Goal: Task Accomplishment & Management: Complete application form

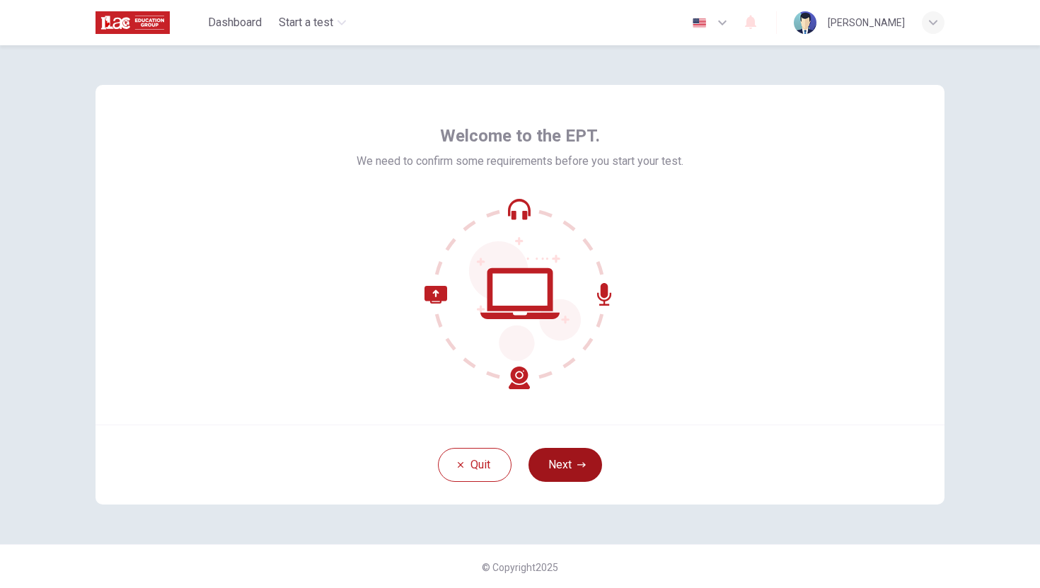
click at [574, 456] on button "Next" at bounding box center [566, 465] width 74 height 34
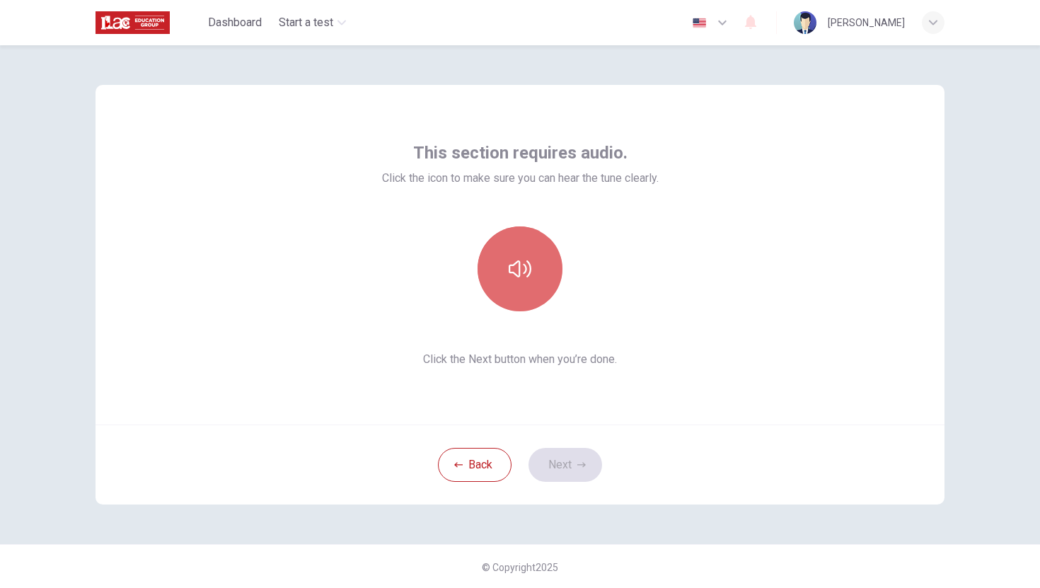
click at [521, 284] on button "button" at bounding box center [520, 268] width 85 height 85
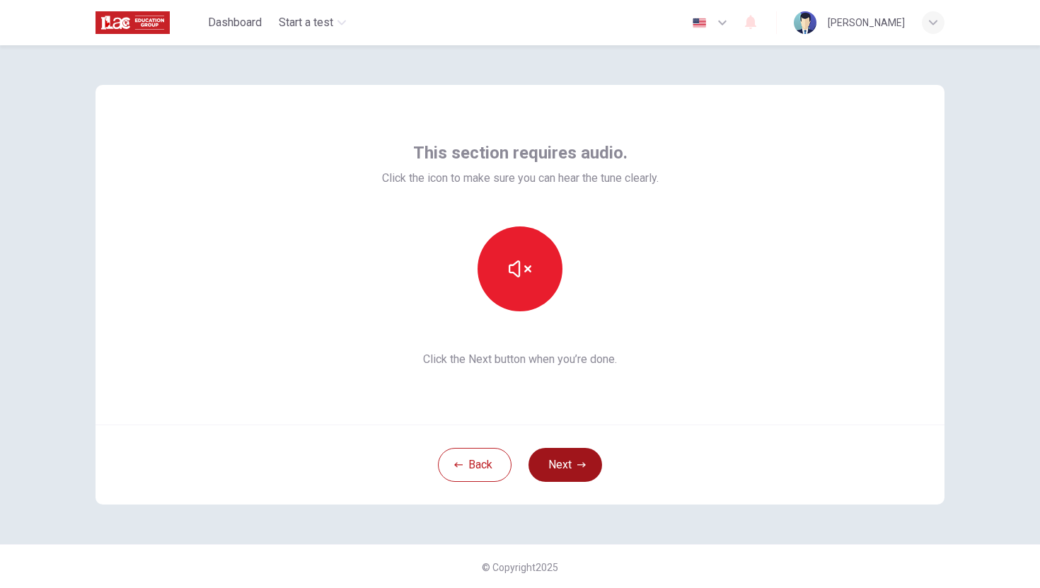
click at [575, 468] on button "Next" at bounding box center [566, 465] width 74 height 34
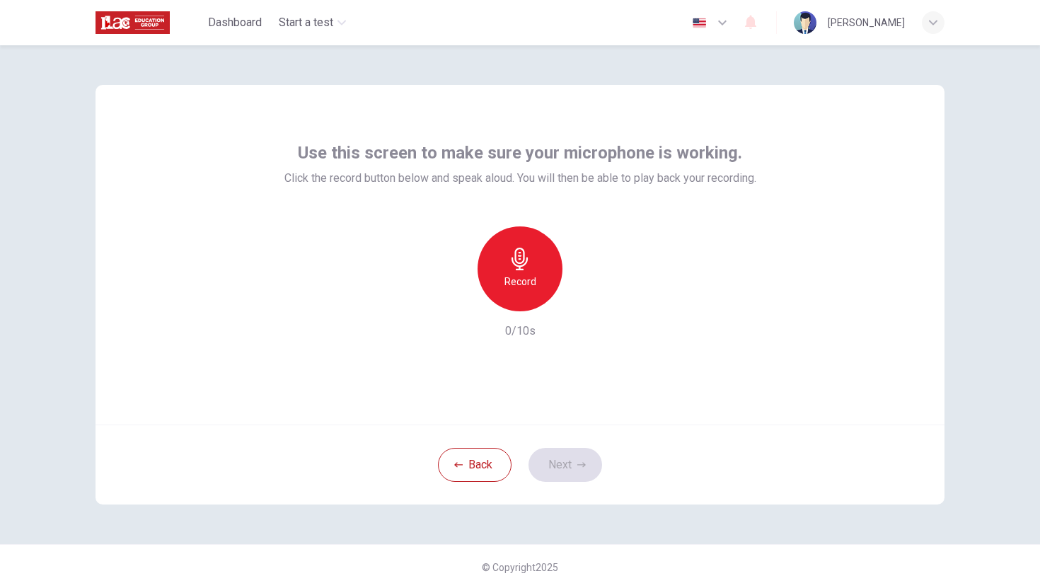
click at [535, 284] on h6 "Record" at bounding box center [521, 281] width 32 height 17
click at [535, 284] on div "Stop" at bounding box center [520, 268] width 85 height 85
click at [451, 306] on div "button" at bounding box center [455, 300] width 23 height 23
click at [525, 281] on h6 "Record" at bounding box center [521, 281] width 32 height 17
click at [556, 463] on button "Next" at bounding box center [566, 465] width 74 height 34
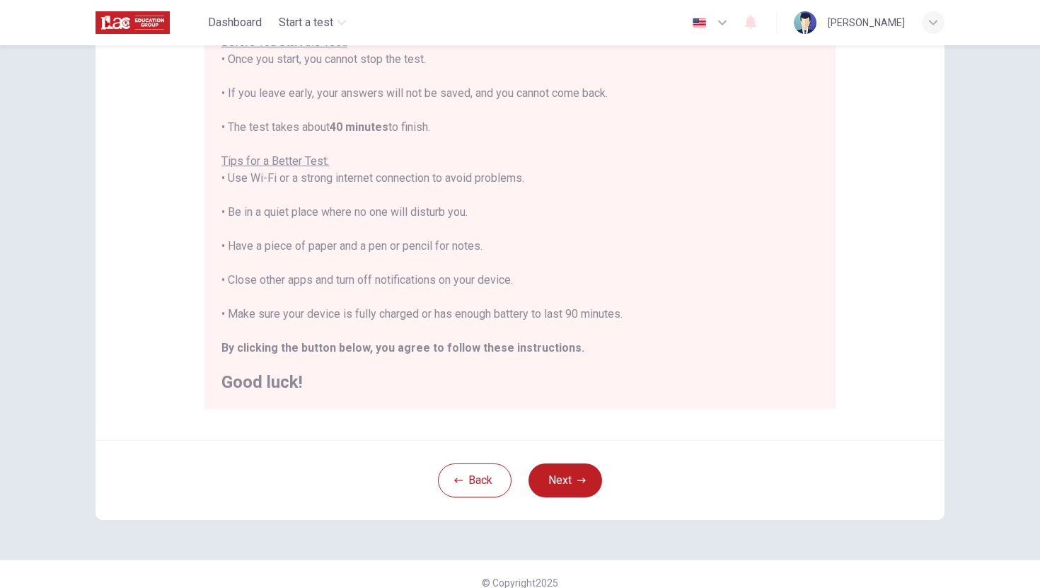
scroll to position [183, 0]
click at [580, 476] on icon "button" at bounding box center [581, 480] width 8 height 8
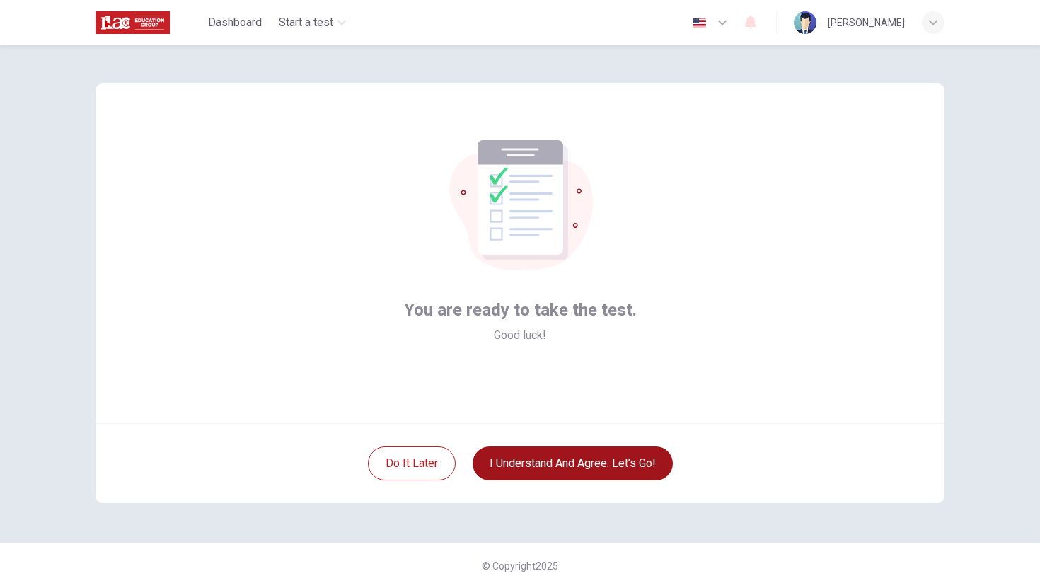
scroll to position [1, 0]
click at [561, 465] on button "I understand and agree. Let’s go!" at bounding box center [573, 464] width 200 height 34
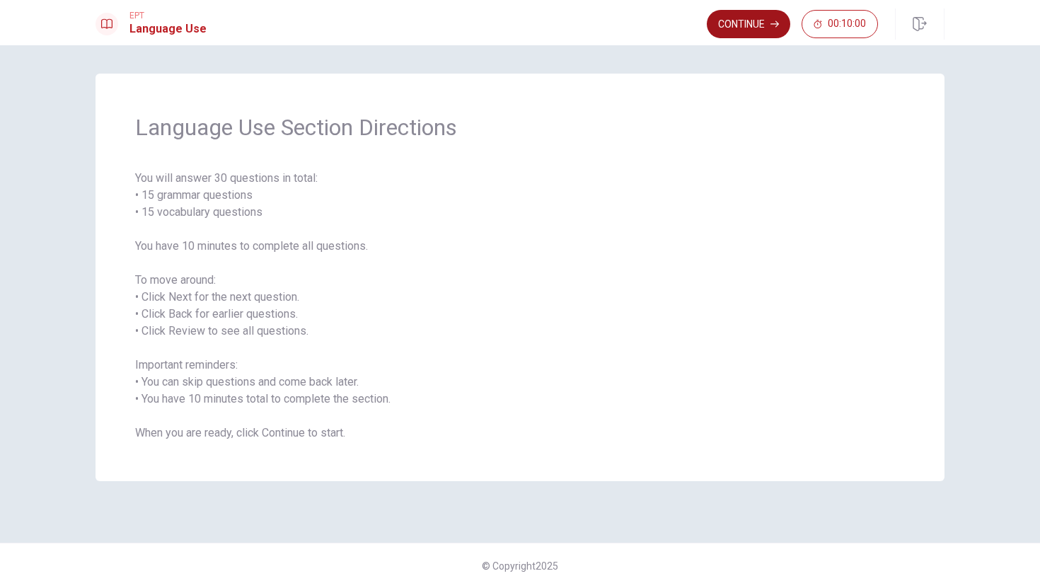
click at [761, 17] on button "Continue" at bounding box center [748, 24] width 83 height 28
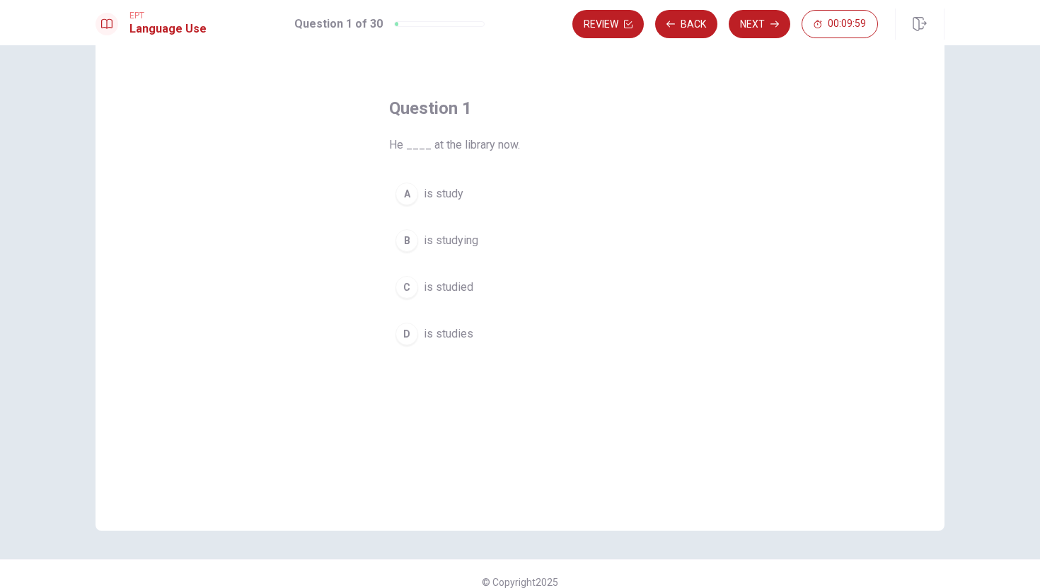
scroll to position [39, 0]
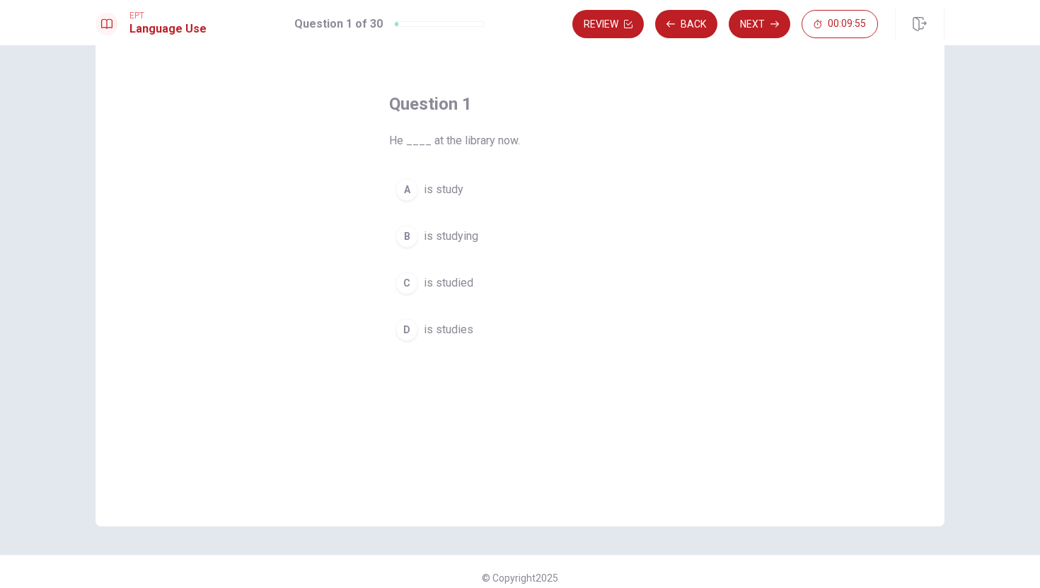
click at [405, 229] on div "B" at bounding box center [407, 236] width 23 height 23
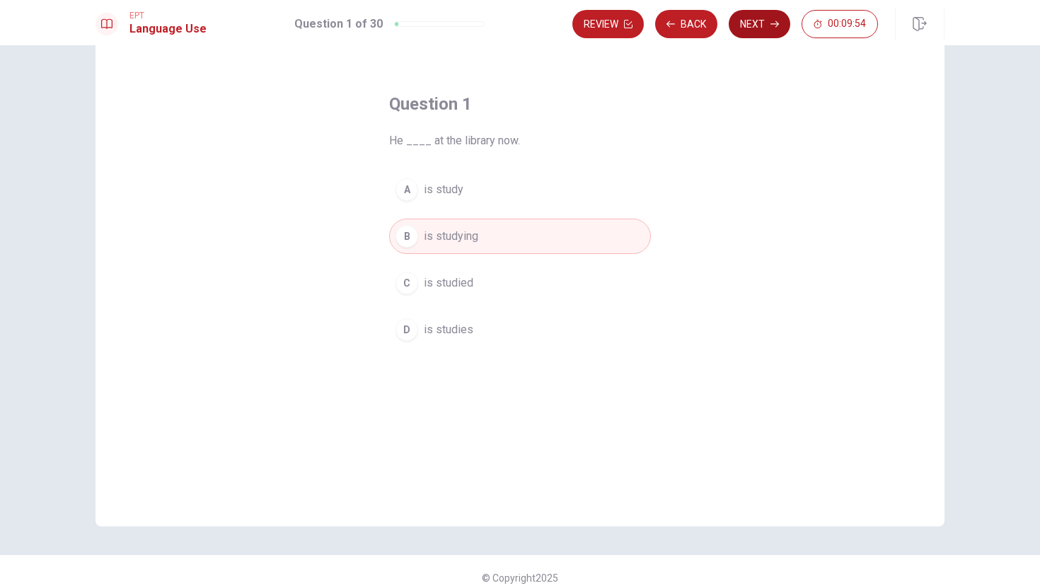
click at [757, 21] on button "Next" at bounding box center [760, 24] width 62 height 28
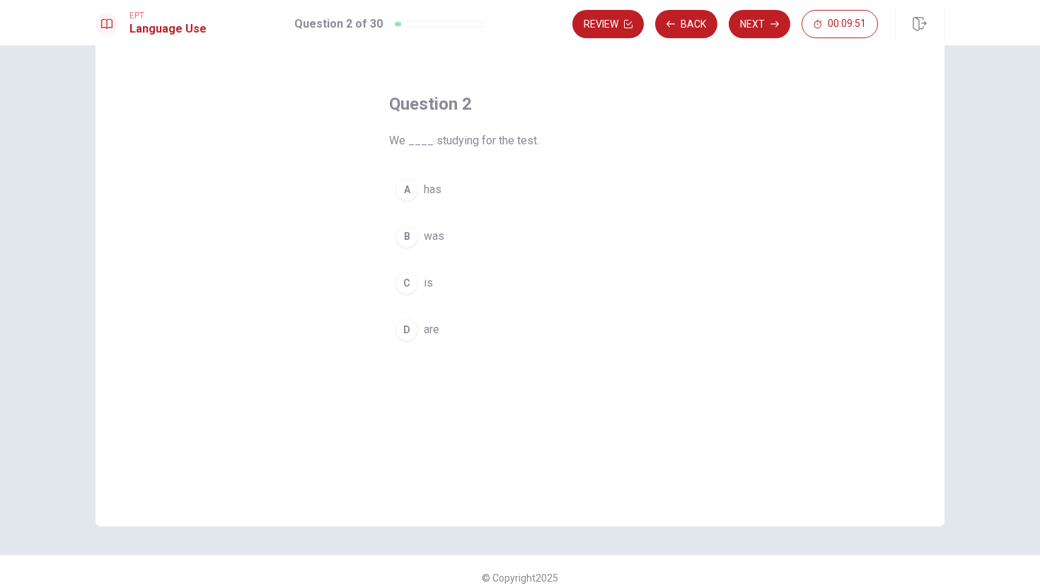
click at [413, 328] on div "D" at bounding box center [407, 329] width 23 height 23
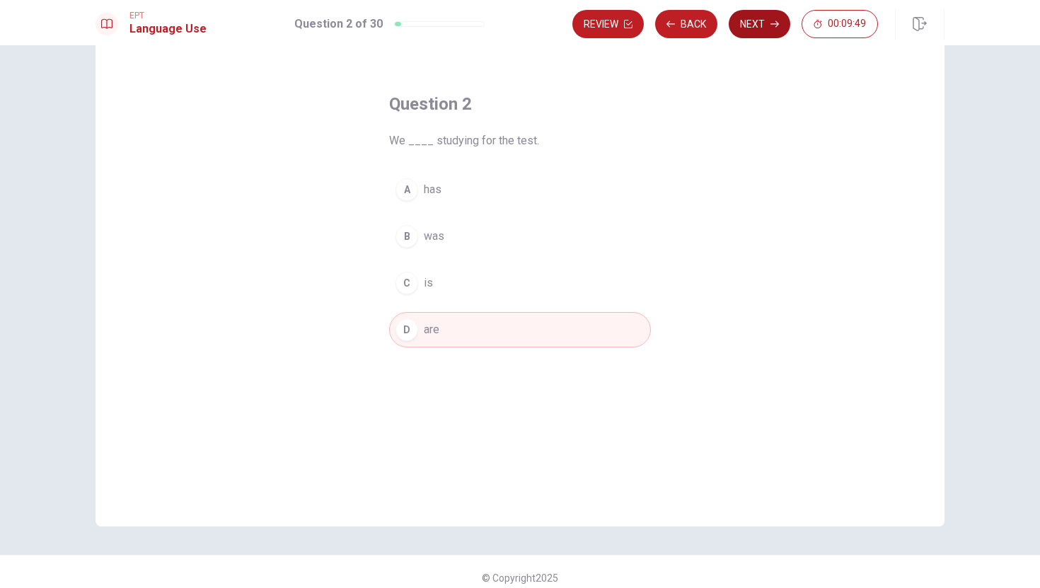
click at [760, 16] on button "Next" at bounding box center [760, 24] width 62 height 28
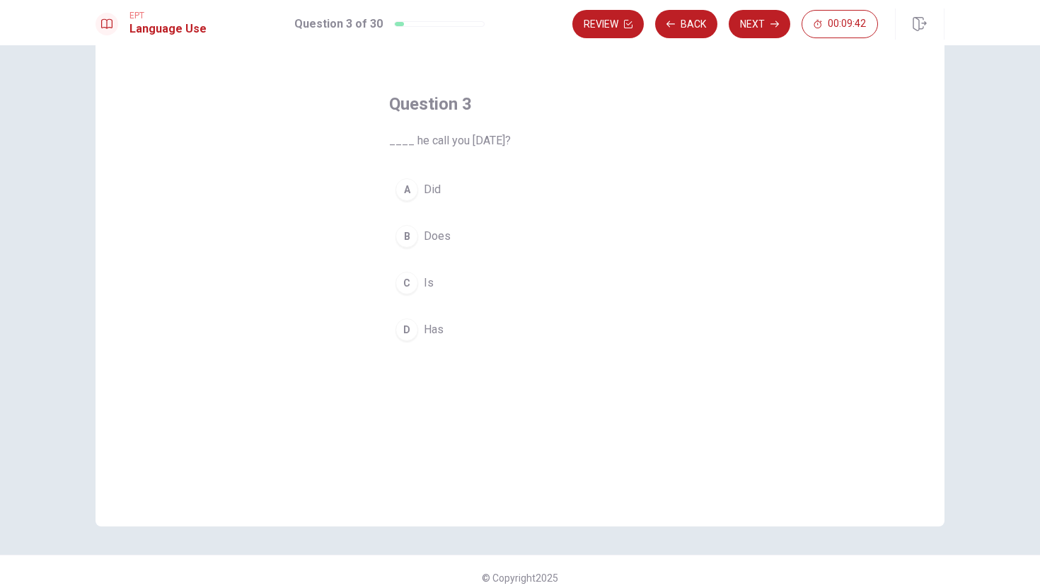
click at [408, 235] on div "B" at bounding box center [407, 236] width 23 height 23
click at [407, 190] on div "A" at bounding box center [407, 189] width 23 height 23
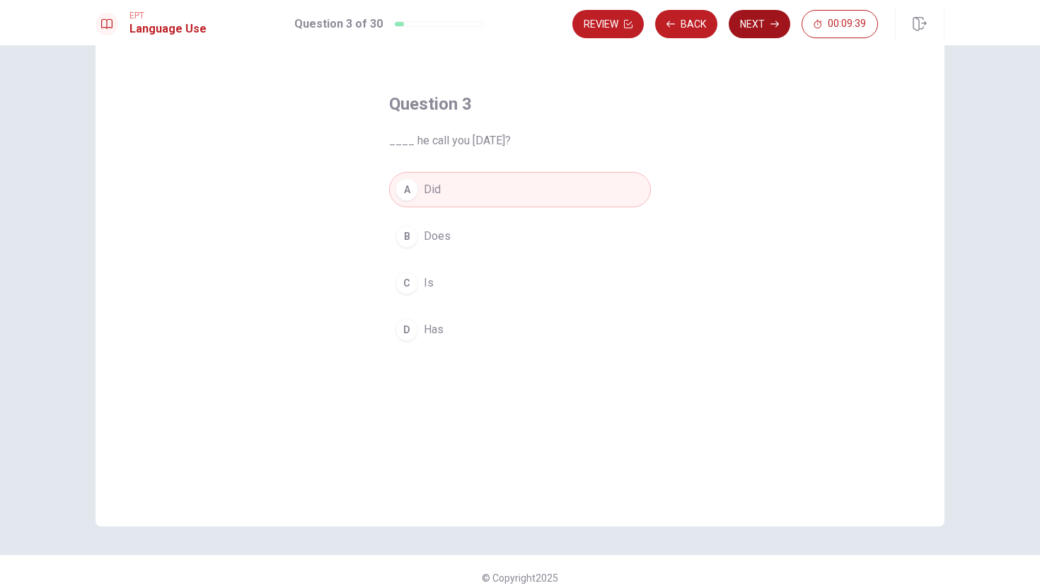
click at [768, 21] on button "Next" at bounding box center [760, 24] width 62 height 28
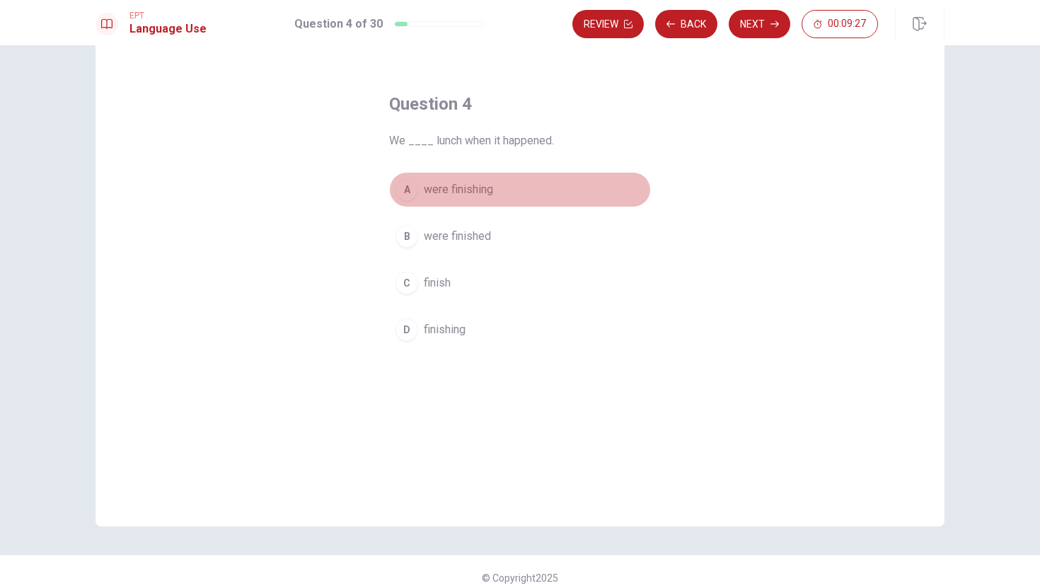
click at [408, 183] on div "A" at bounding box center [407, 189] width 23 height 23
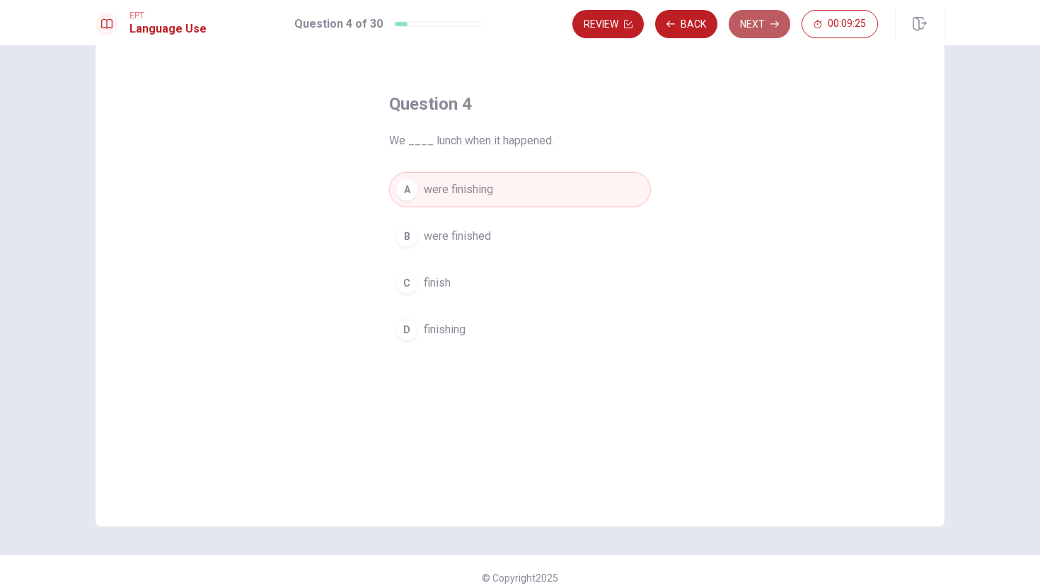
click at [756, 23] on button "Next" at bounding box center [760, 24] width 62 height 28
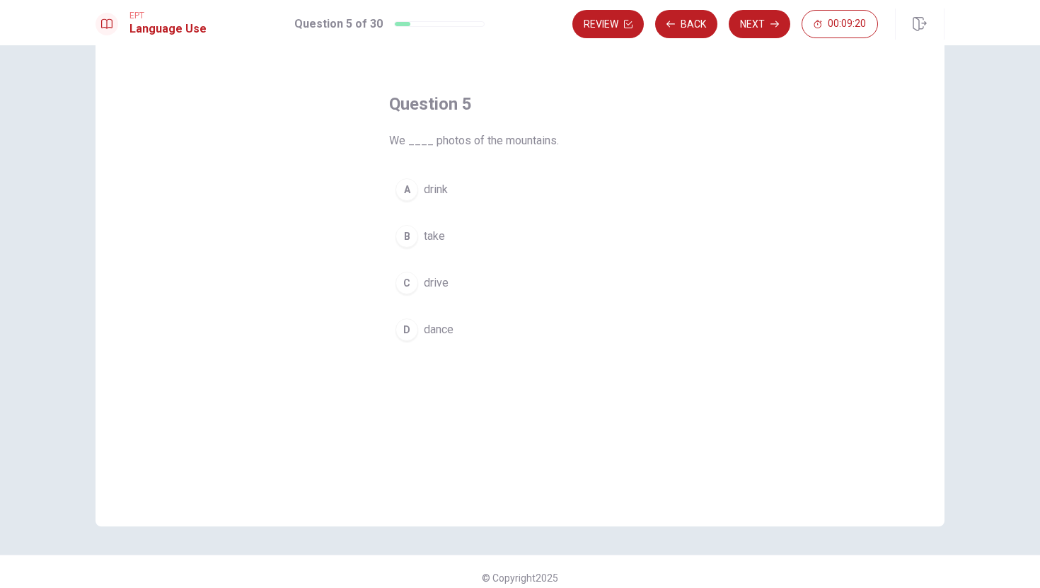
click at [408, 235] on div "B" at bounding box center [407, 236] width 23 height 23
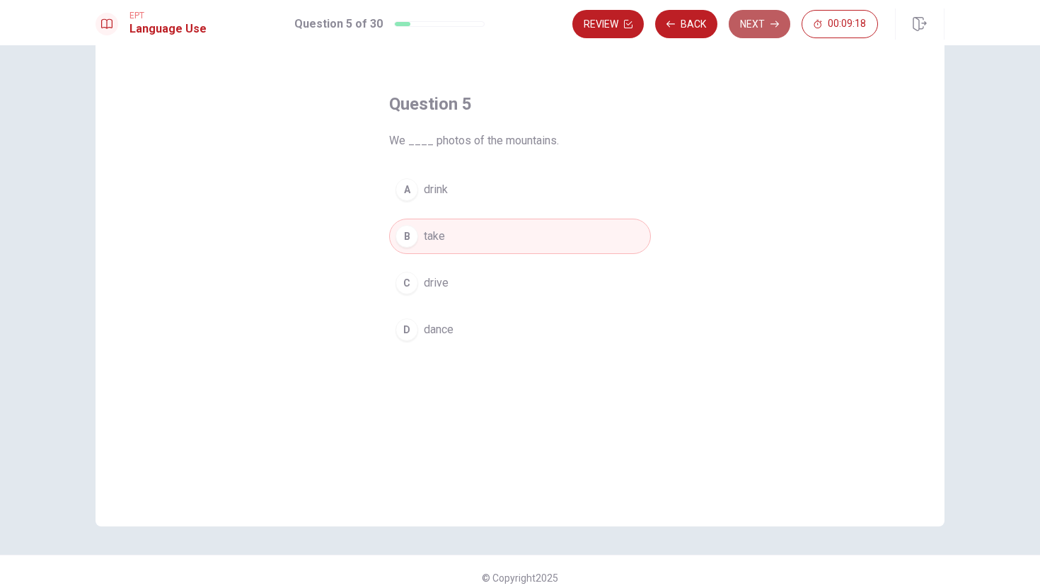
click at [750, 25] on button "Next" at bounding box center [760, 24] width 62 height 28
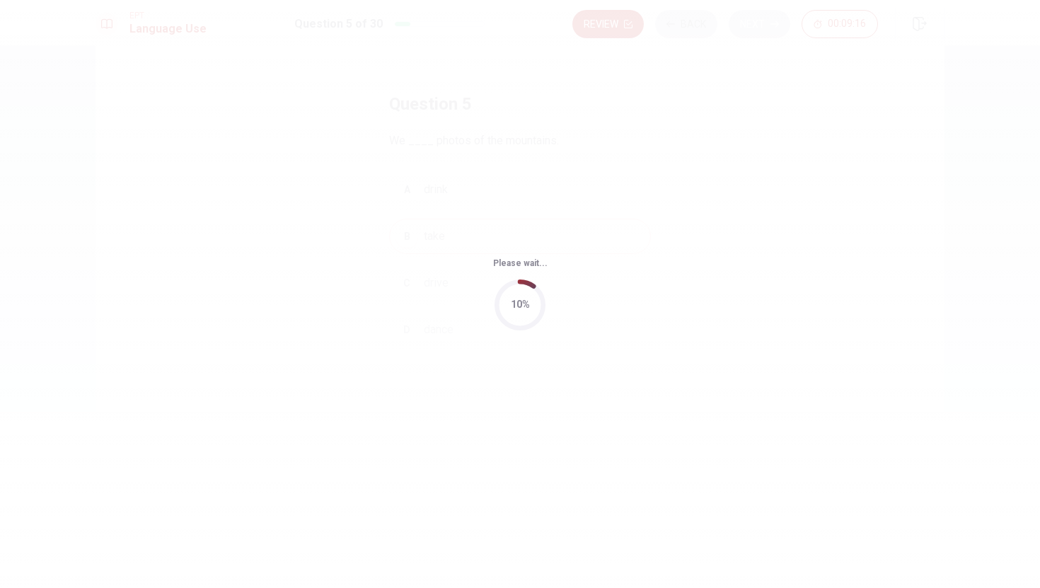
scroll to position [0, 0]
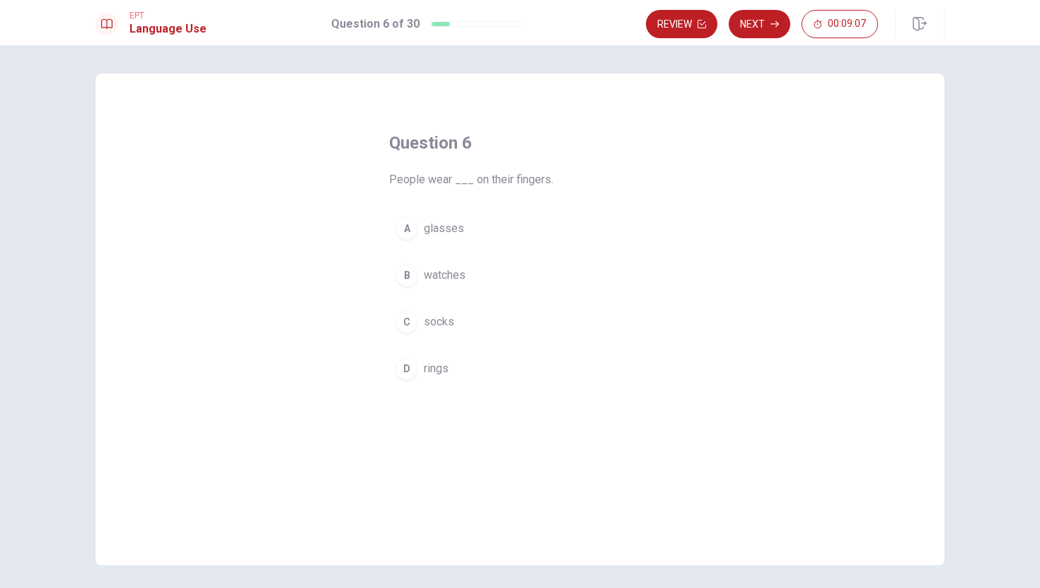
click at [403, 369] on div "D" at bounding box center [407, 368] width 23 height 23
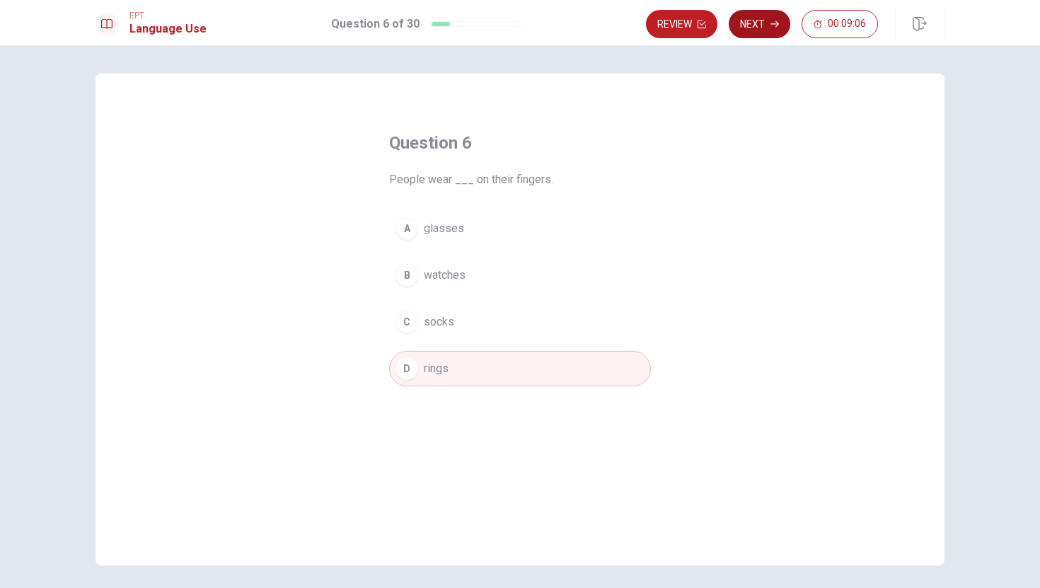
click at [751, 21] on button "Next" at bounding box center [760, 24] width 62 height 28
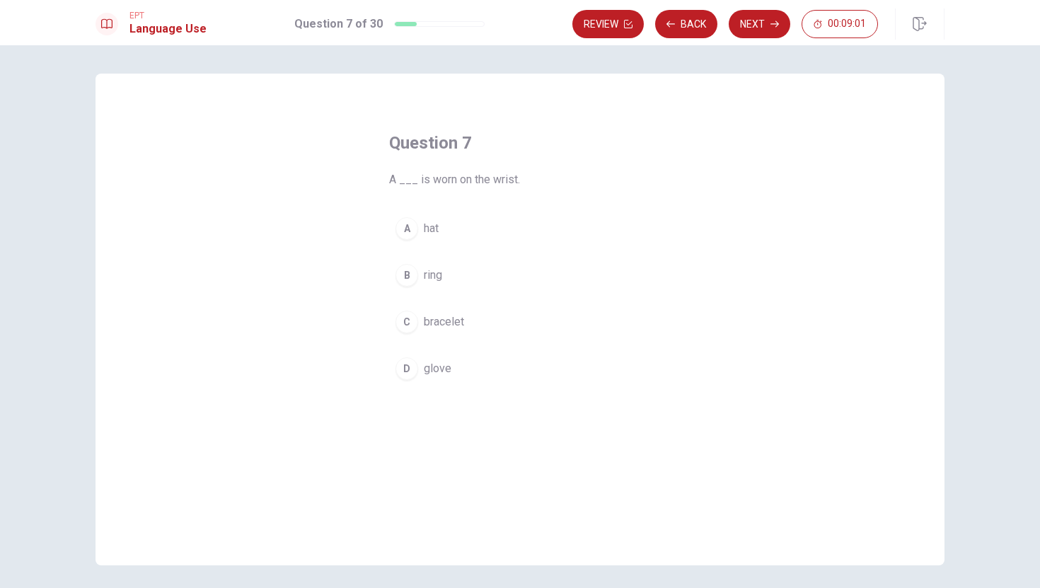
click at [407, 325] on div "C" at bounding box center [407, 322] width 23 height 23
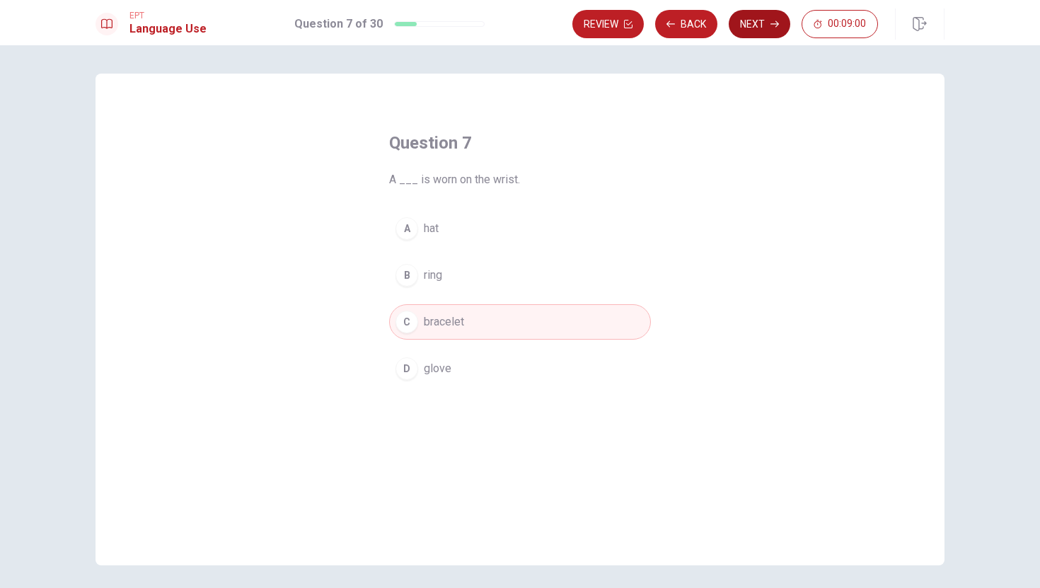
click at [766, 21] on button "Next" at bounding box center [760, 24] width 62 height 28
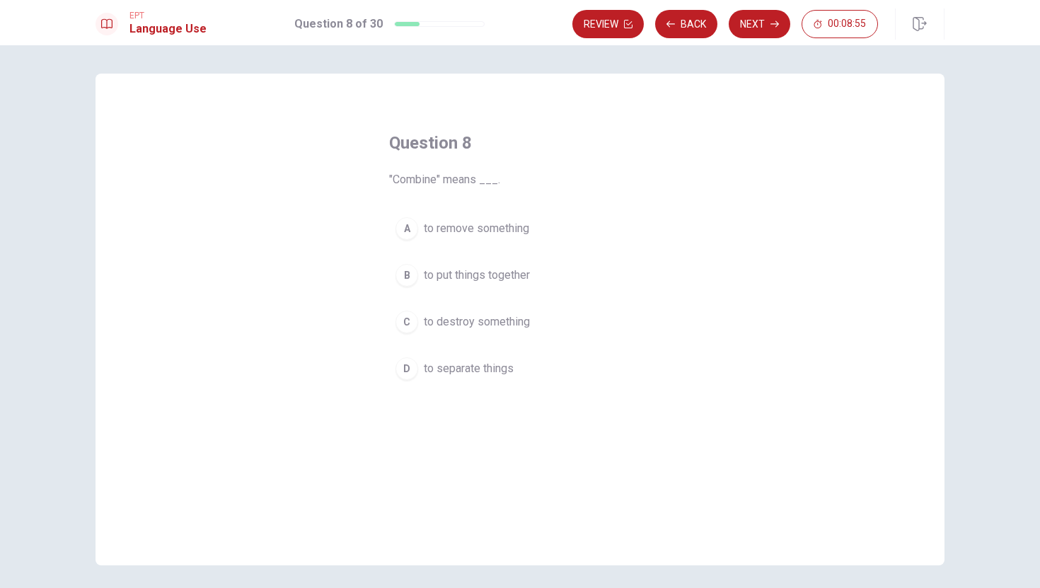
click at [410, 267] on div "B" at bounding box center [407, 275] width 23 height 23
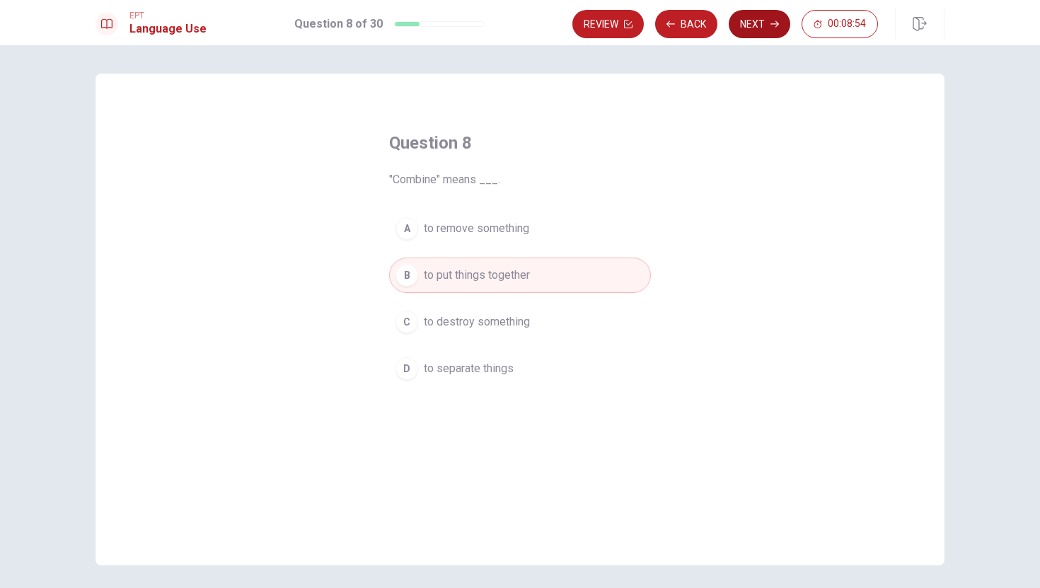
click at [764, 30] on button "Next" at bounding box center [760, 24] width 62 height 28
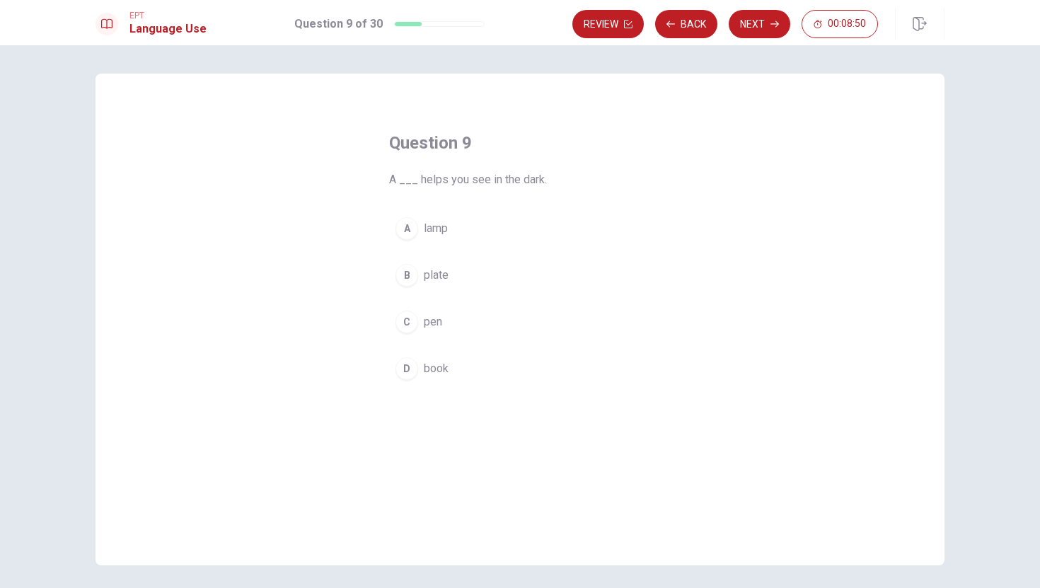
click at [405, 230] on div "A" at bounding box center [407, 228] width 23 height 23
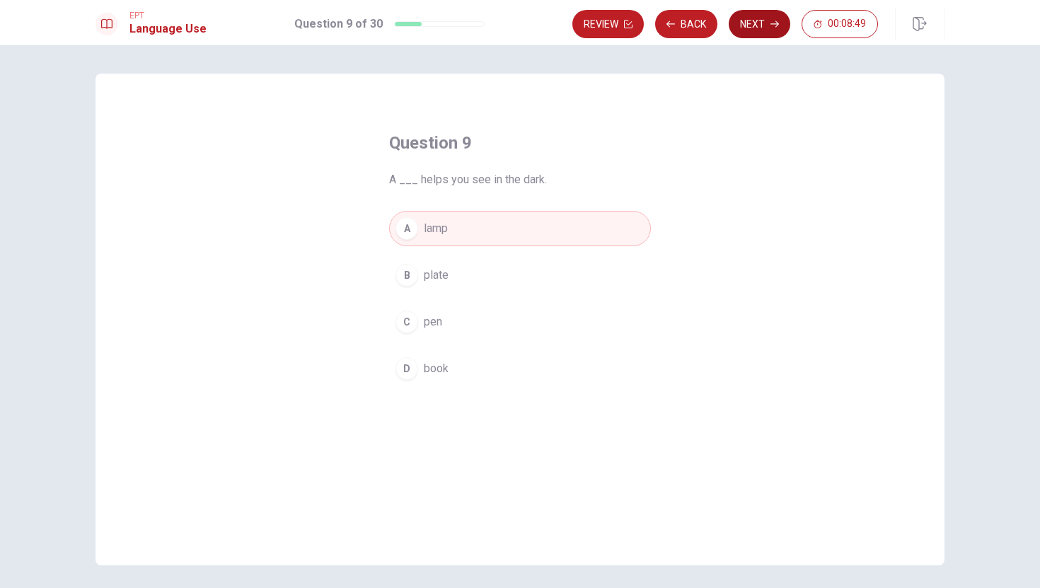
click at [761, 23] on button "Next" at bounding box center [760, 24] width 62 height 28
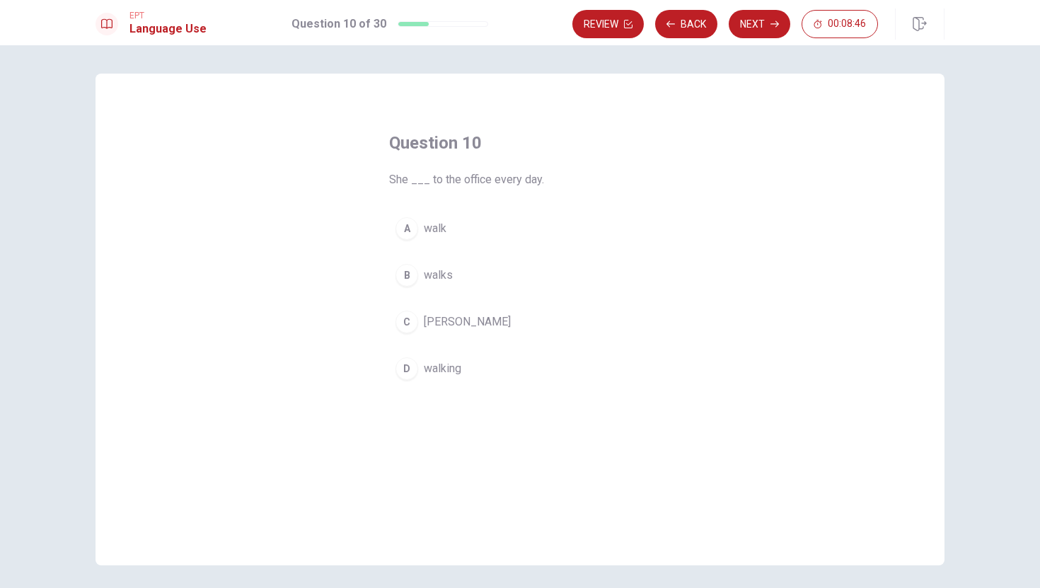
click at [407, 276] on div "B" at bounding box center [407, 275] width 23 height 23
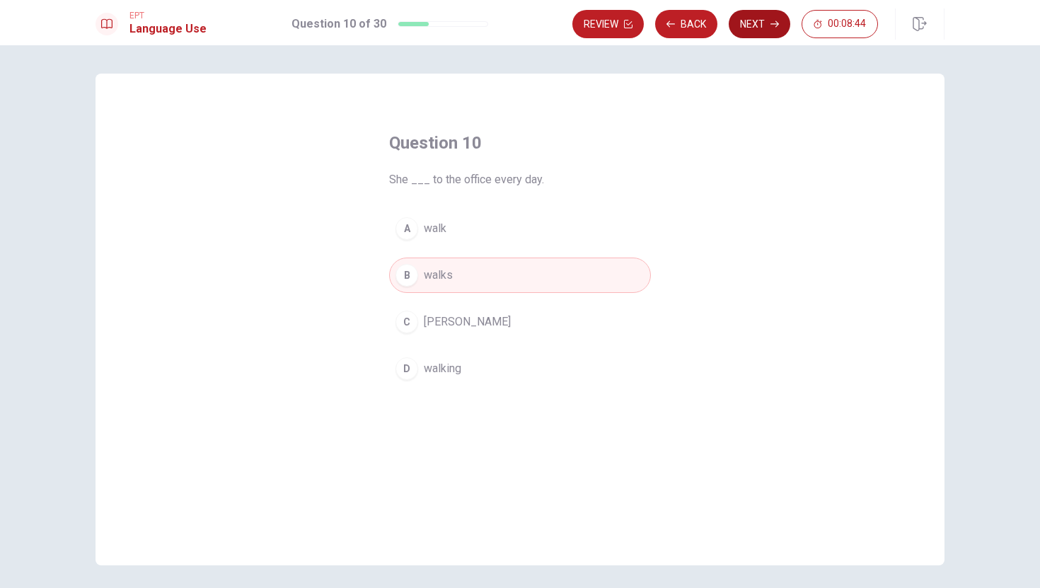
click at [757, 21] on button "Next" at bounding box center [760, 24] width 62 height 28
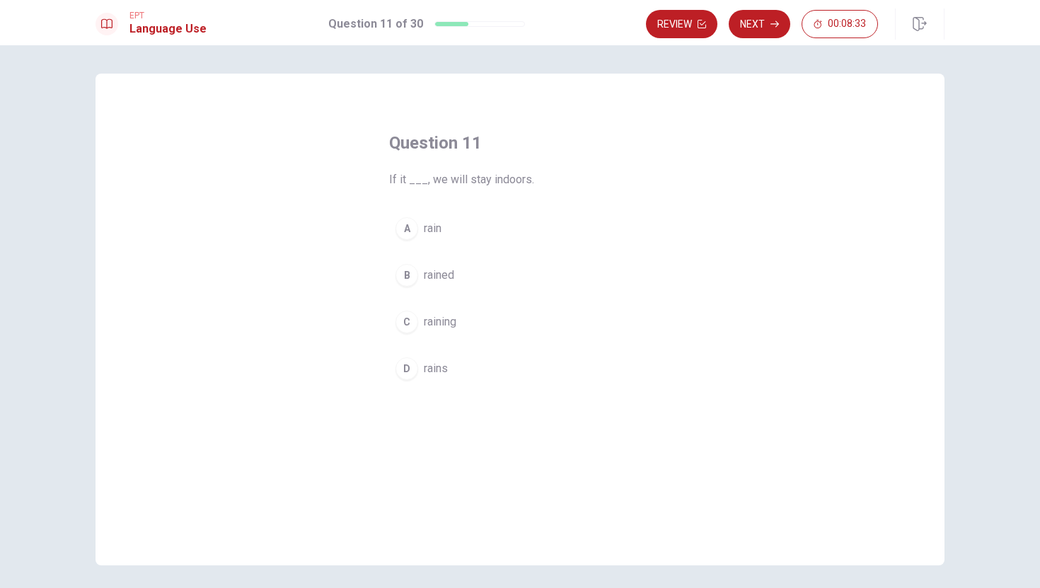
click at [405, 367] on div "D" at bounding box center [407, 368] width 23 height 23
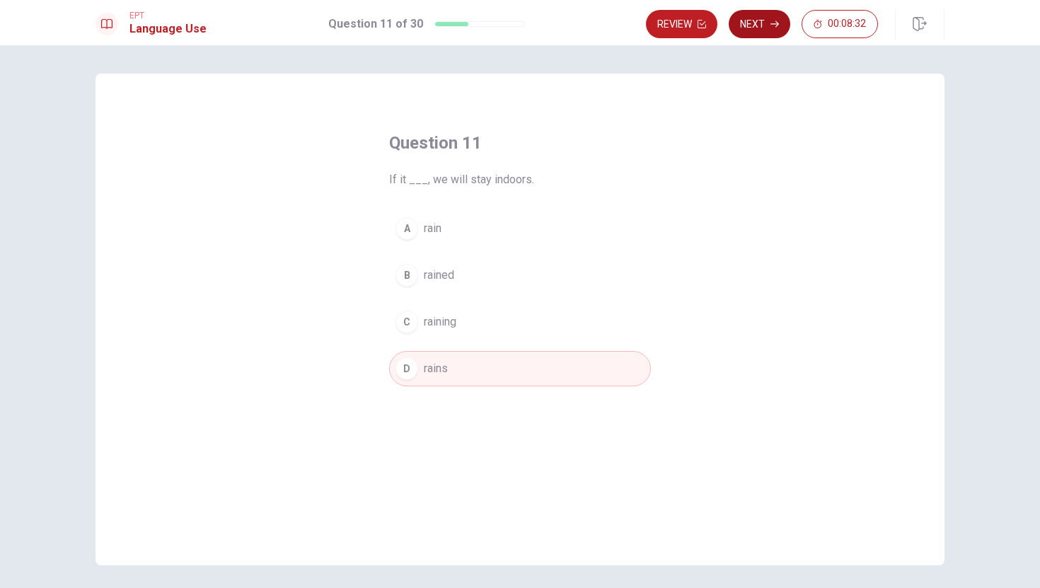
click at [771, 28] on button "Next" at bounding box center [760, 24] width 62 height 28
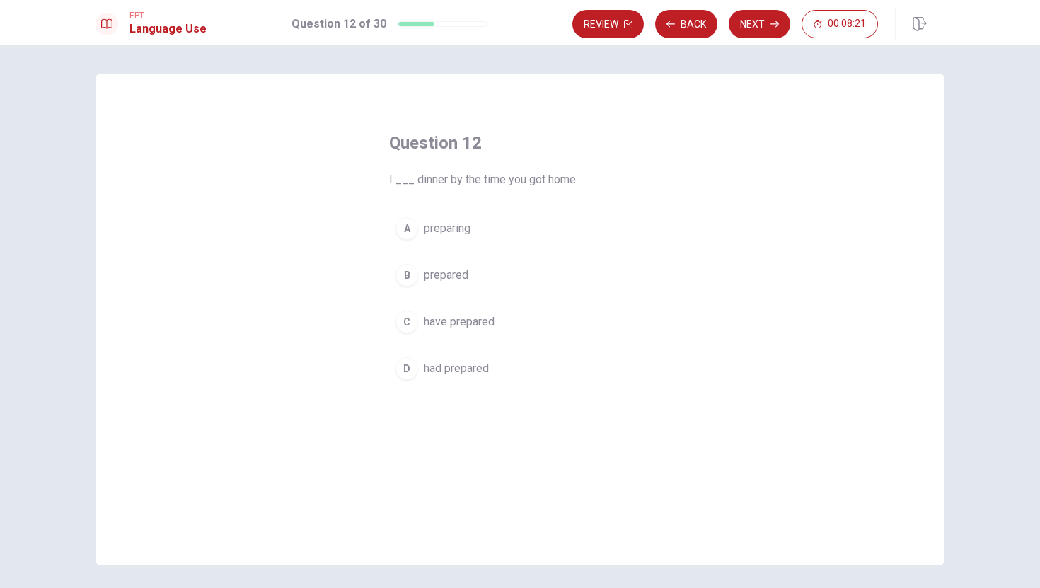
click at [408, 326] on div "C" at bounding box center [407, 322] width 23 height 23
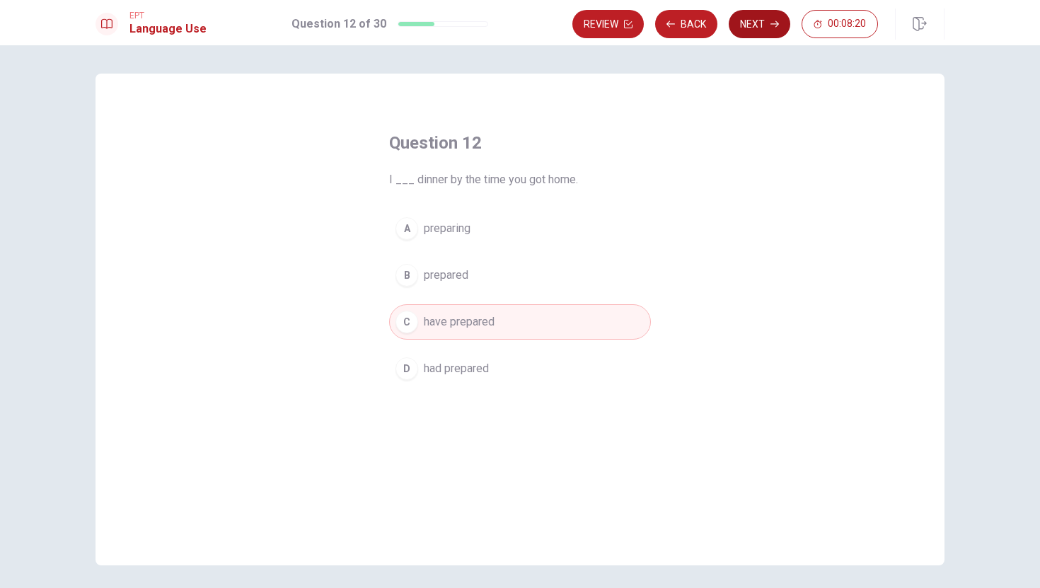
click at [771, 20] on icon "button" at bounding box center [775, 24] width 8 height 8
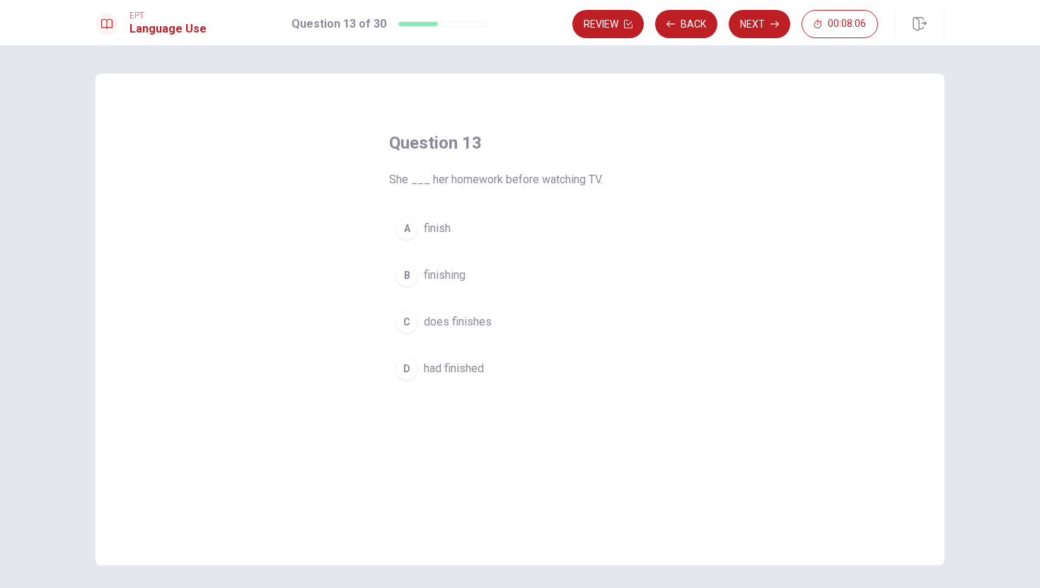
click at [411, 369] on div "D" at bounding box center [407, 368] width 23 height 23
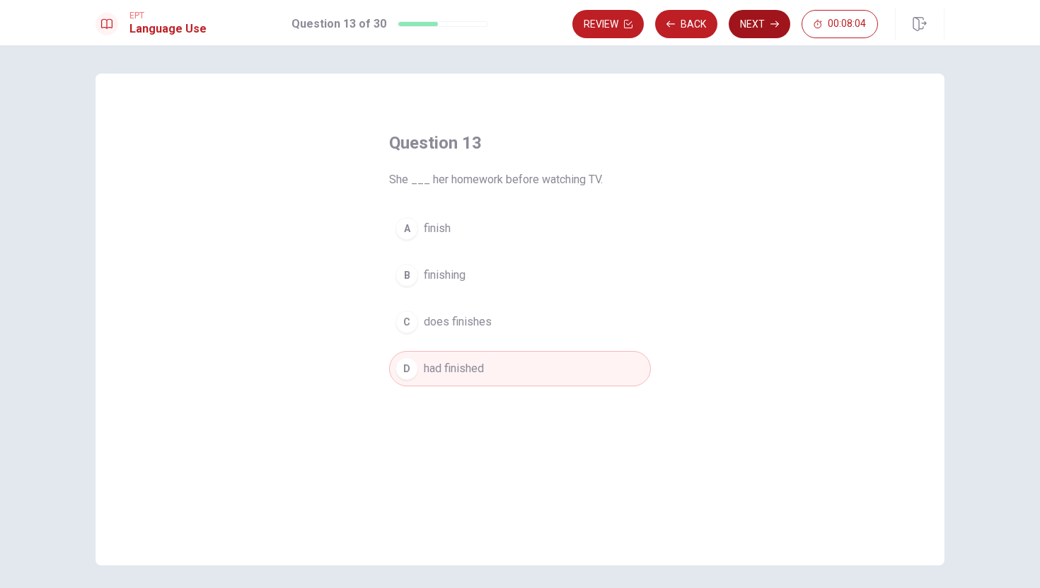
click at [749, 28] on button "Next" at bounding box center [760, 24] width 62 height 28
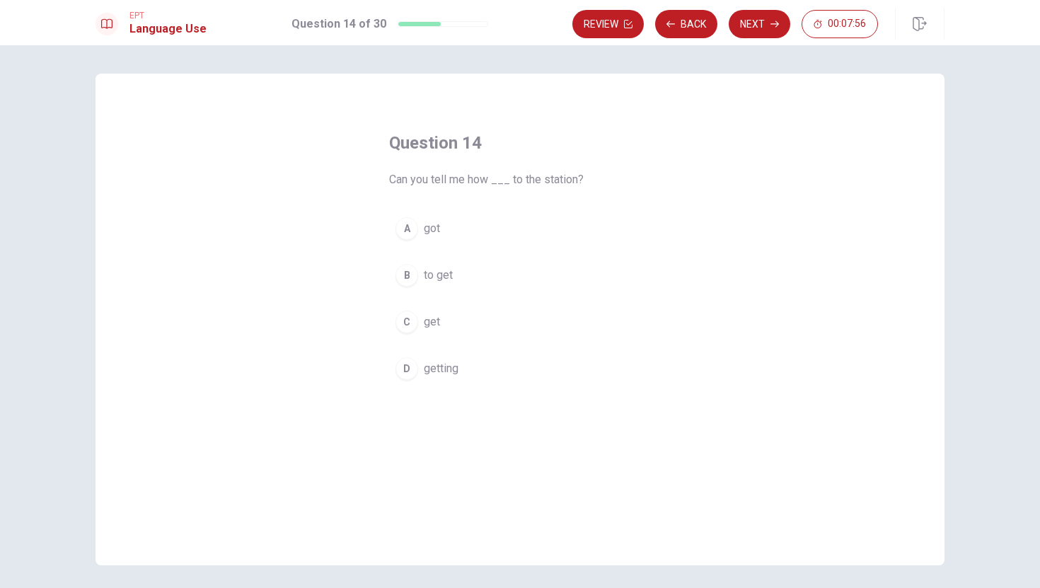
click at [410, 272] on div "B" at bounding box center [407, 275] width 23 height 23
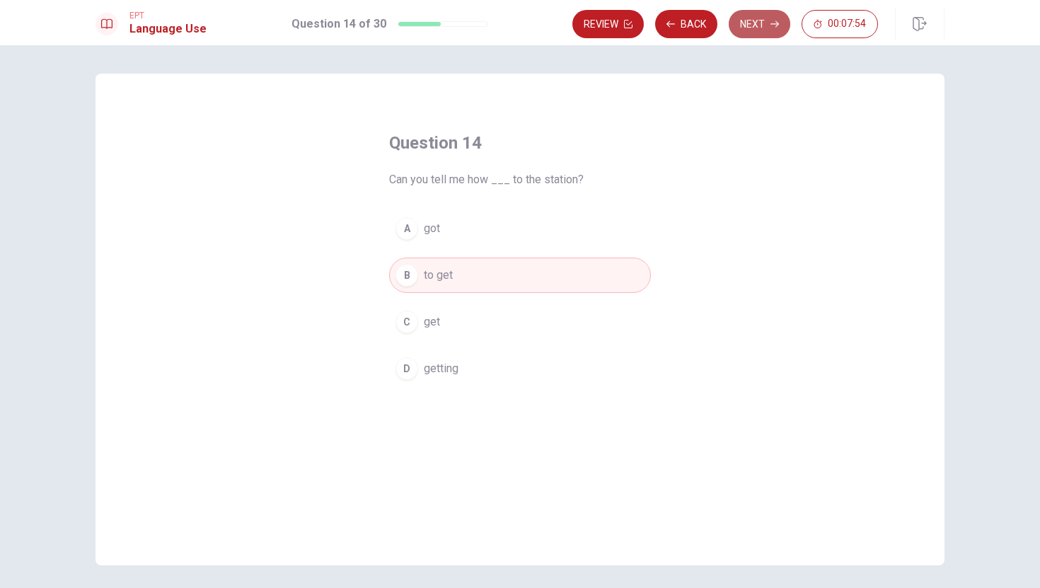
click at [764, 23] on button "Next" at bounding box center [760, 24] width 62 height 28
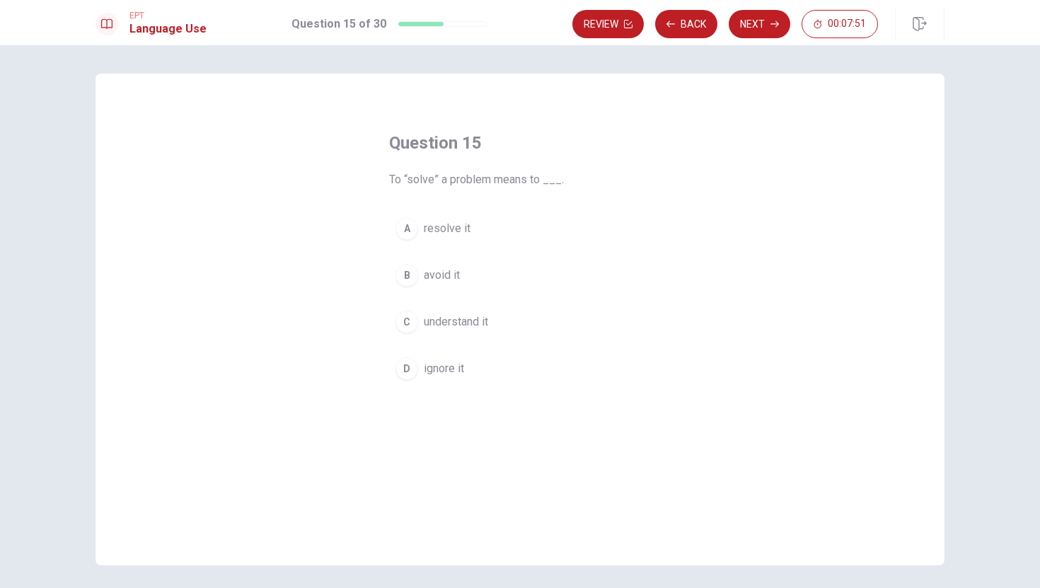
click at [412, 229] on div "A" at bounding box center [407, 228] width 23 height 23
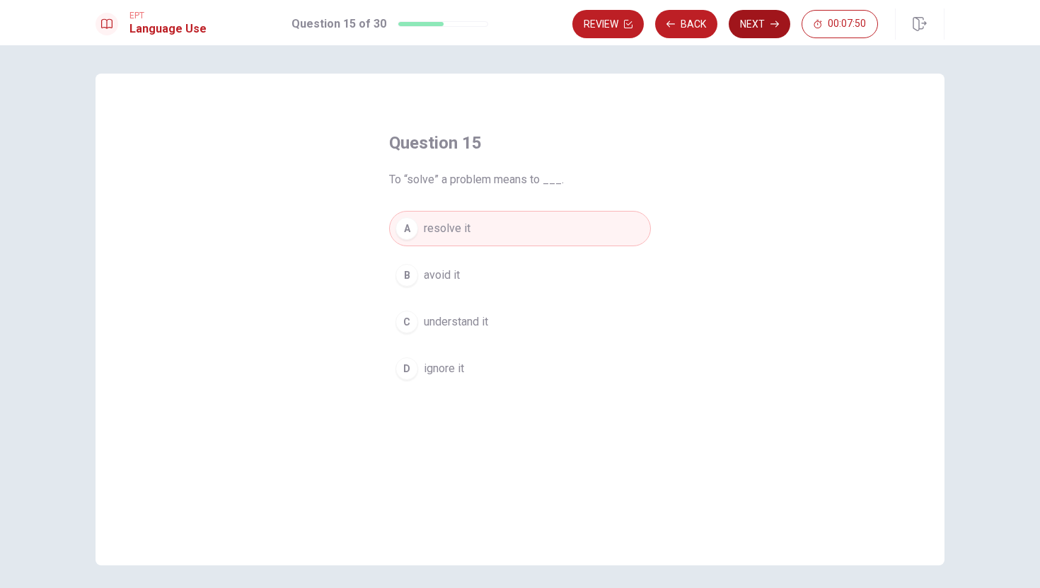
click at [758, 17] on button "Next" at bounding box center [760, 24] width 62 height 28
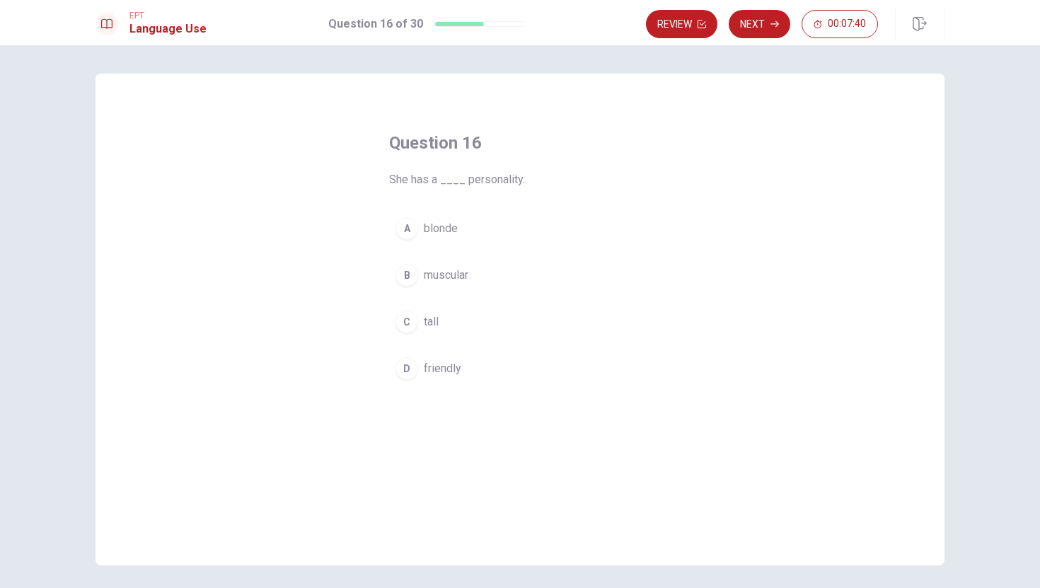
click at [410, 371] on div "D" at bounding box center [407, 368] width 23 height 23
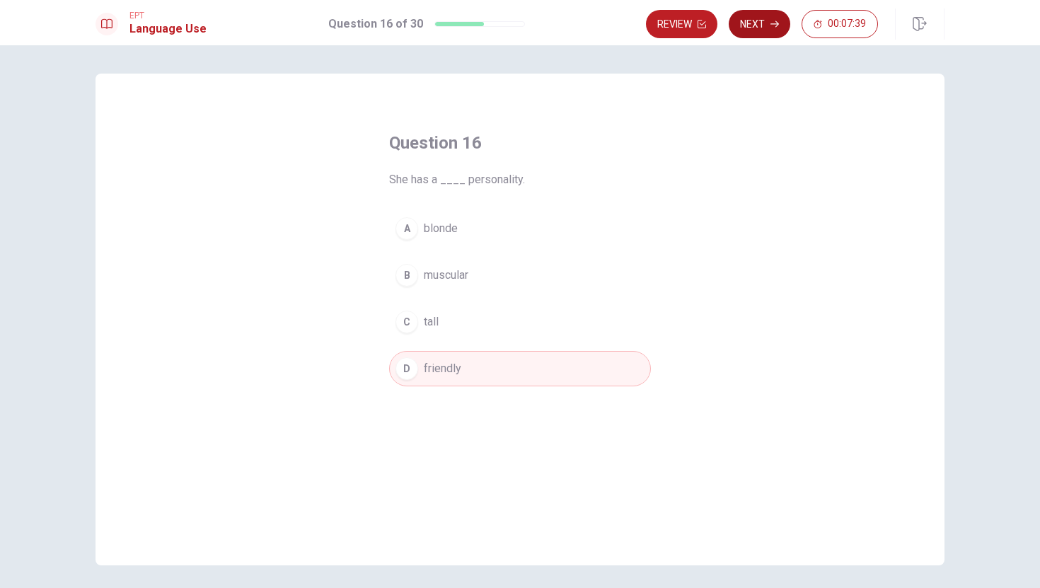
click at [764, 32] on button "Next" at bounding box center [760, 24] width 62 height 28
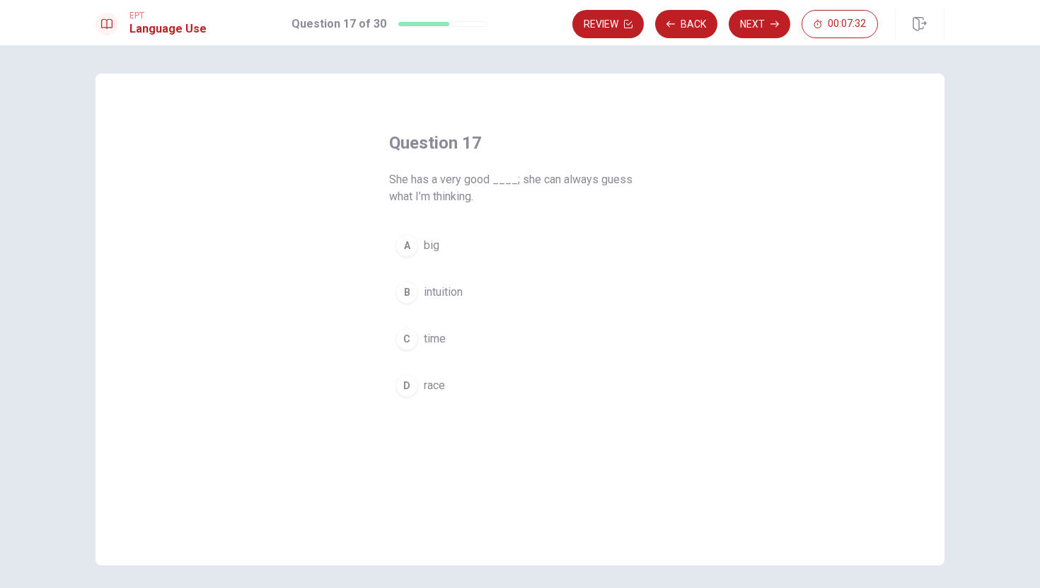
click at [410, 290] on div "B" at bounding box center [407, 292] width 23 height 23
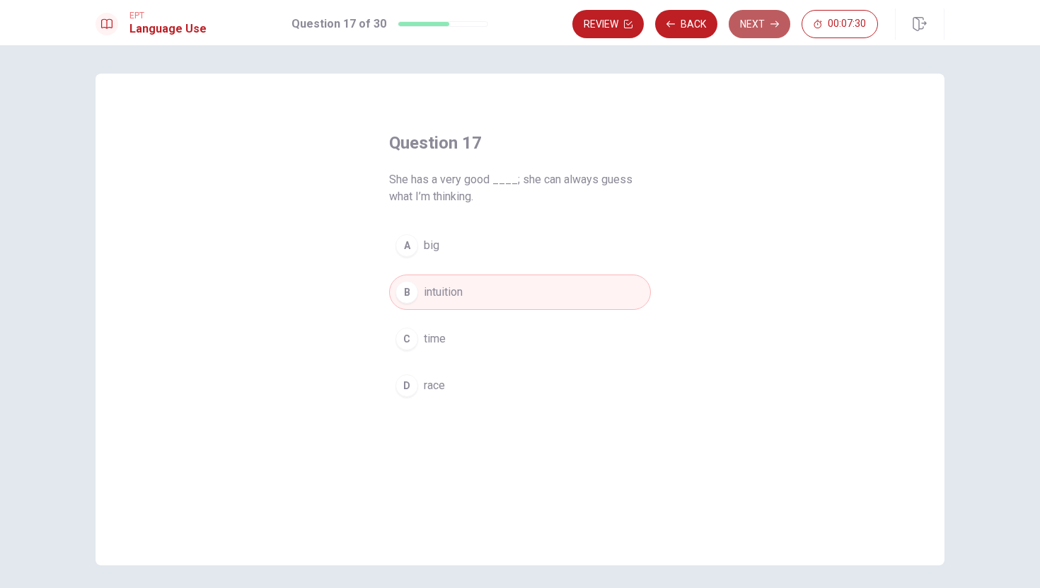
click at [768, 27] on button "Next" at bounding box center [760, 24] width 62 height 28
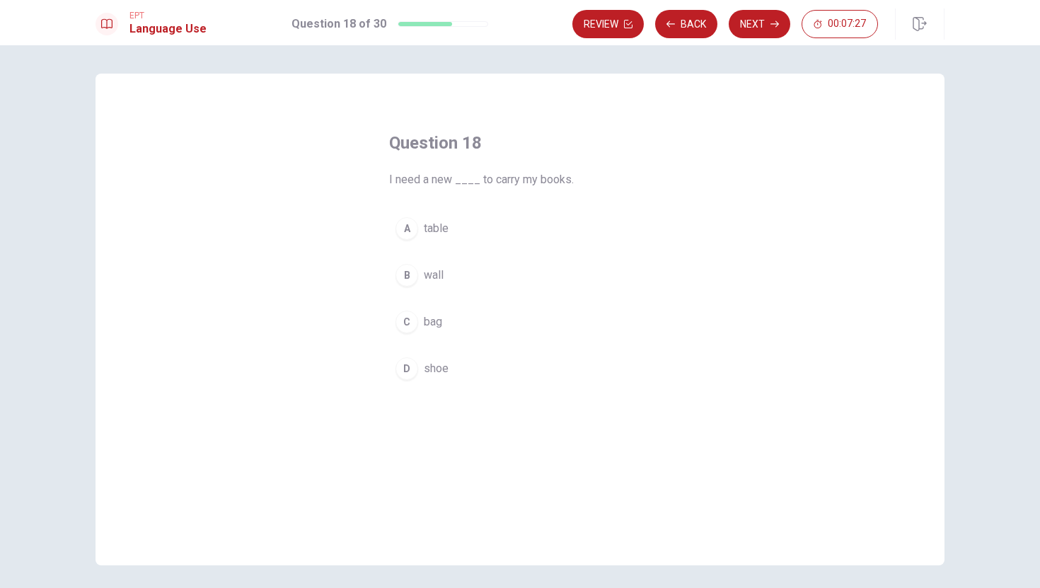
click at [408, 323] on div "C" at bounding box center [407, 322] width 23 height 23
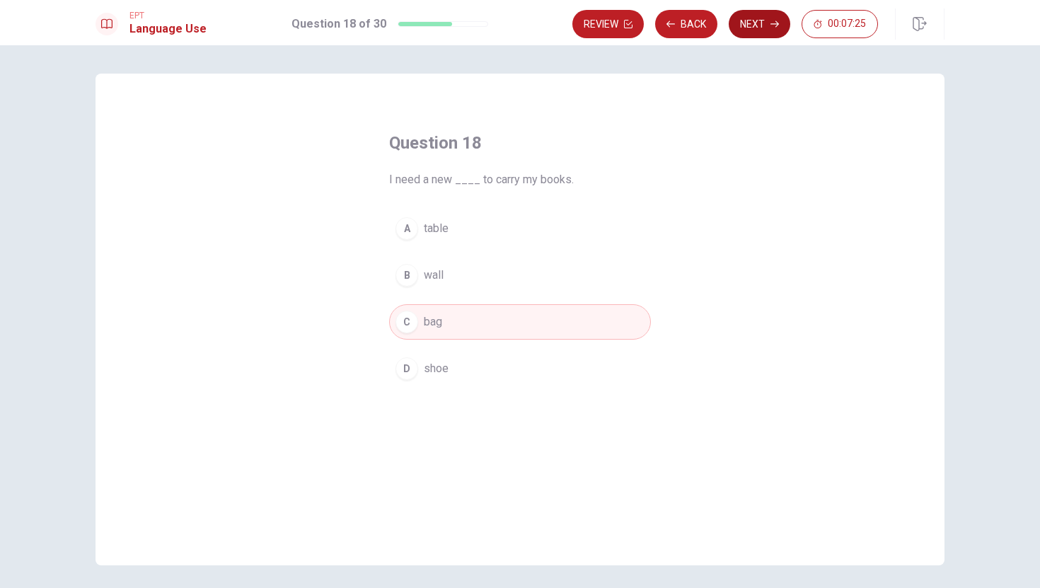
click at [754, 26] on button "Next" at bounding box center [760, 24] width 62 height 28
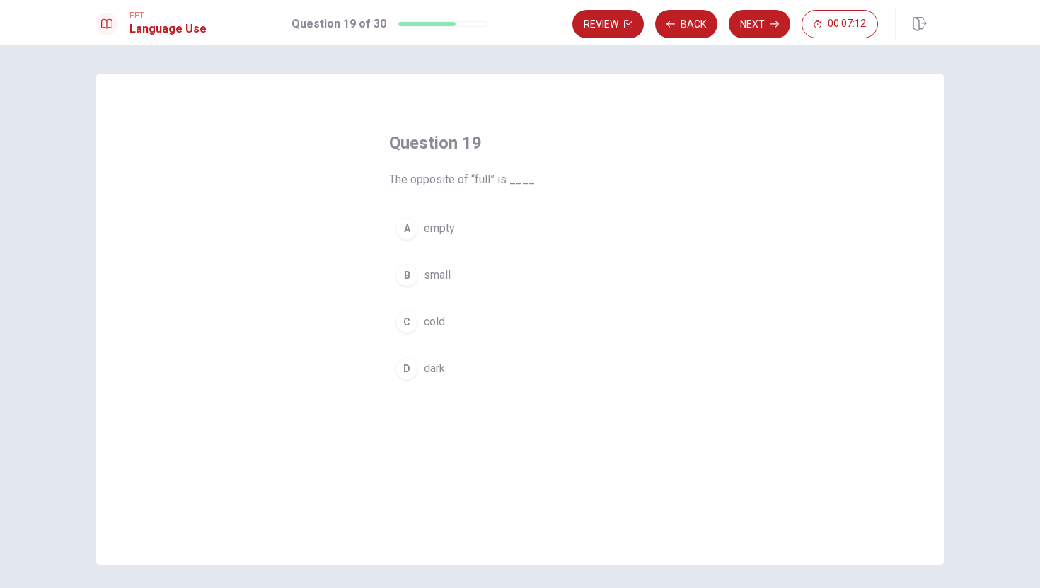
click at [409, 224] on div "A" at bounding box center [407, 228] width 23 height 23
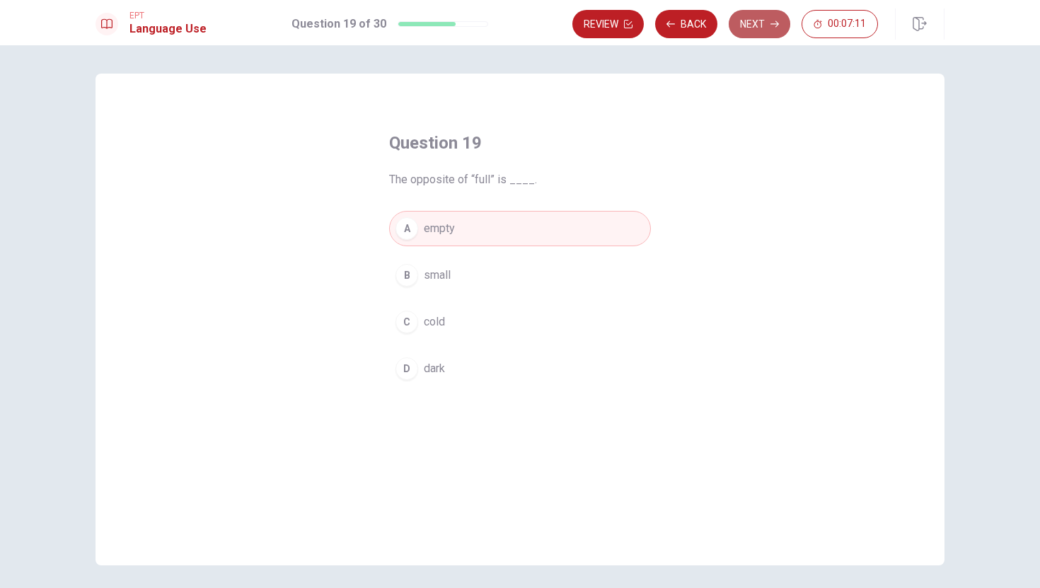
click at [755, 24] on button "Next" at bounding box center [760, 24] width 62 height 28
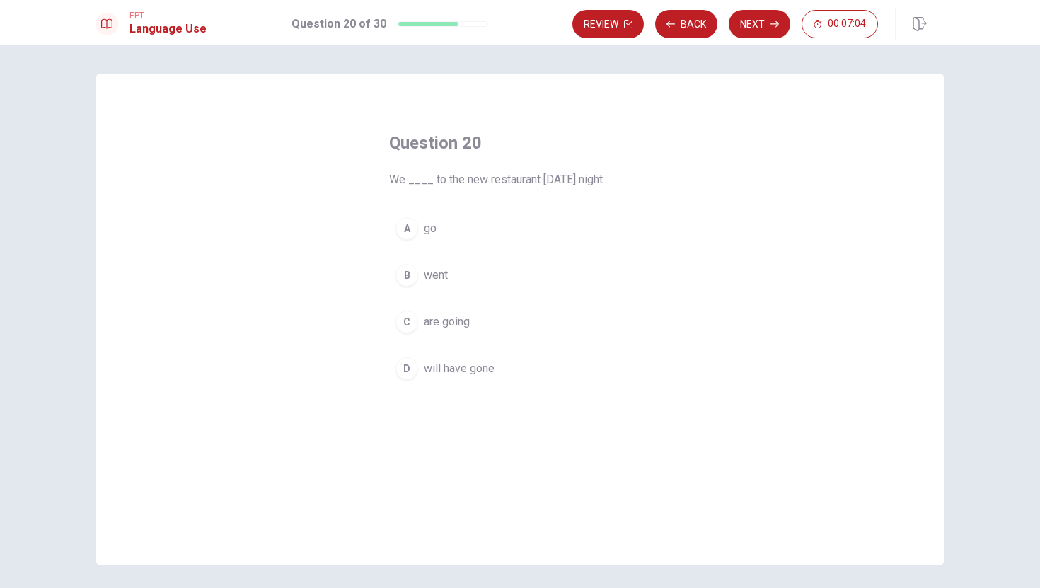
click at [409, 321] on div "C" at bounding box center [407, 322] width 23 height 23
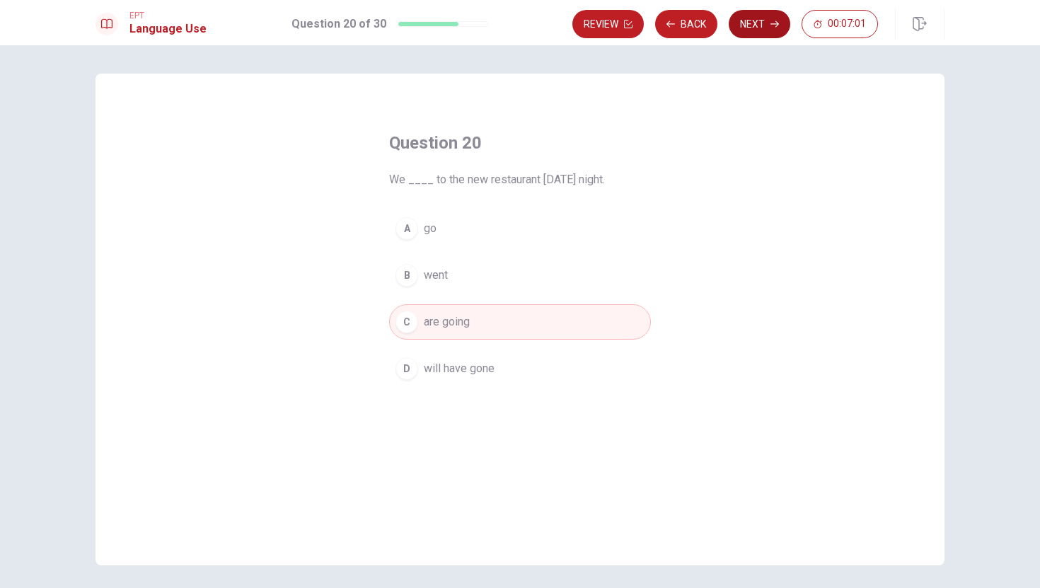
click at [750, 28] on button "Next" at bounding box center [760, 24] width 62 height 28
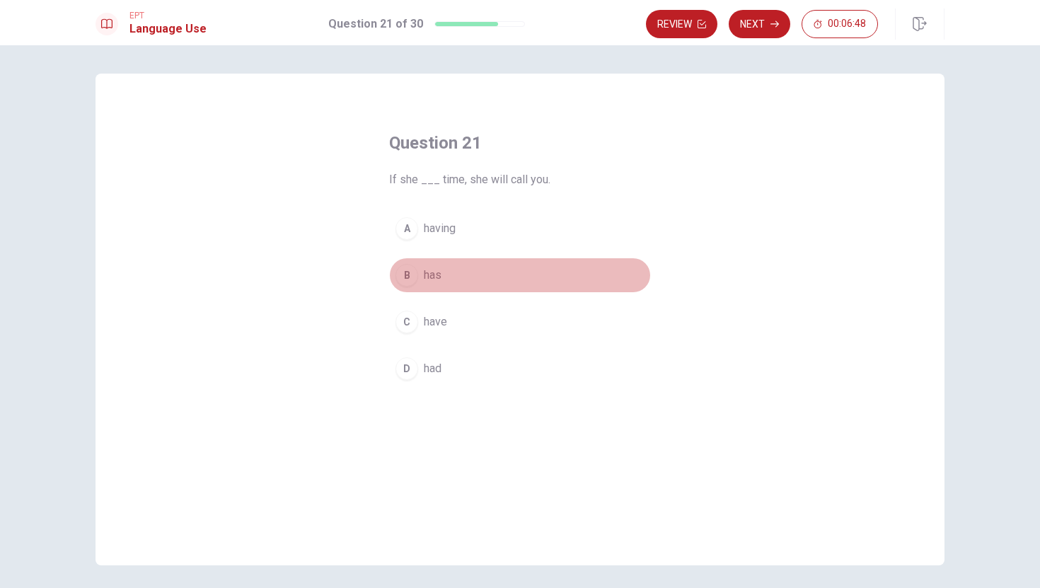
click at [411, 274] on div "B" at bounding box center [407, 275] width 23 height 23
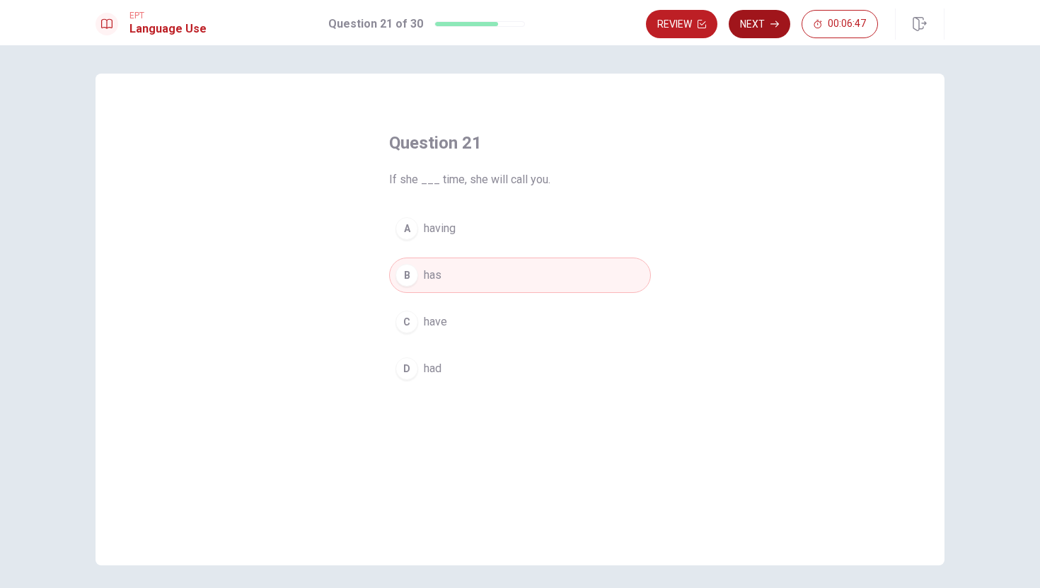
click at [765, 29] on button "Next" at bounding box center [760, 24] width 62 height 28
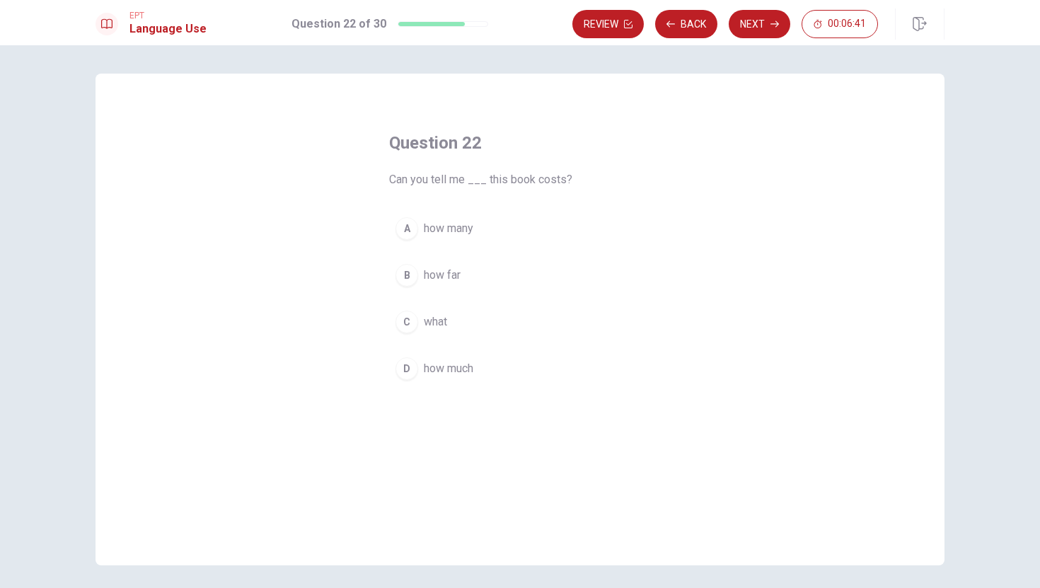
click at [410, 369] on div "D" at bounding box center [407, 368] width 23 height 23
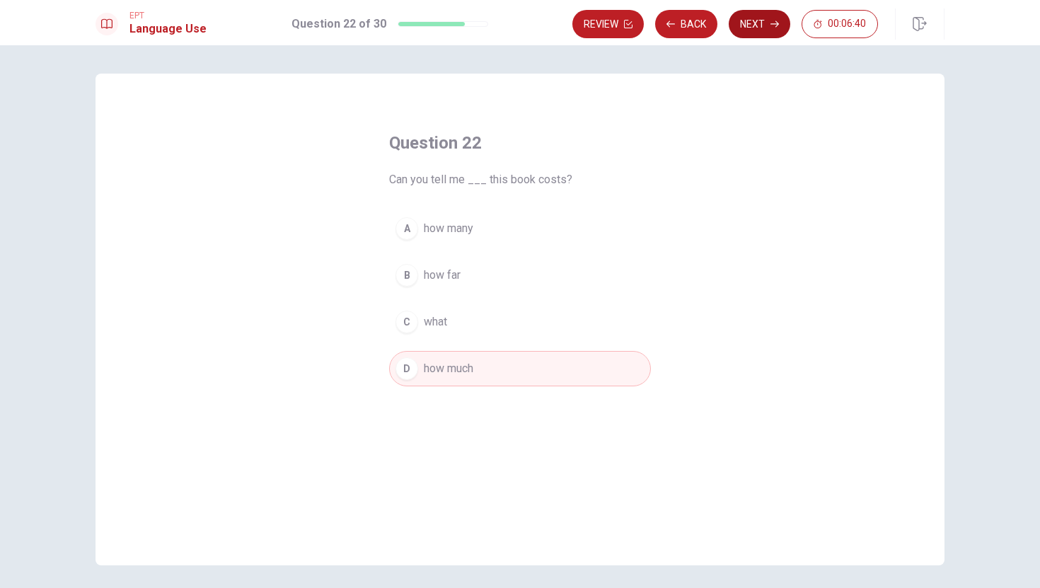
click at [759, 25] on button "Next" at bounding box center [760, 24] width 62 height 28
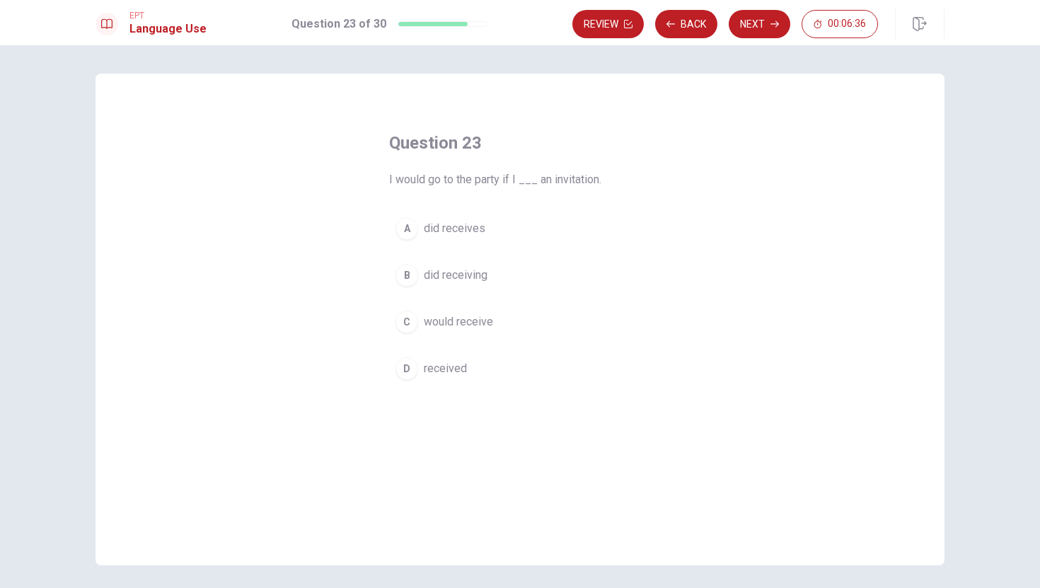
click at [412, 372] on div "D" at bounding box center [407, 368] width 23 height 23
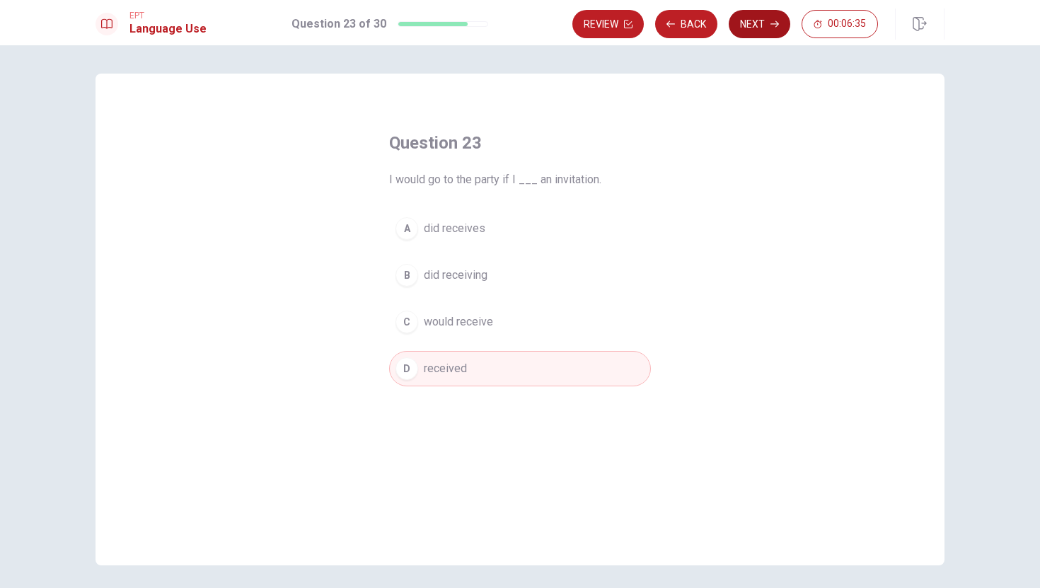
click at [769, 30] on button "Next" at bounding box center [760, 24] width 62 height 28
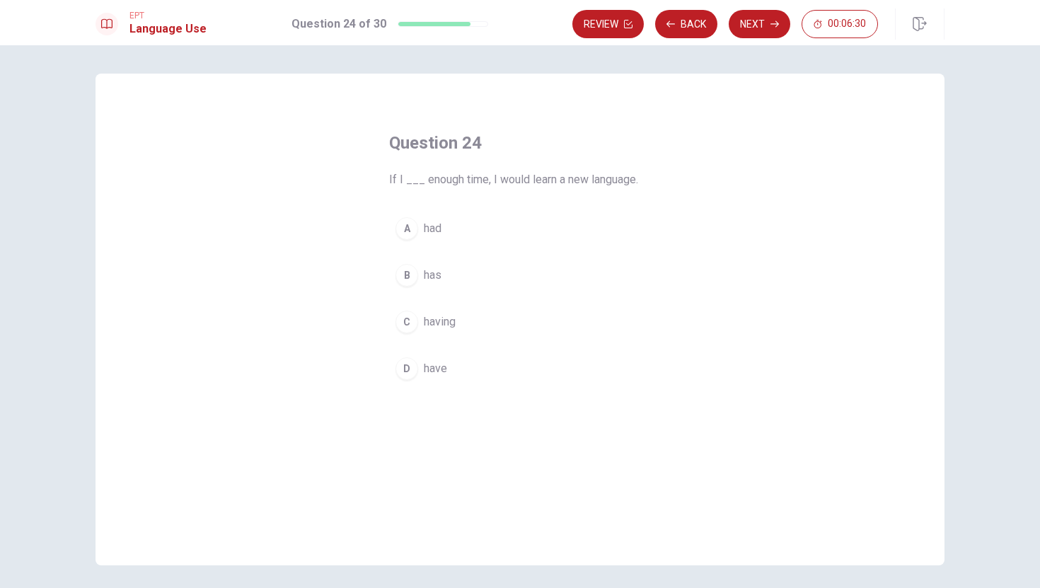
click at [410, 226] on div "A" at bounding box center [407, 228] width 23 height 23
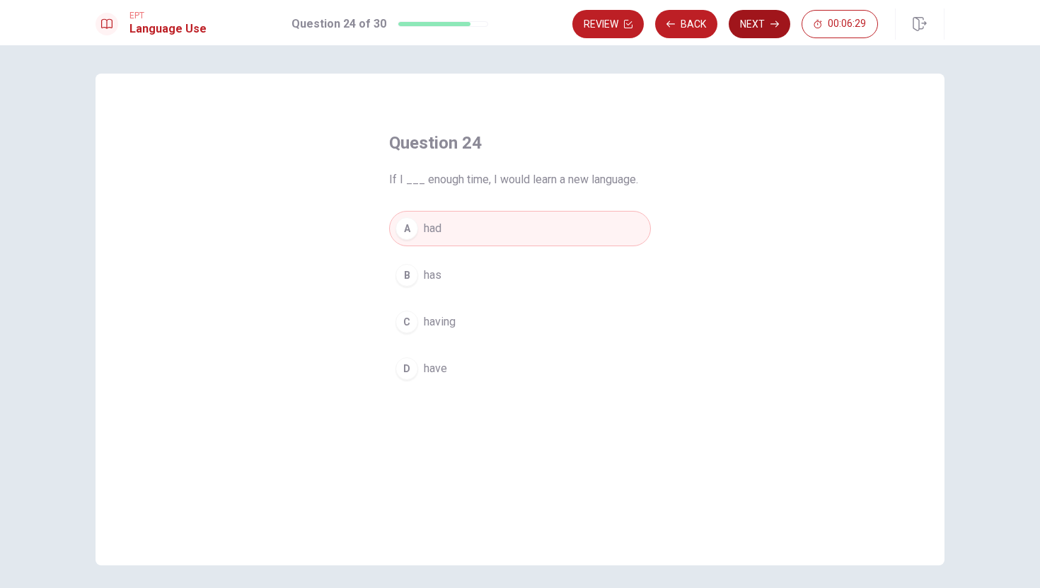
click at [759, 20] on button "Next" at bounding box center [760, 24] width 62 height 28
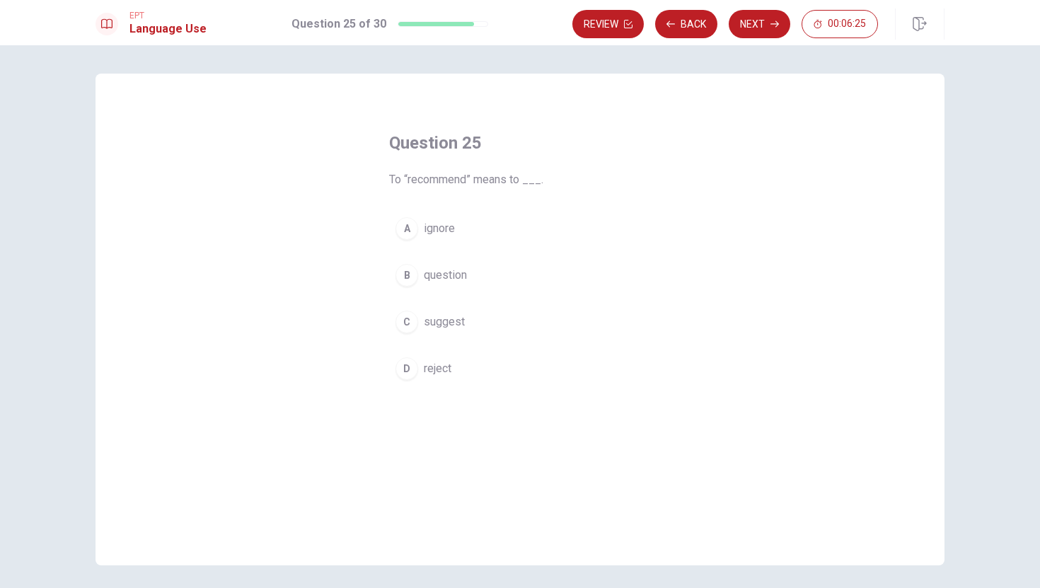
click at [406, 321] on div "C" at bounding box center [407, 322] width 23 height 23
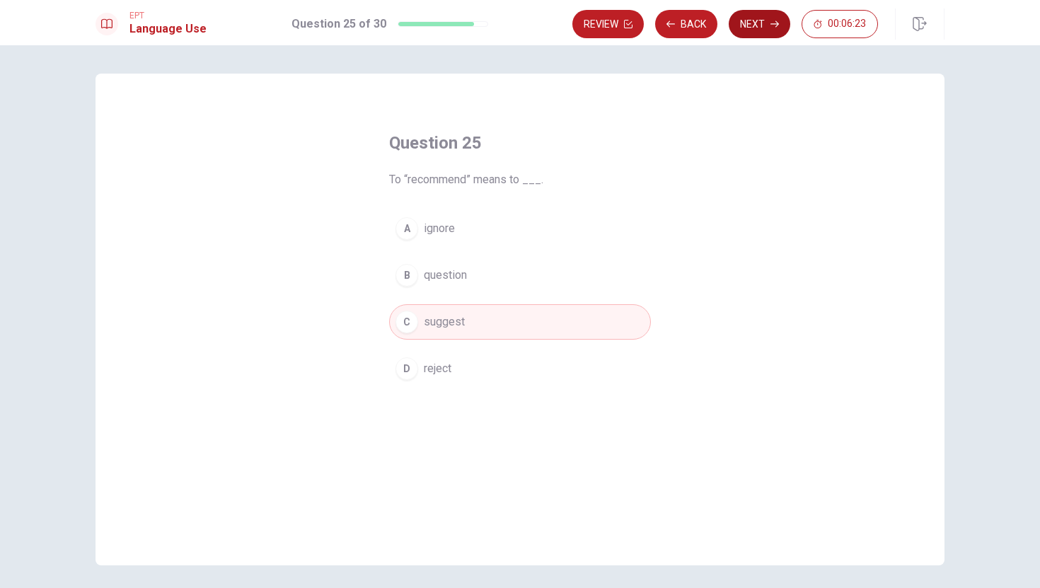
click at [751, 26] on button "Next" at bounding box center [760, 24] width 62 height 28
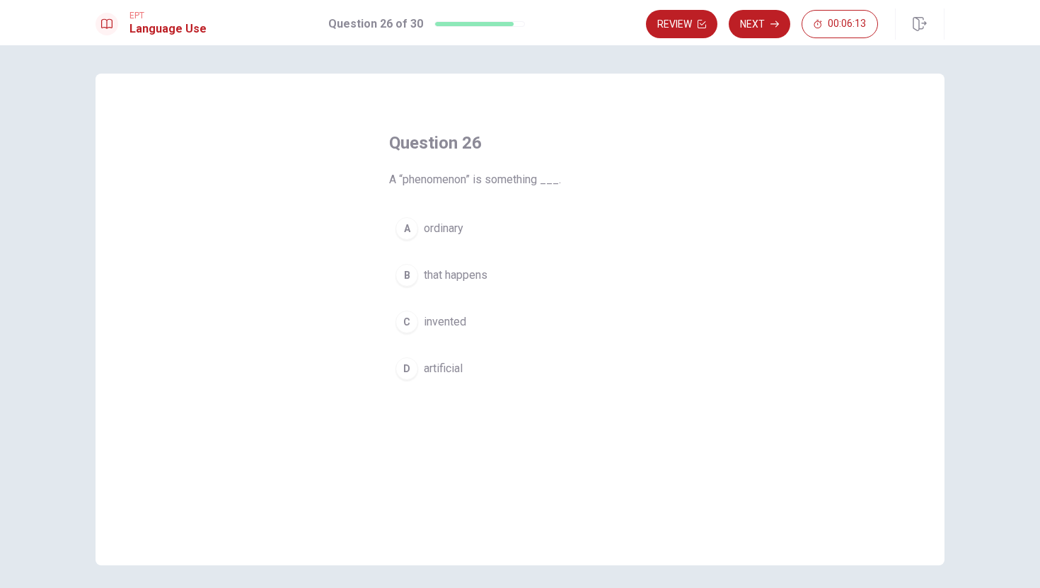
click at [410, 277] on div "B" at bounding box center [407, 275] width 23 height 23
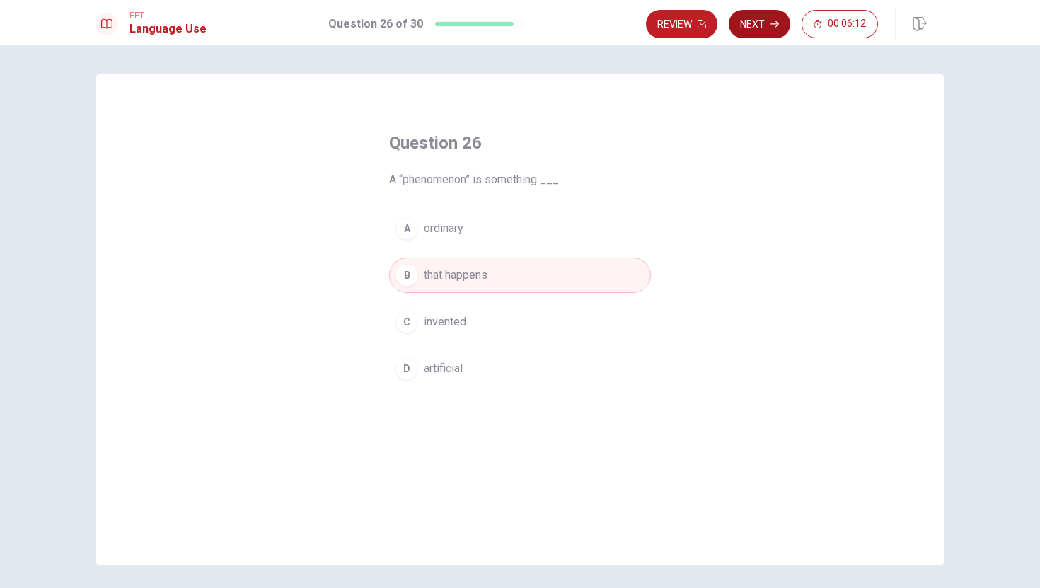
click at [747, 25] on button "Next" at bounding box center [760, 24] width 62 height 28
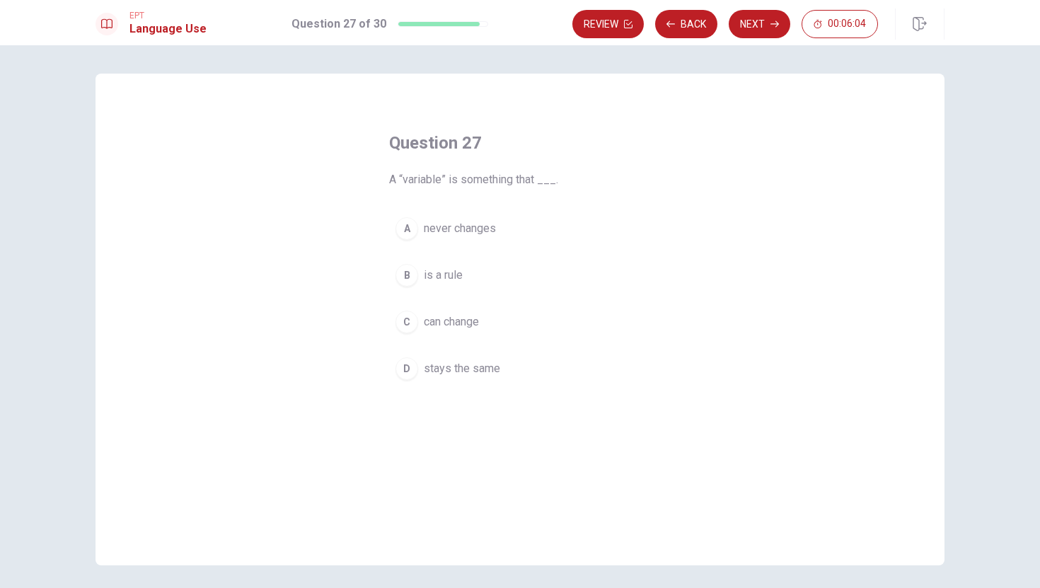
click at [408, 320] on div "C" at bounding box center [407, 322] width 23 height 23
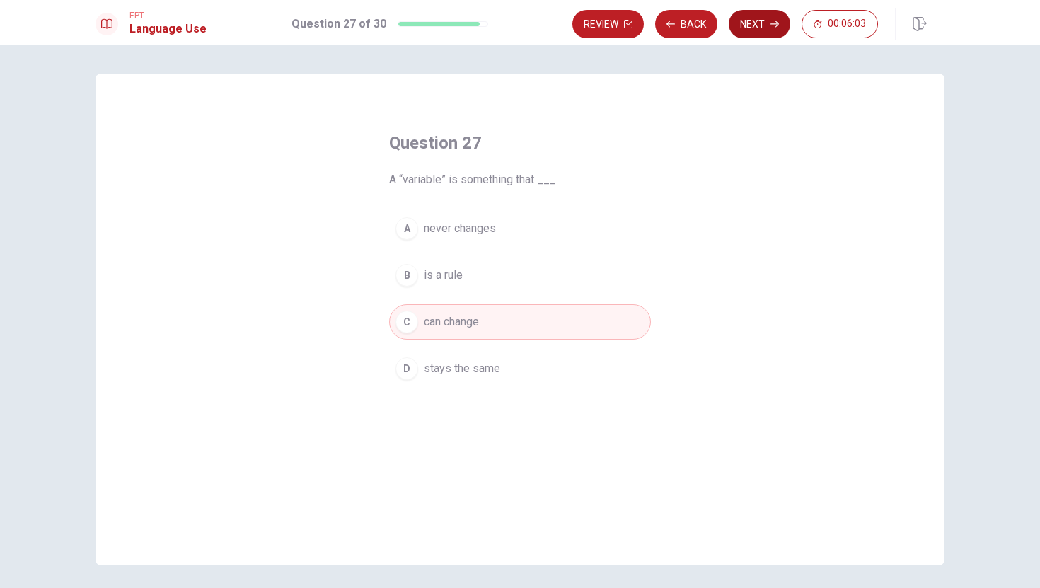
click at [756, 30] on button "Next" at bounding box center [760, 24] width 62 height 28
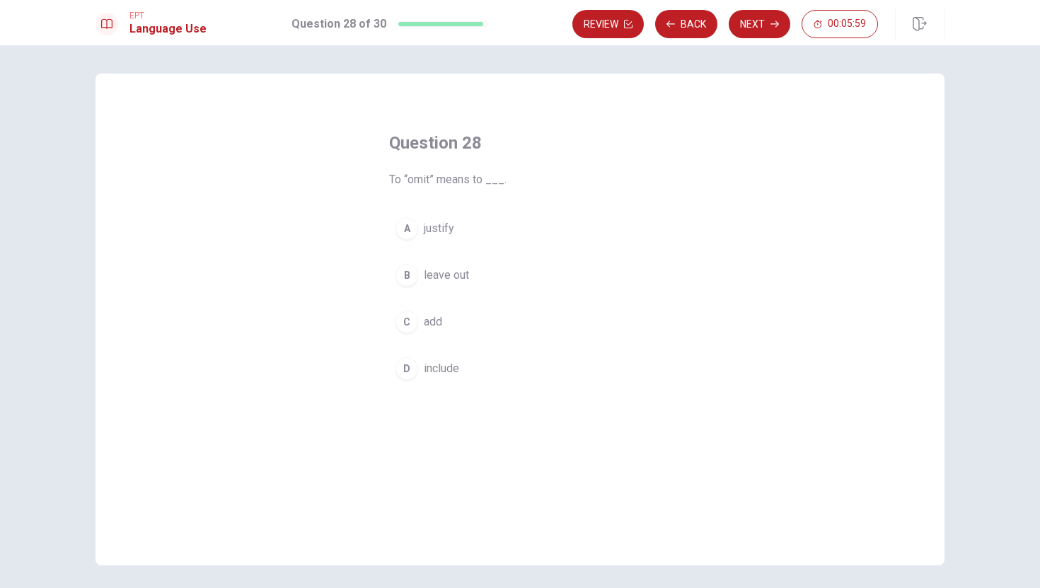
click at [410, 275] on div "B" at bounding box center [407, 275] width 23 height 23
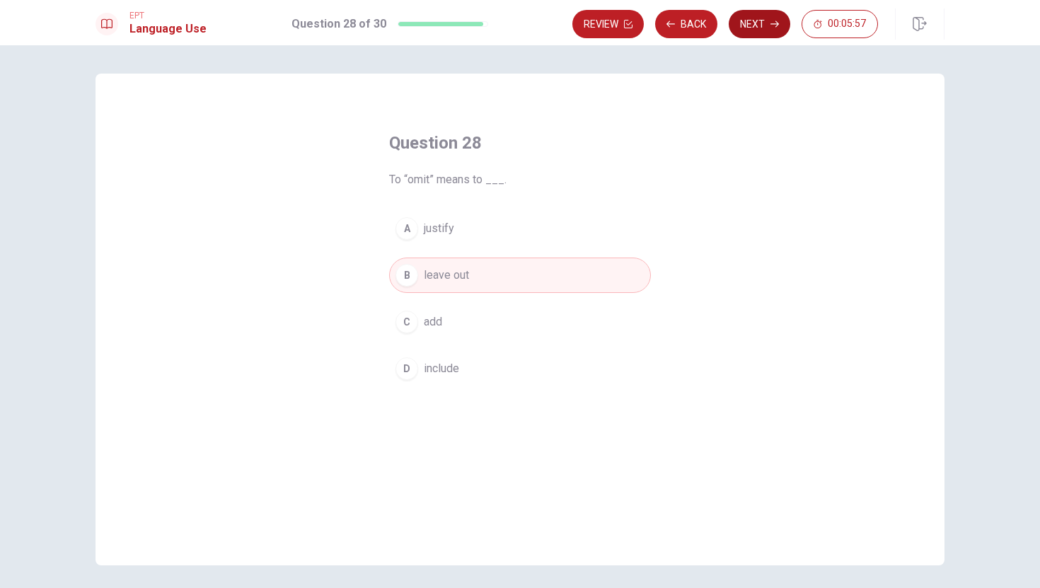
click at [749, 33] on button "Next" at bounding box center [760, 24] width 62 height 28
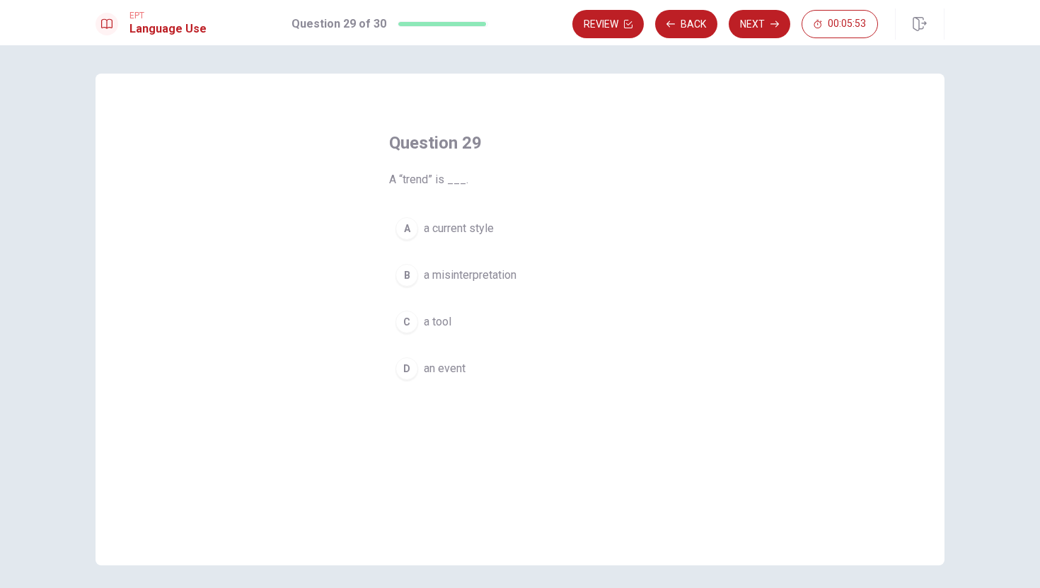
click at [408, 225] on div "A" at bounding box center [407, 228] width 23 height 23
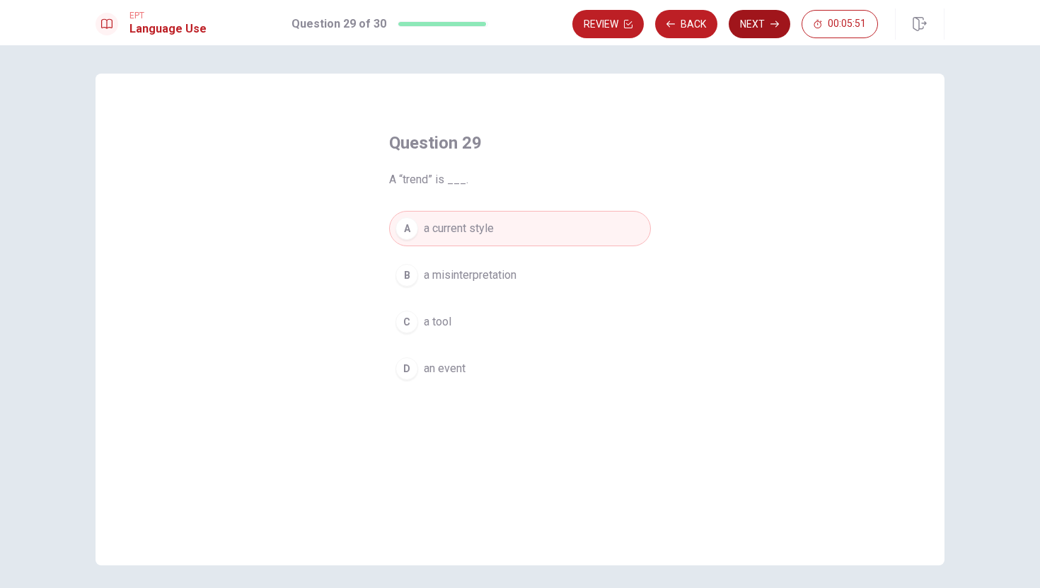
click at [748, 24] on button "Next" at bounding box center [760, 24] width 62 height 28
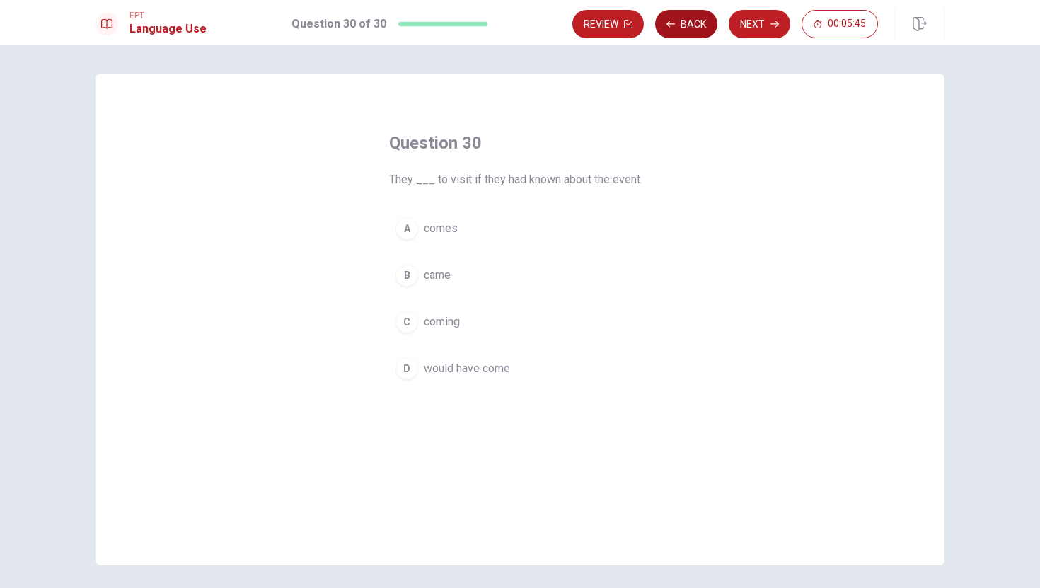
click at [698, 25] on button "Back" at bounding box center [686, 24] width 62 height 28
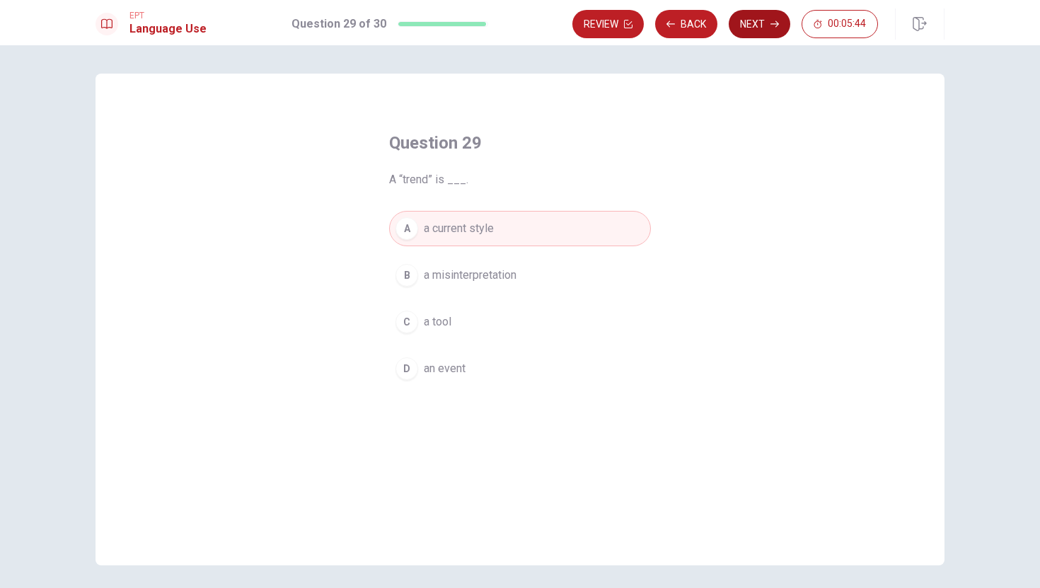
click at [754, 27] on button "Next" at bounding box center [760, 24] width 62 height 28
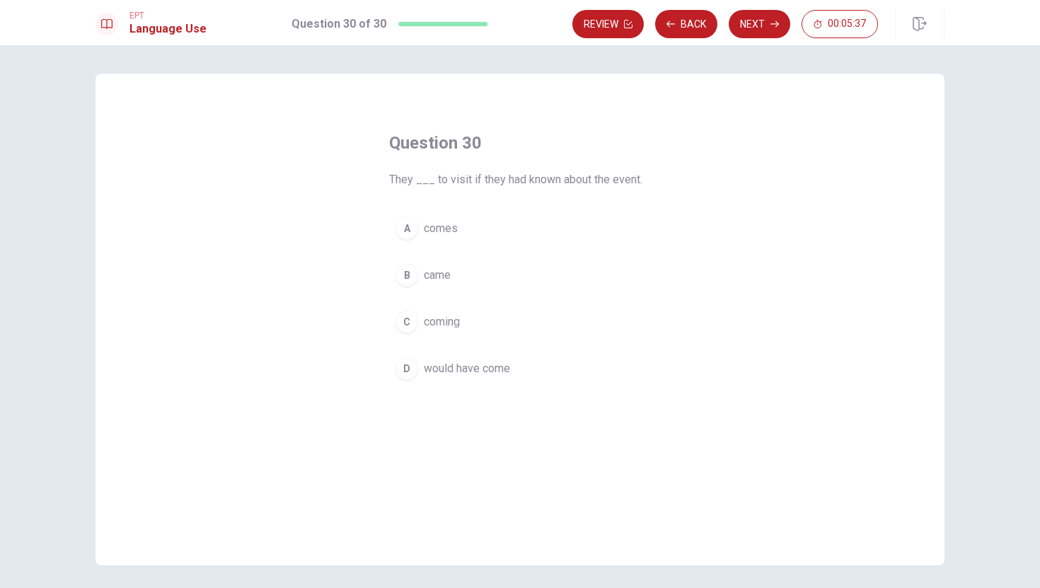
click at [408, 374] on div "D" at bounding box center [407, 368] width 23 height 23
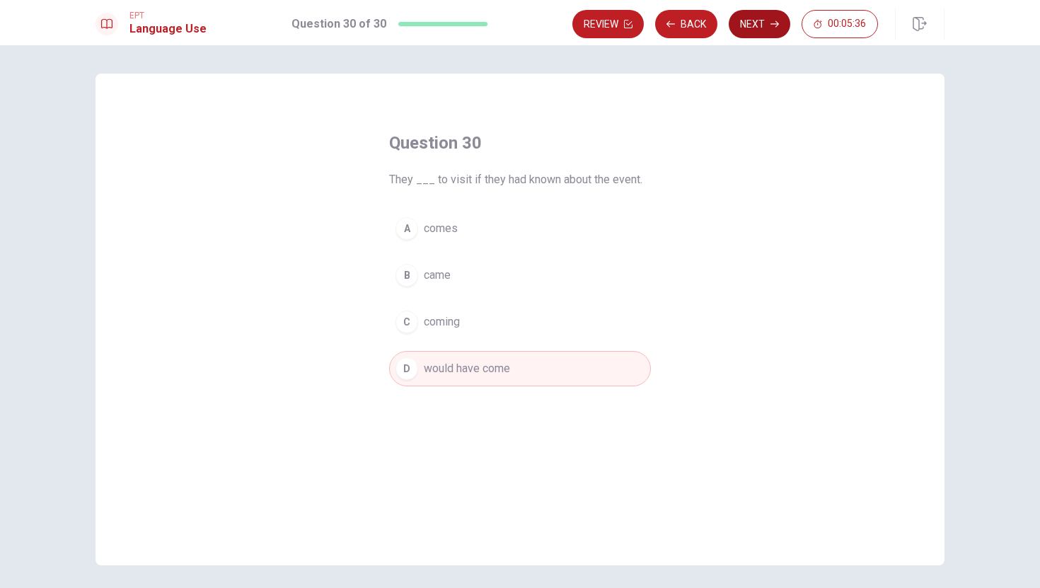
click at [775, 28] on button "Next" at bounding box center [760, 24] width 62 height 28
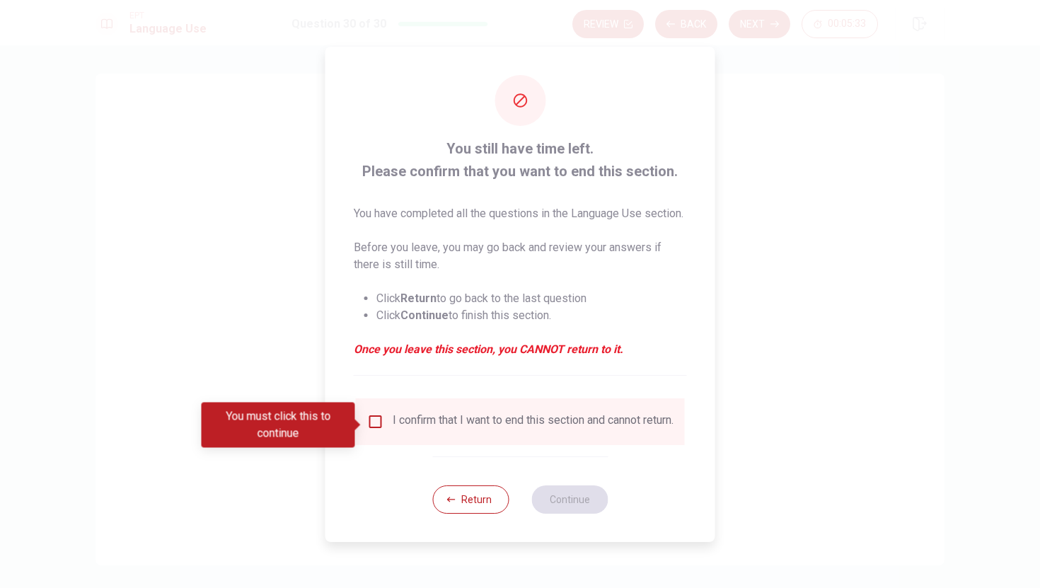
click at [393, 430] on div "I confirm that I want to end this section and cannot return." at bounding box center [533, 421] width 281 height 17
click at [373, 425] on input "You must click this to continue" at bounding box center [375, 421] width 17 height 17
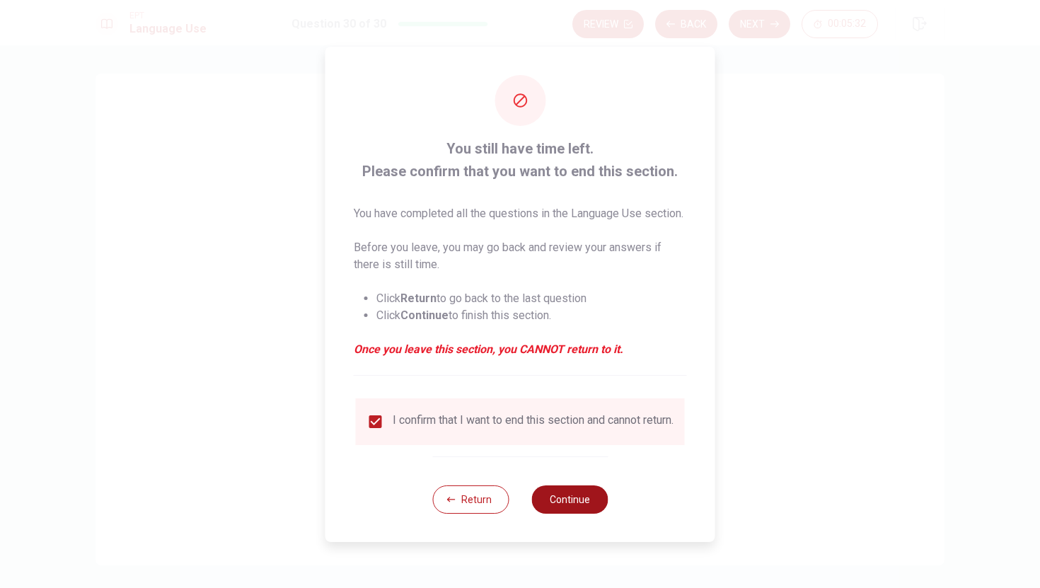
click at [562, 514] on button "Continue" at bounding box center [569, 499] width 76 height 28
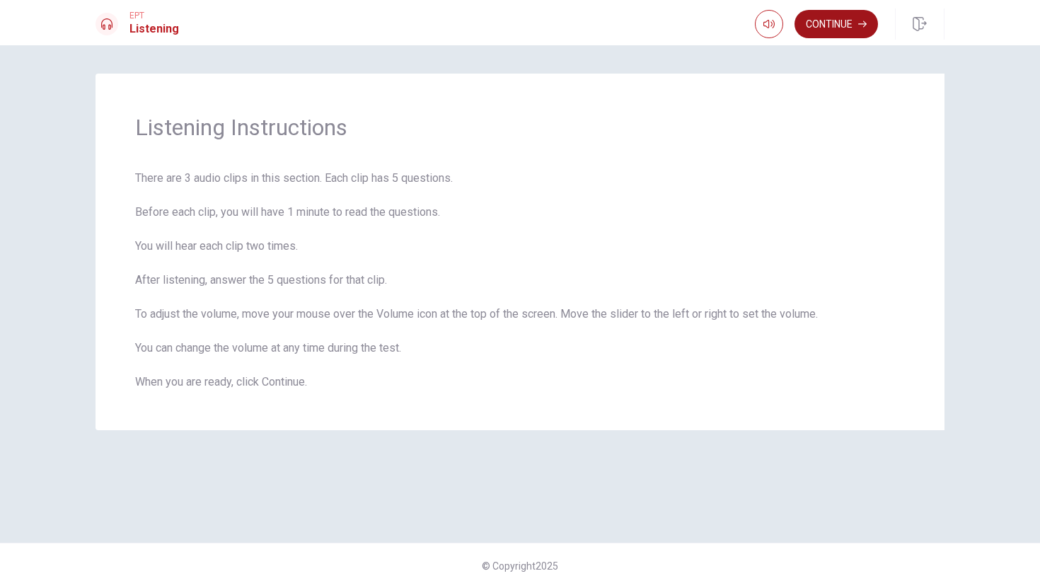
click at [854, 27] on button "Continue" at bounding box center [836, 24] width 83 height 28
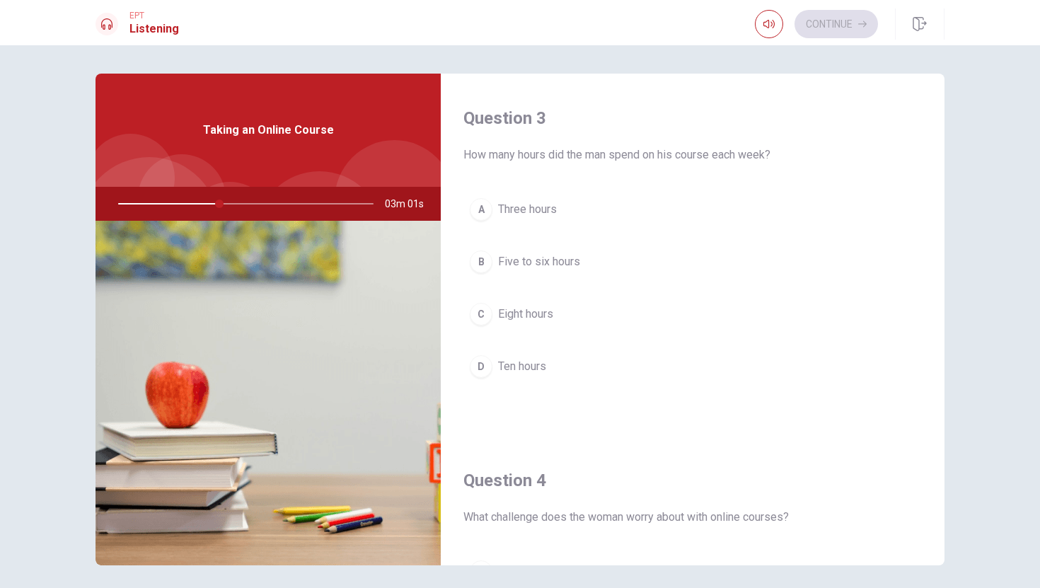
scroll to position [722, 0]
click at [481, 258] on div "B" at bounding box center [481, 259] width 23 height 23
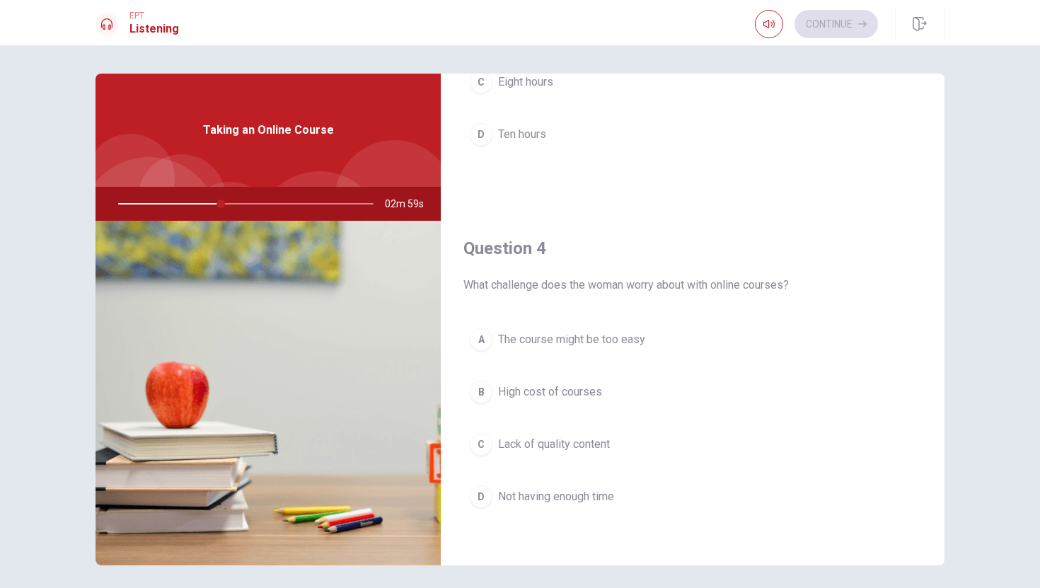
scroll to position [954, 0]
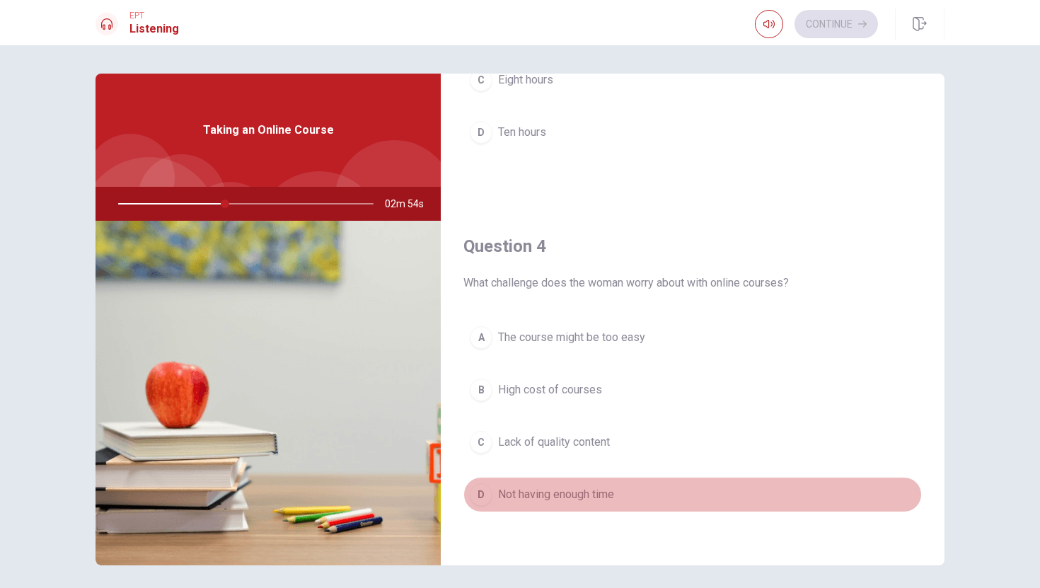
click at [479, 495] on div "D" at bounding box center [481, 494] width 23 height 23
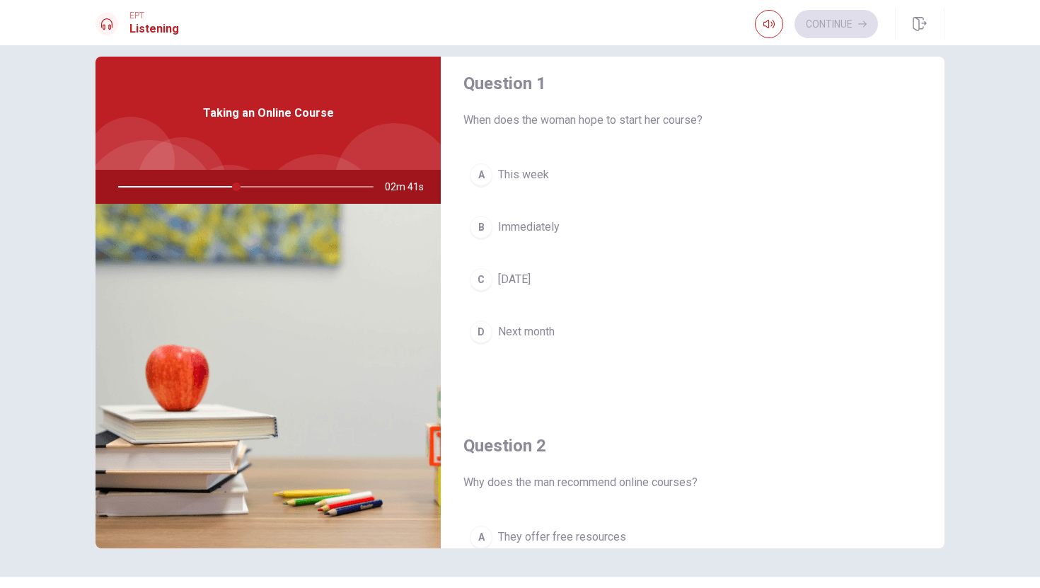
scroll to position [20, 0]
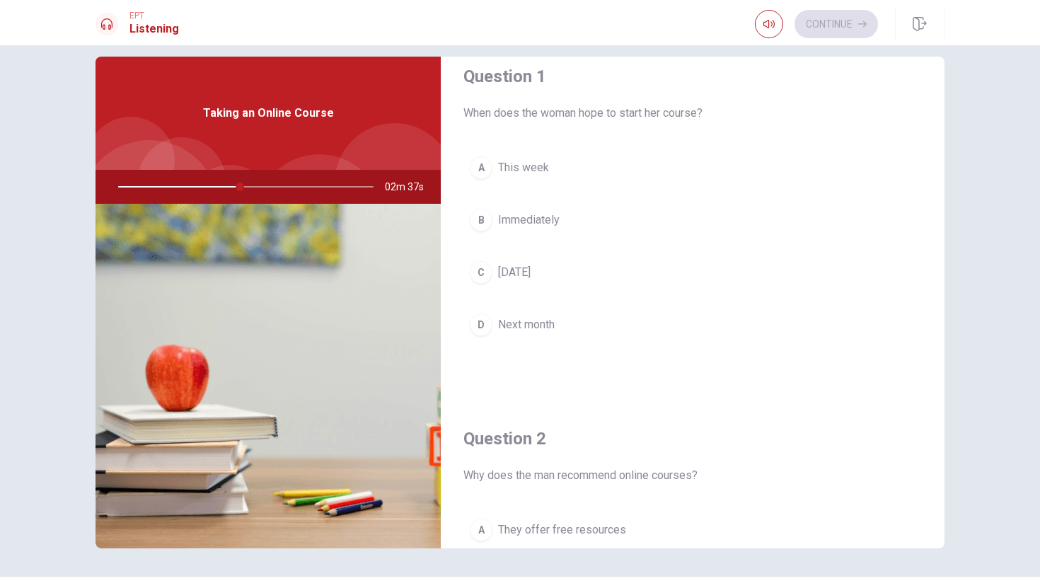
click at [480, 322] on div "D" at bounding box center [481, 324] width 23 height 23
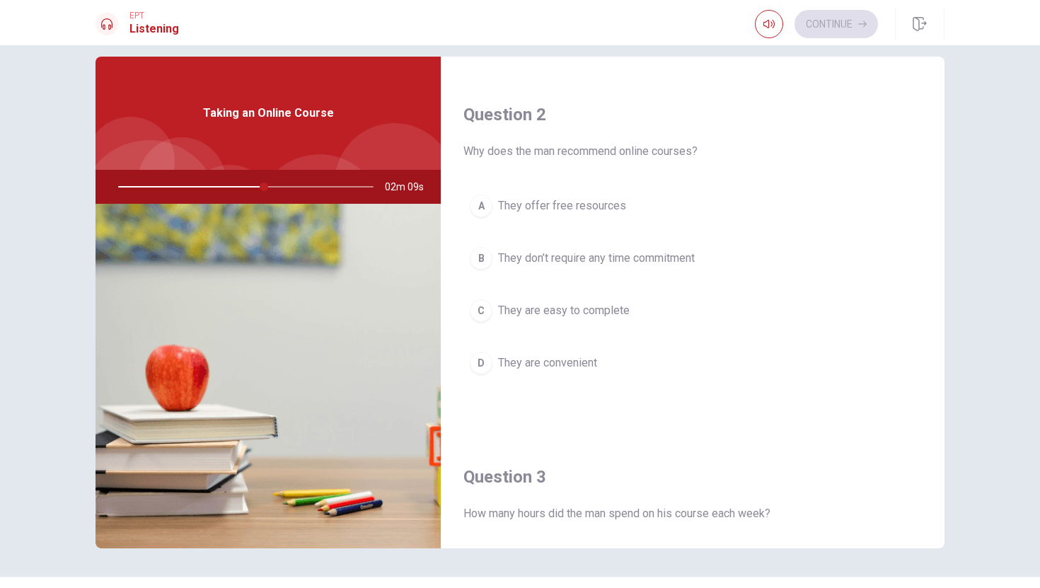
scroll to position [351, 0]
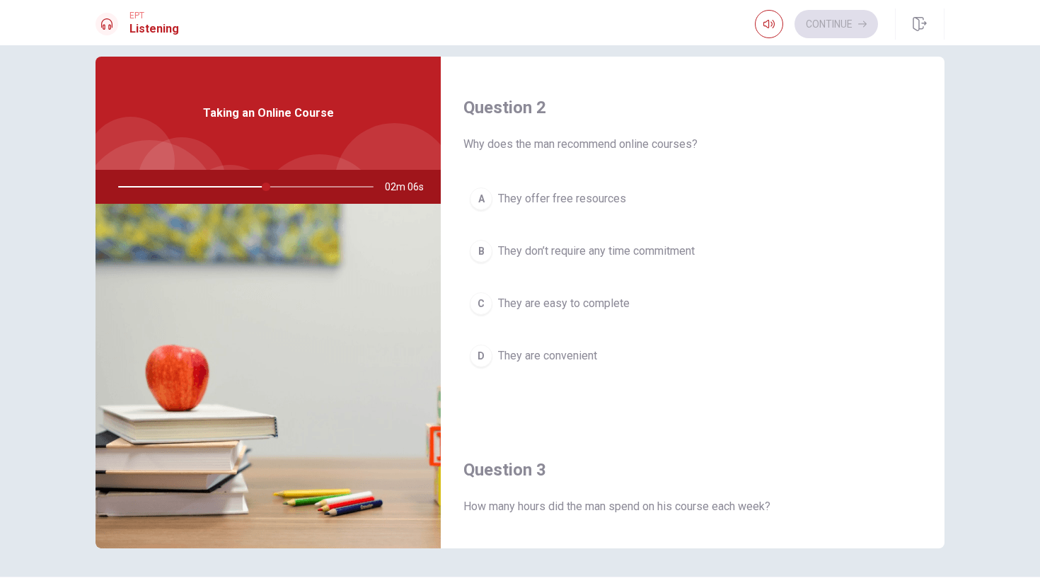
click at [483, 361] on div "D" at bounding box center [481, 356] width 23 height 23
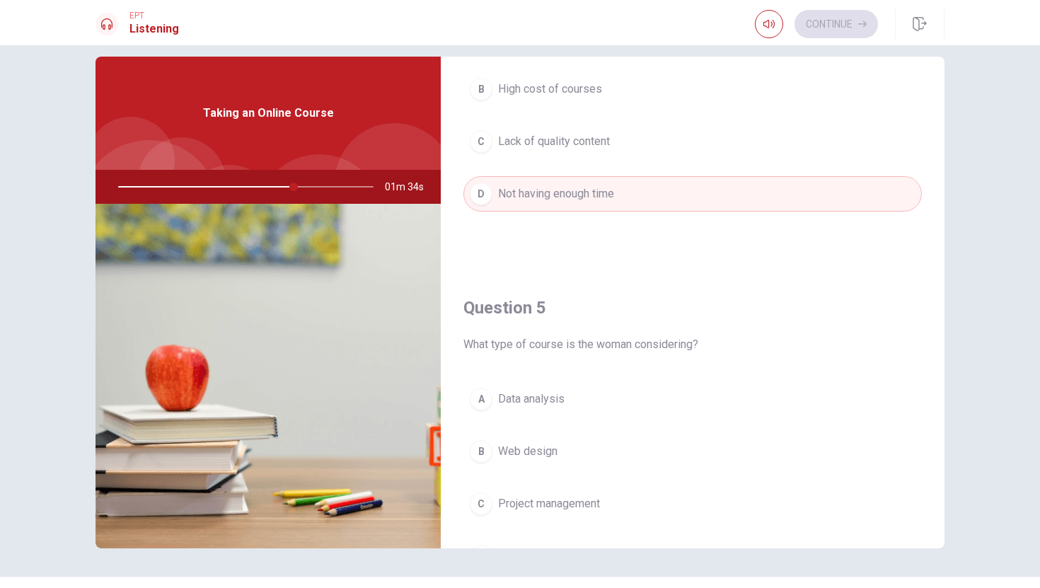
scroll to position [1250, 0]
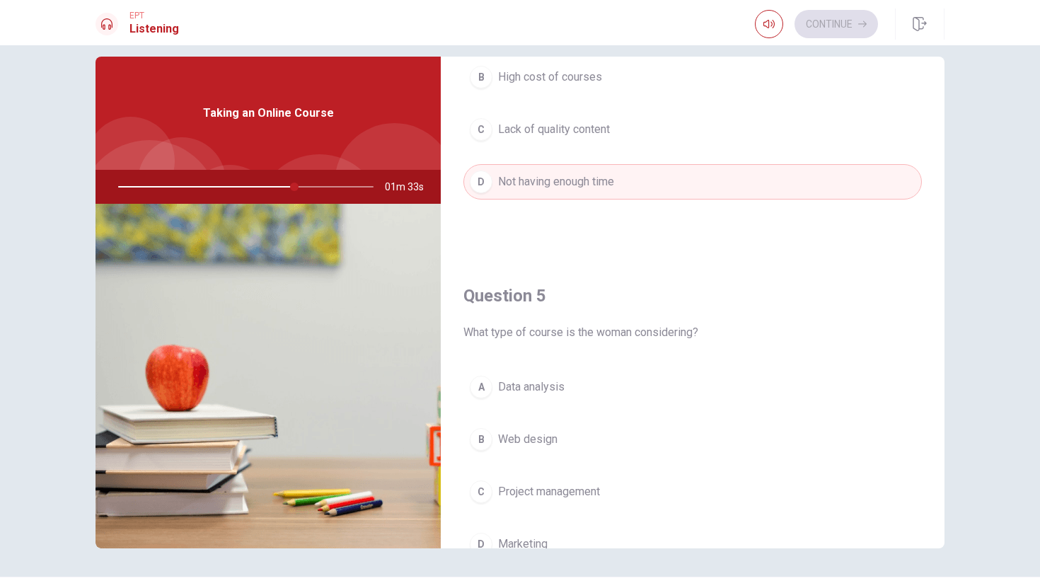
click at [471, 384] on div "A" at bounding box center [481, 387] width 23 height 23
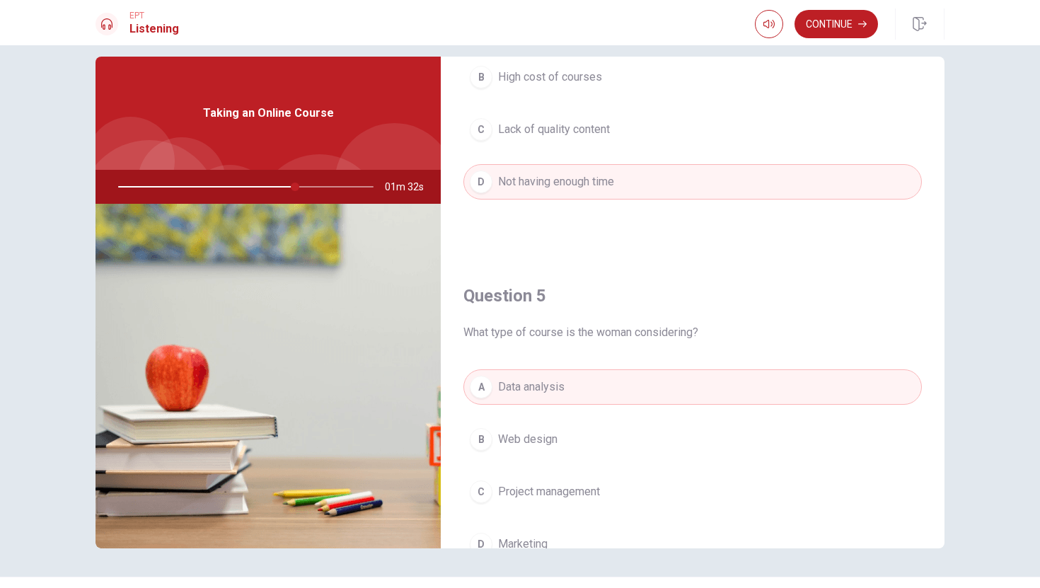
scroll to position [1320, 0]
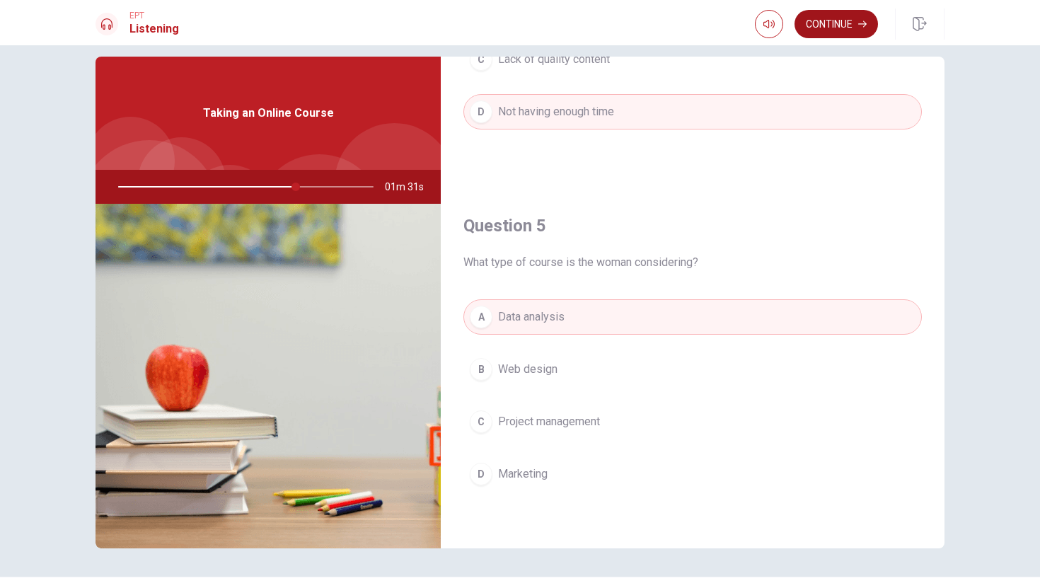
click at [834, 25] on button "Continue" at bounding box center [836, 24] width 83 height 28
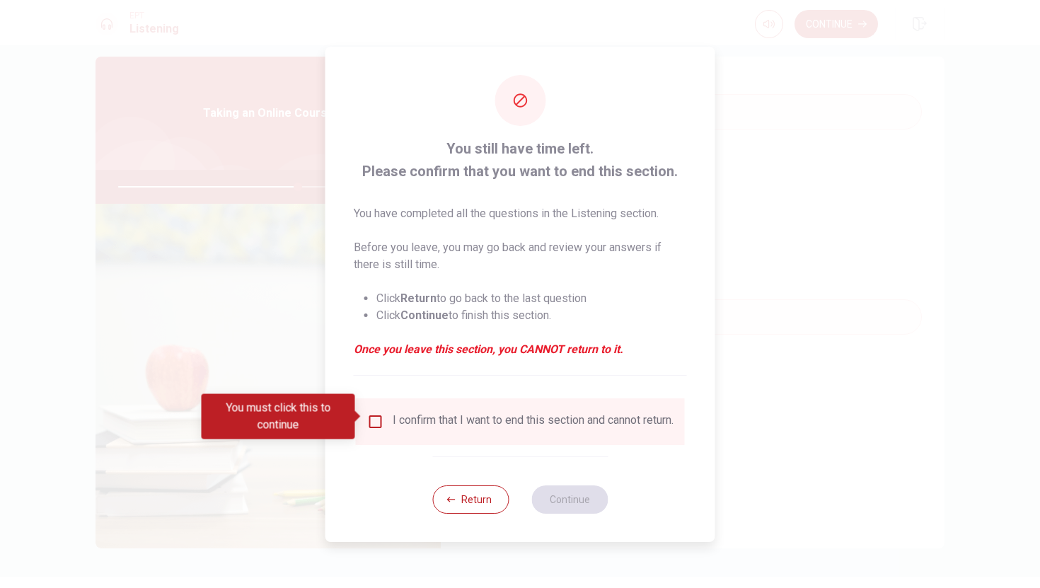
click at [369, 415] on input "You must click this to continue" at bounding box center [375, 421] width 17 height 17
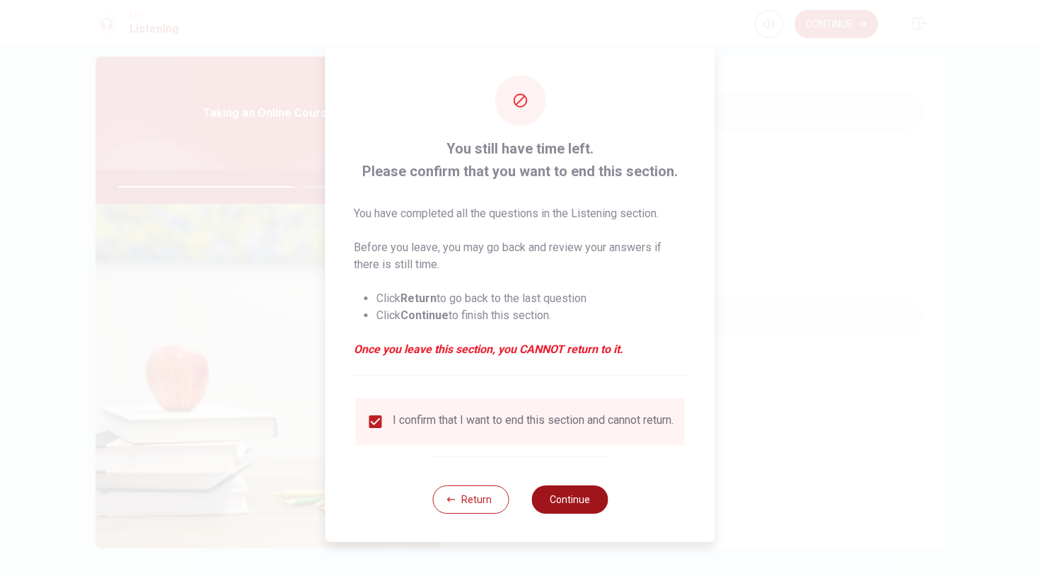
click at [569, 503] on button "Continue" at bounding box center [569, 499] width 76 height 28
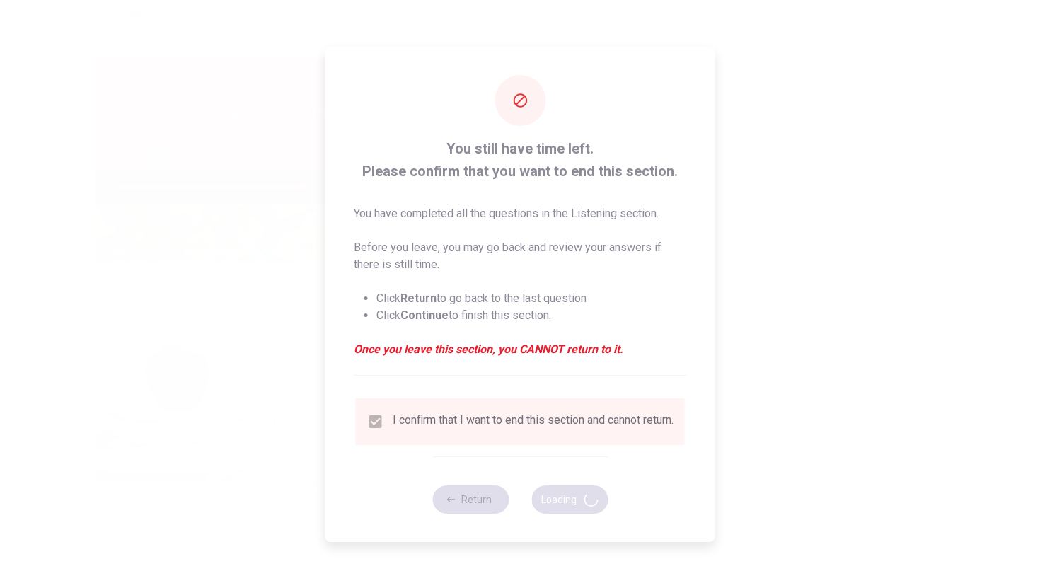
type input "72"
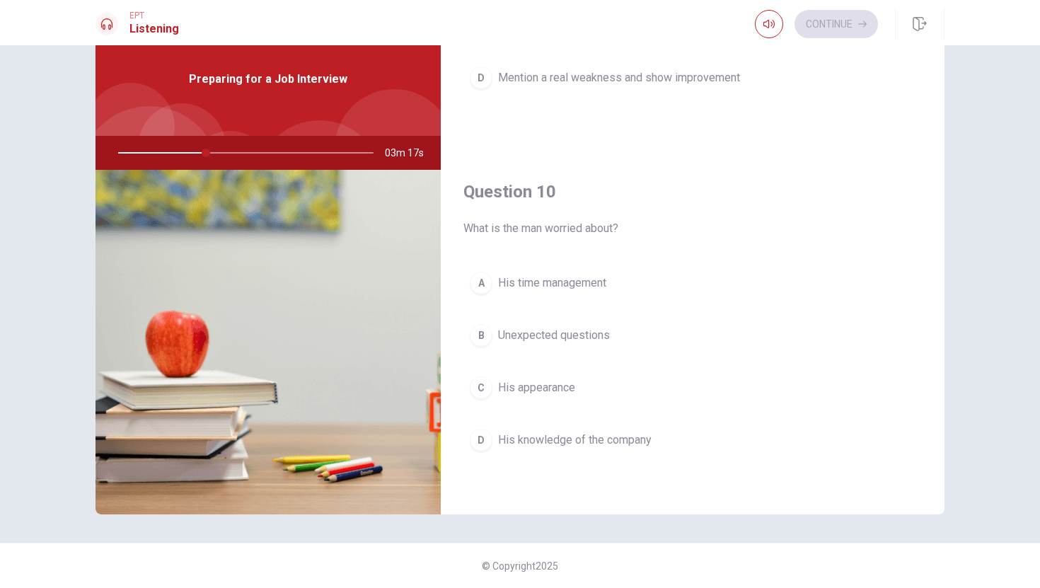
scroll to position [1308, 0]
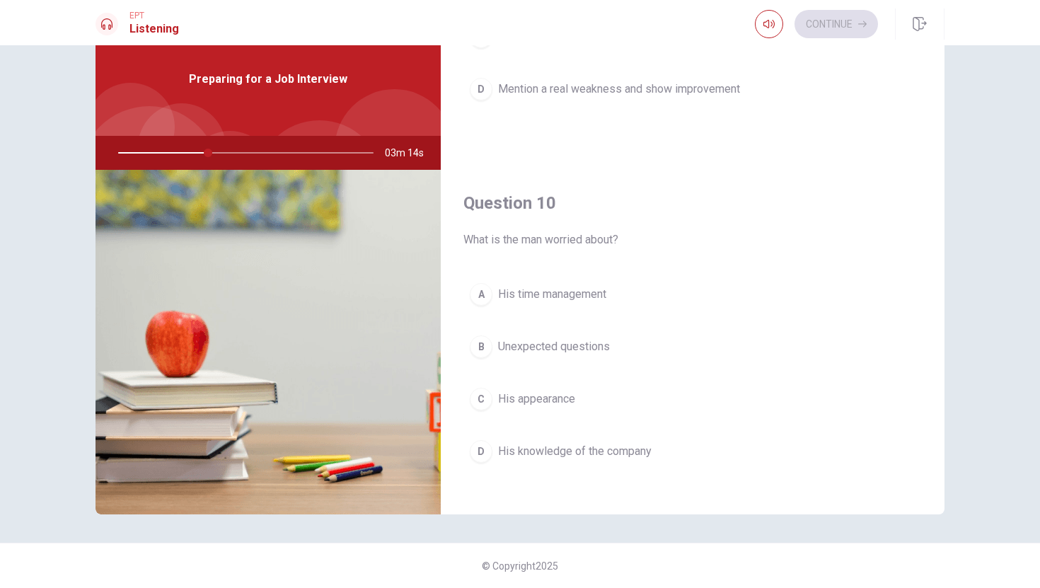
click at [477, 336] on div "B" at bounding box center [481, 346] width 23 height 23
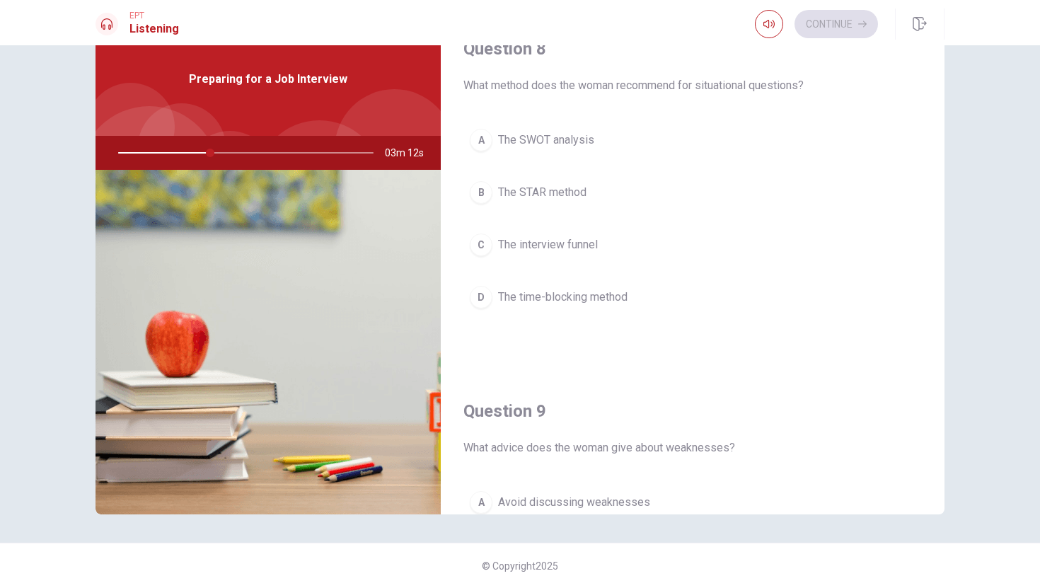
scroll to position [737, 0]
click at [480, 192] on div "B" at bounding box center [481, 194] width 23 height 23
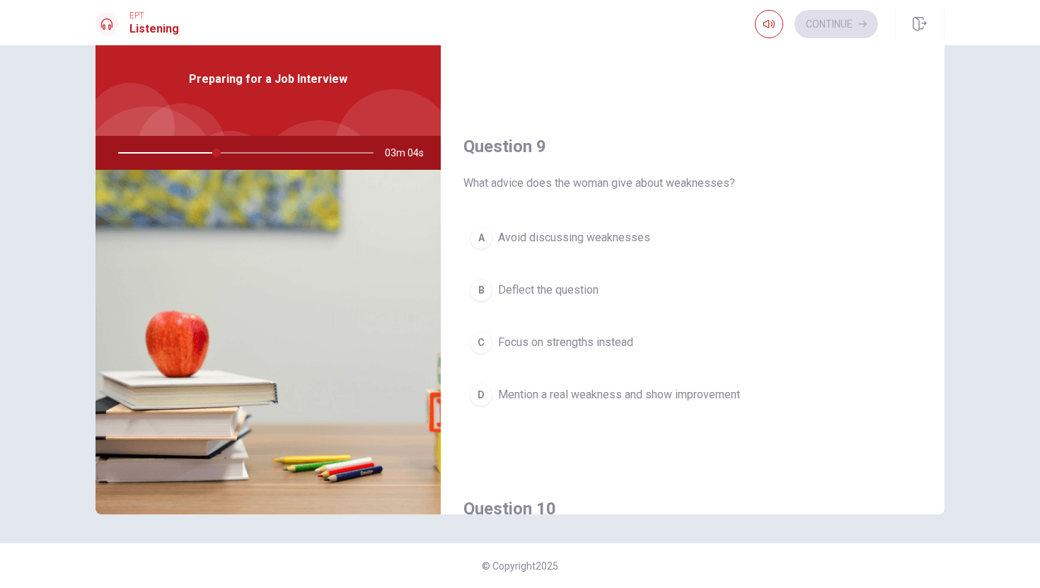
scroll to position [1010, 0]
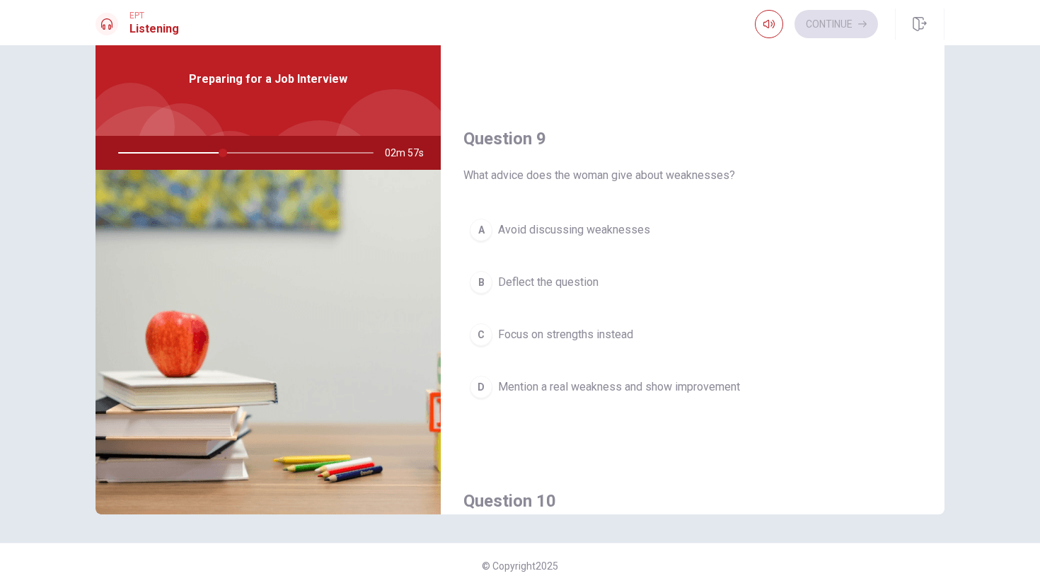
click at [476, 379] on div "D" at bounding box center [481, 387] width 23 height 23
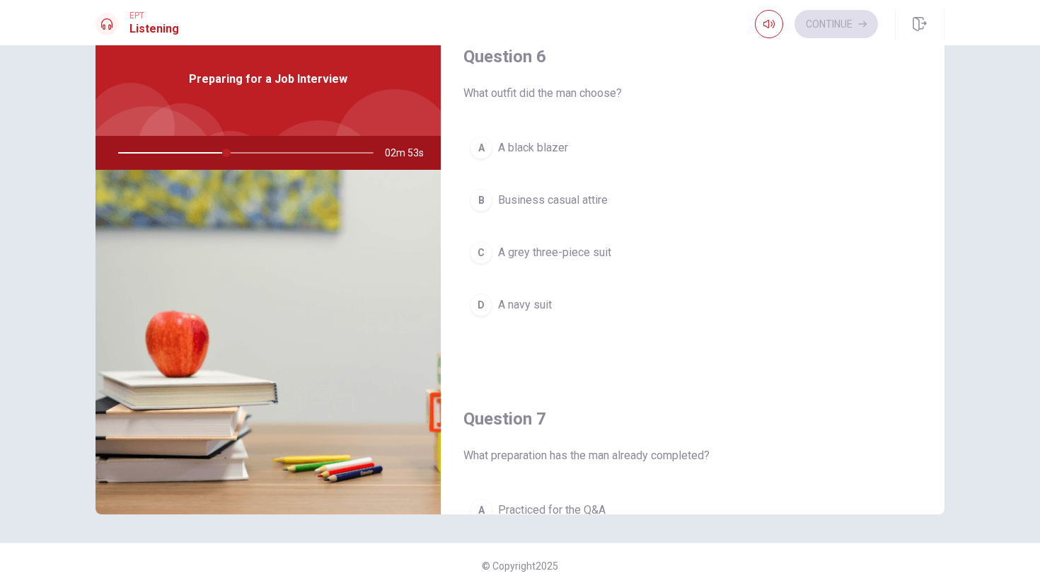
scroll to position [0, 0]
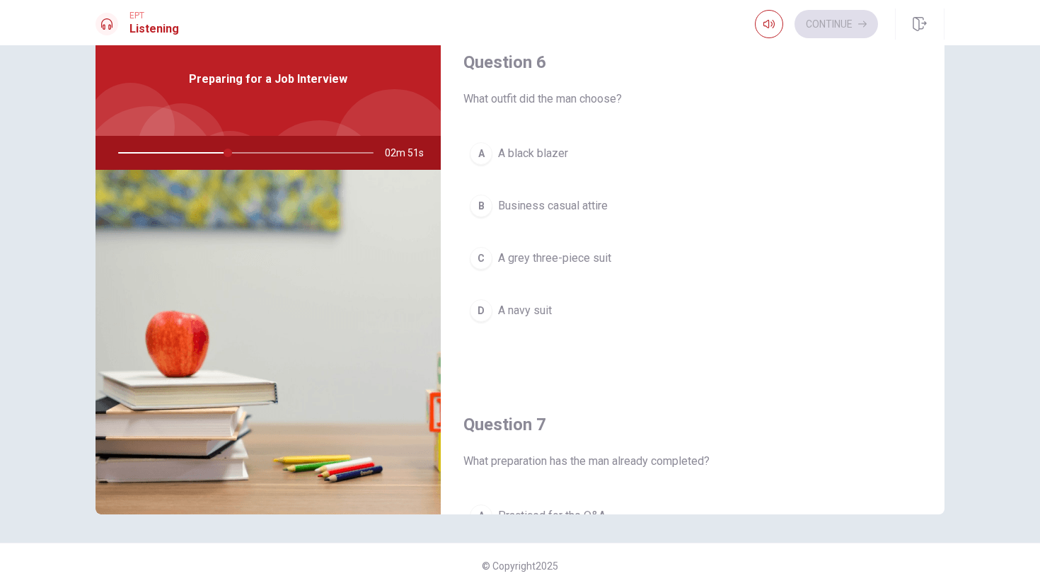
click at [478, 309] on div "D" at bounding box center [481, 310] width 23 height 23
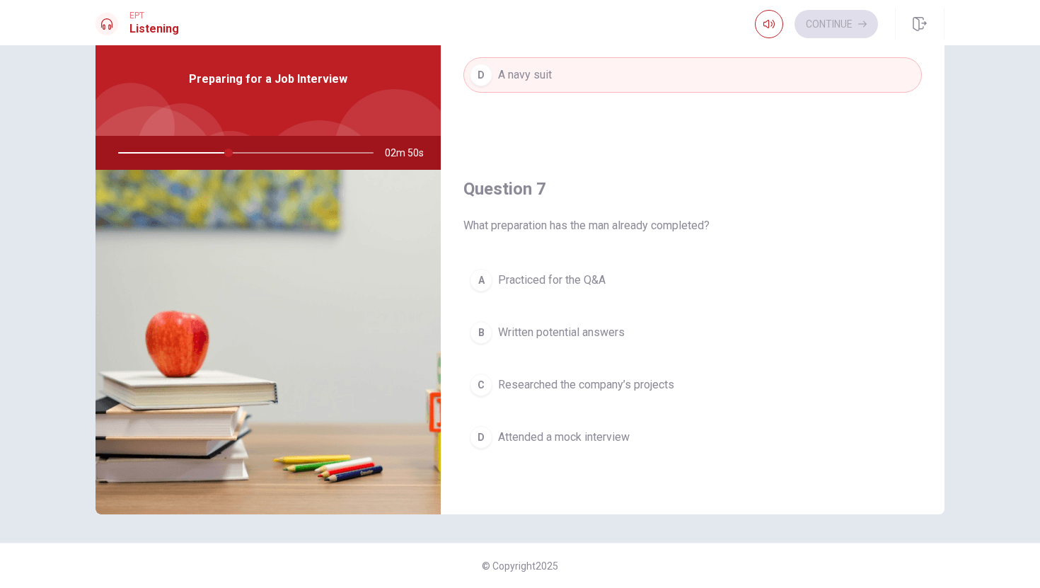
scroll to position [268, 0]
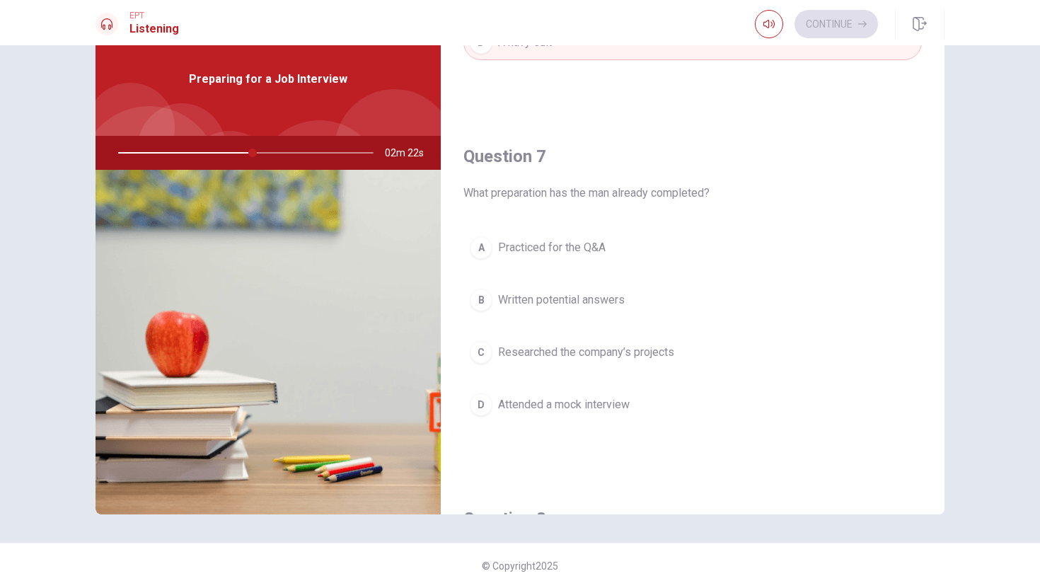
click at [488, 353] on div "C" at bounding box center [481, 352] width 23 height 23
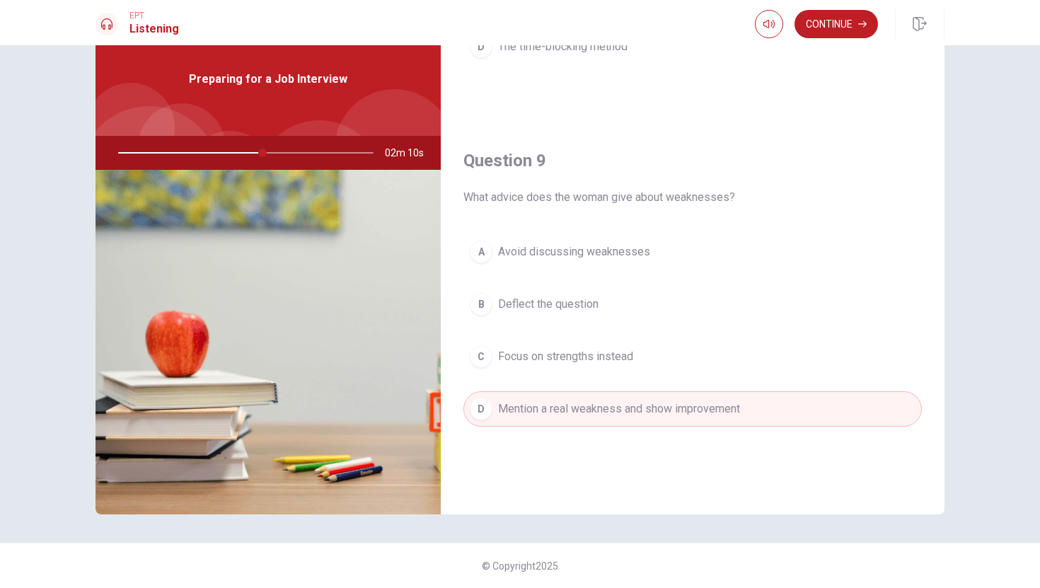
scroll to position [979, 0]
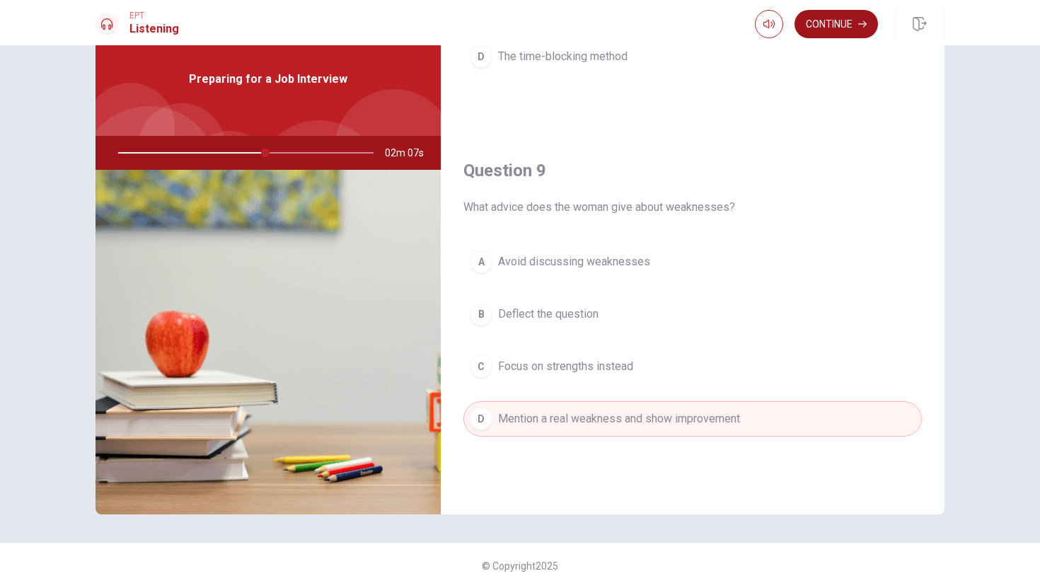
click at [852, 30] on button "Continue" at bounding box center [836, 24] width 83 height 28
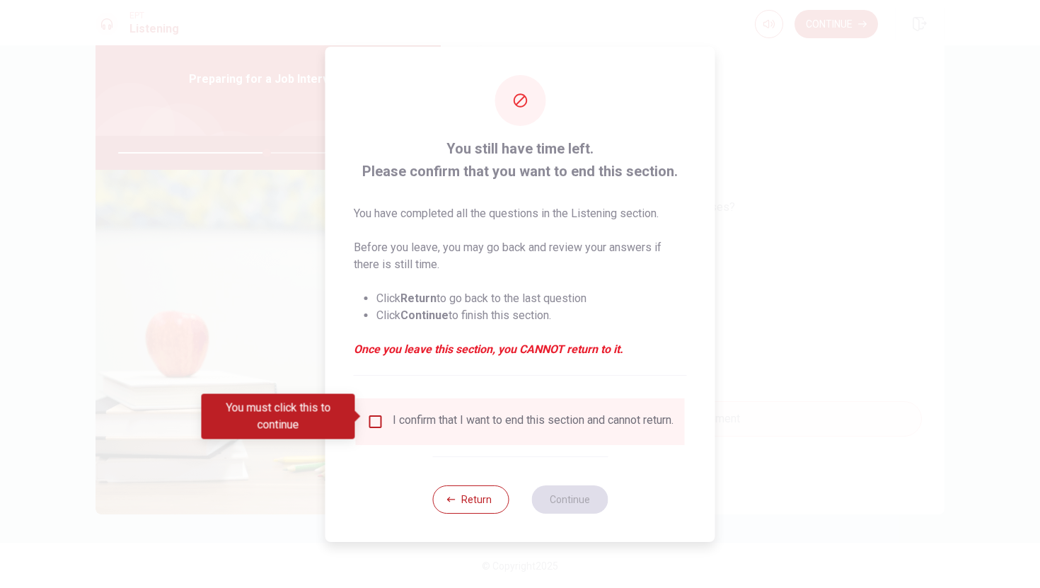
click at [370, 423] on input "You must click this to continue" at bounding box center [375, 421] width 17 height 17
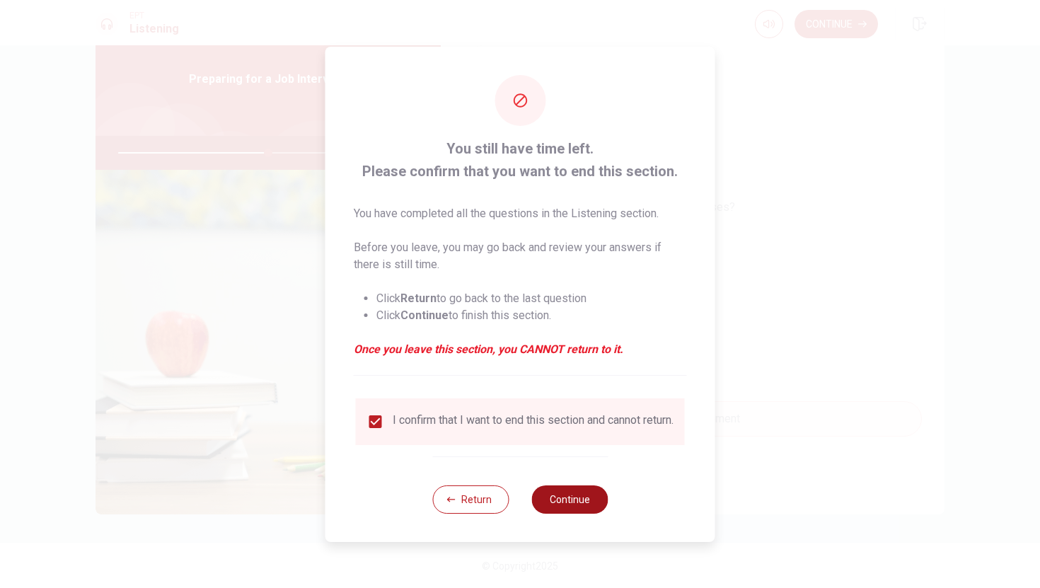
click at [592, 508] on button "Continue" at bounding box center [569, 499] width 76 height 28
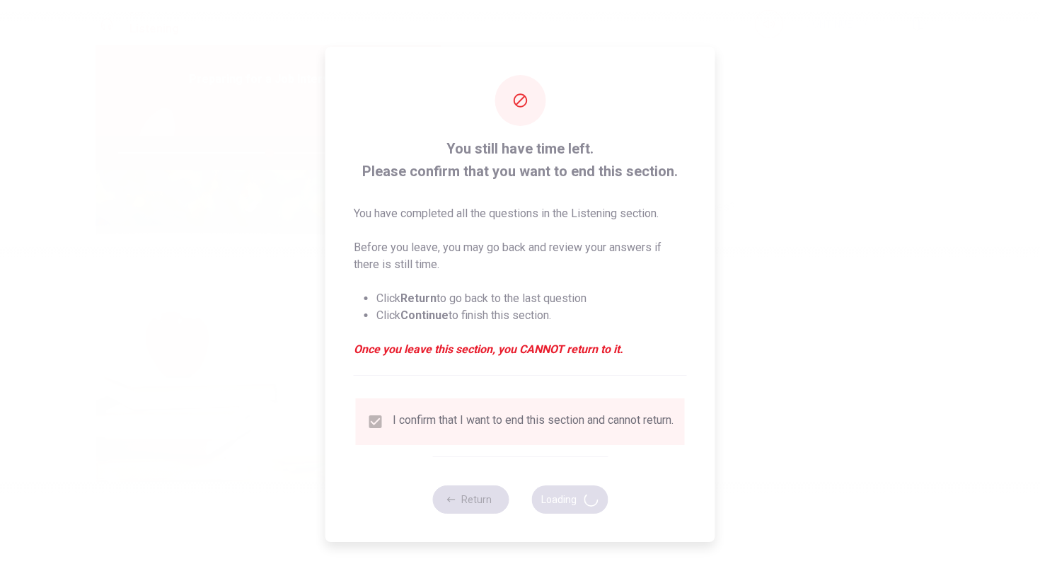
type input "60"
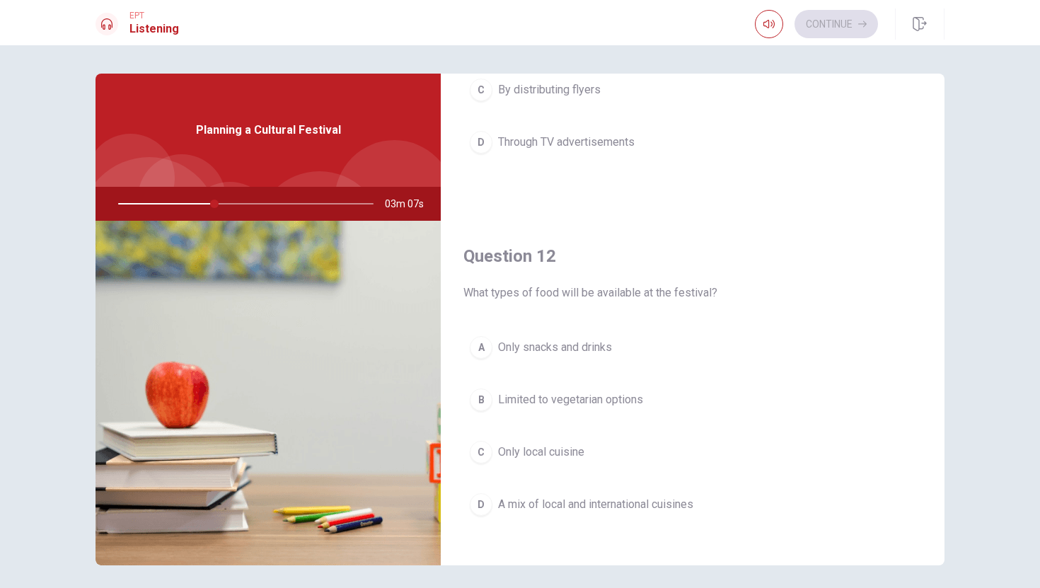
scroll to position [220, 0]
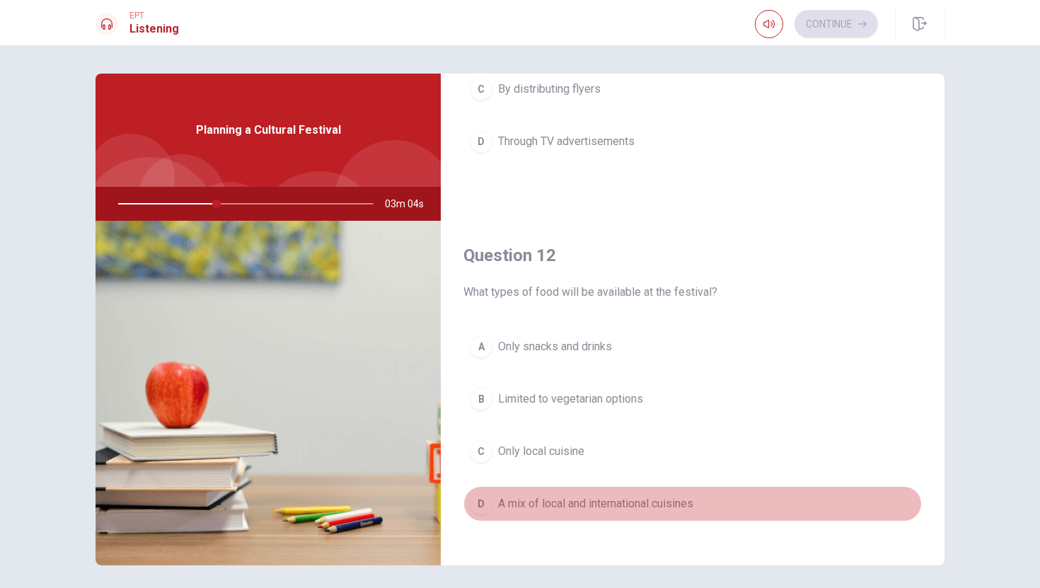
click at [485, 509] on div "D" at bounding box center [481, 503] width 23 height 23
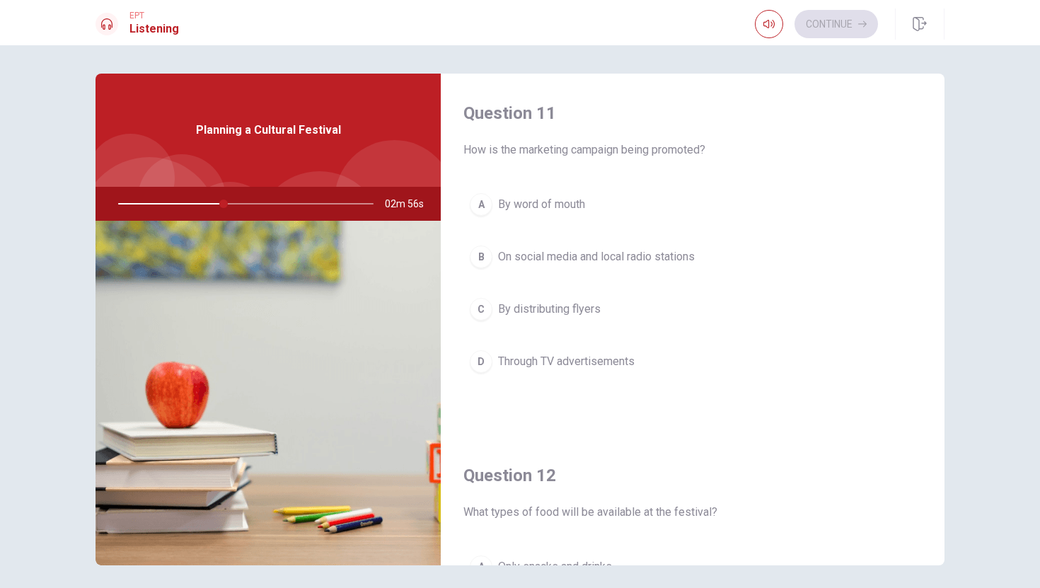
scroll to position [4, 0]
click at [471, 255] on div "B" at bounding box center [481, 253] width 23 height 23
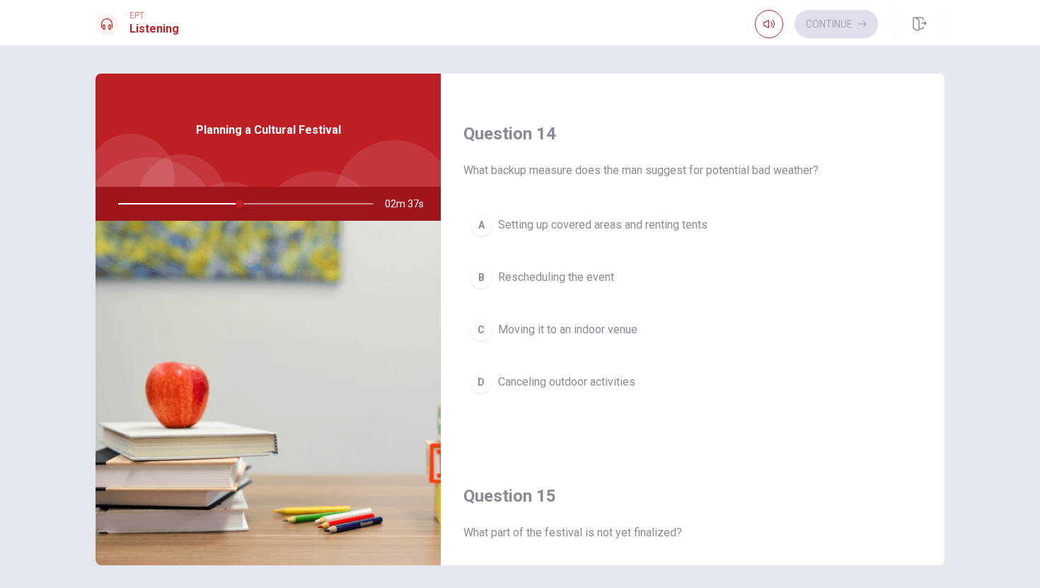
scroll to position [1068, 0]
click at [479, 221] on div "A" at bounding box center [481, 223] width 23 height 23
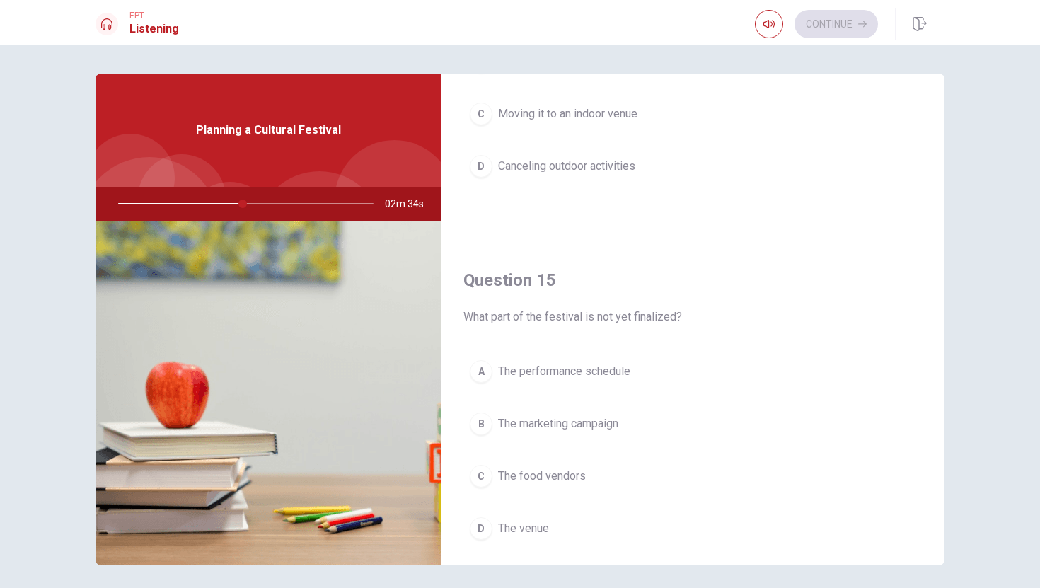
scroll to position [1320, 0]
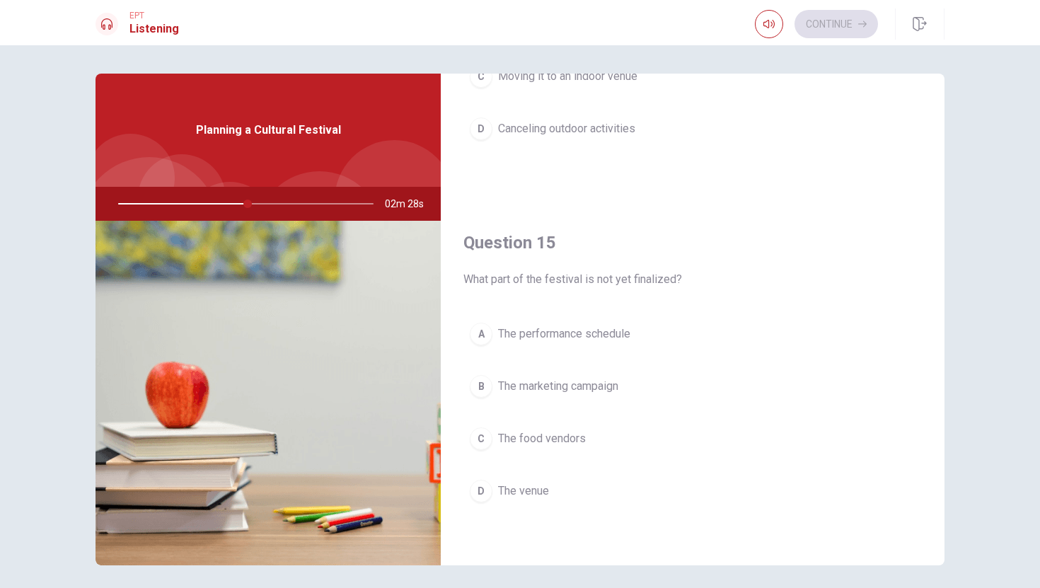
click at [484, 330] on div "A" at bounding box center [481, 334] width 23 height 23
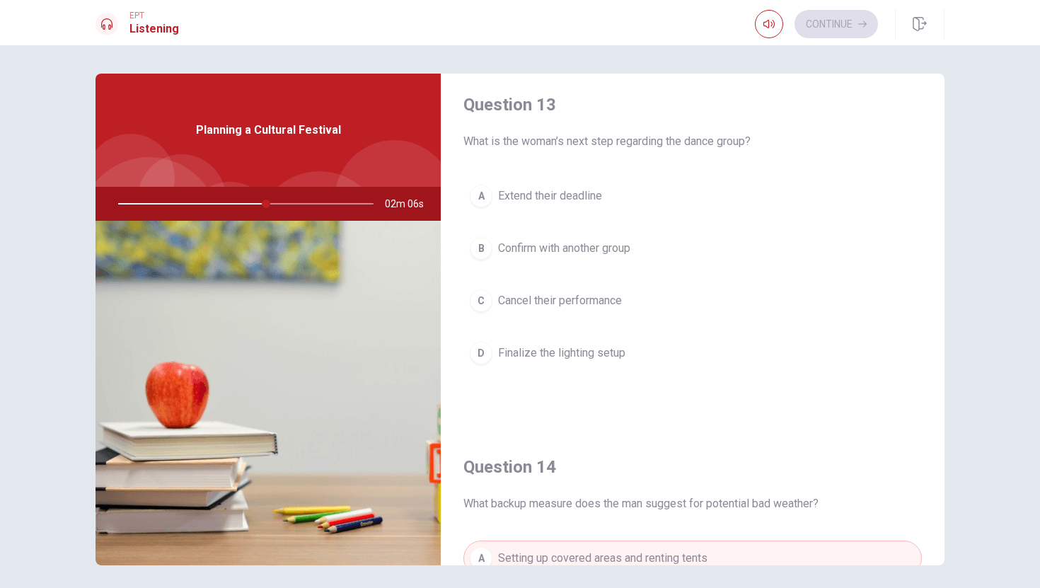
scroll to position [738, 0]
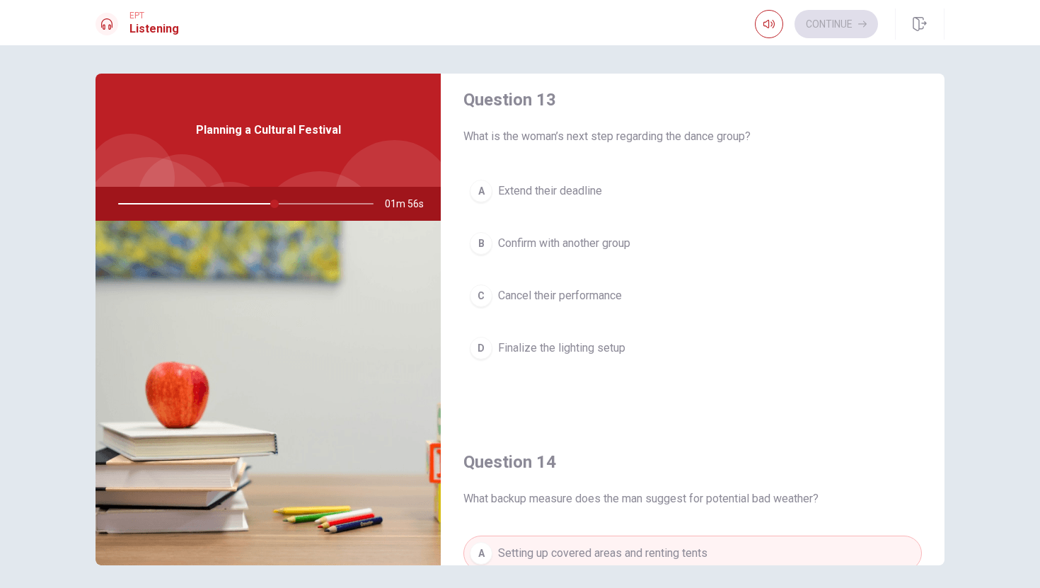
click at [477, 245] on div "B" at bounding box center [481, 243] width 23 height 23
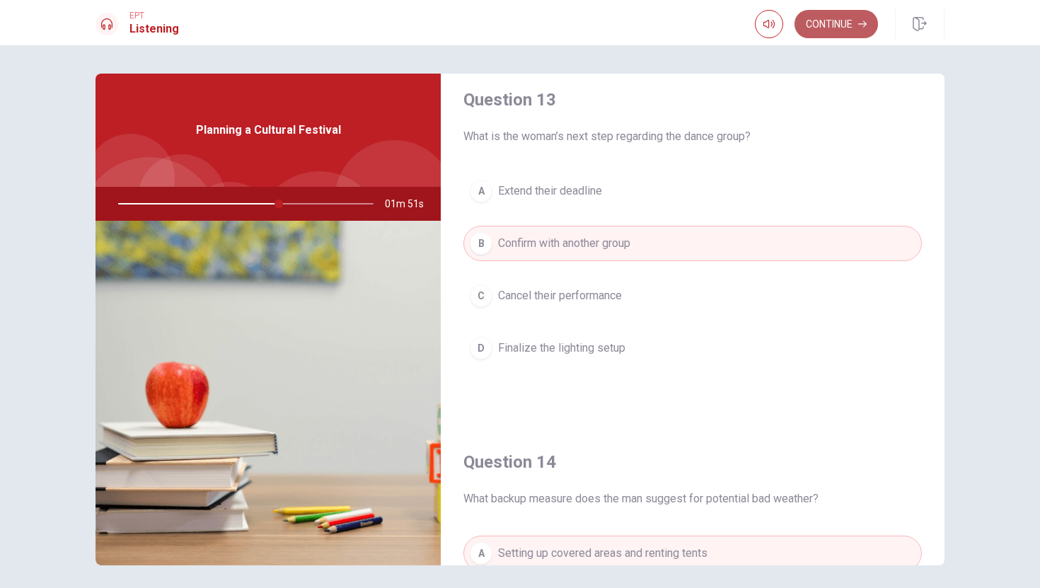
click at [826, 28] on button "Continue" at bounding box center [836, 24] width 83 height 28
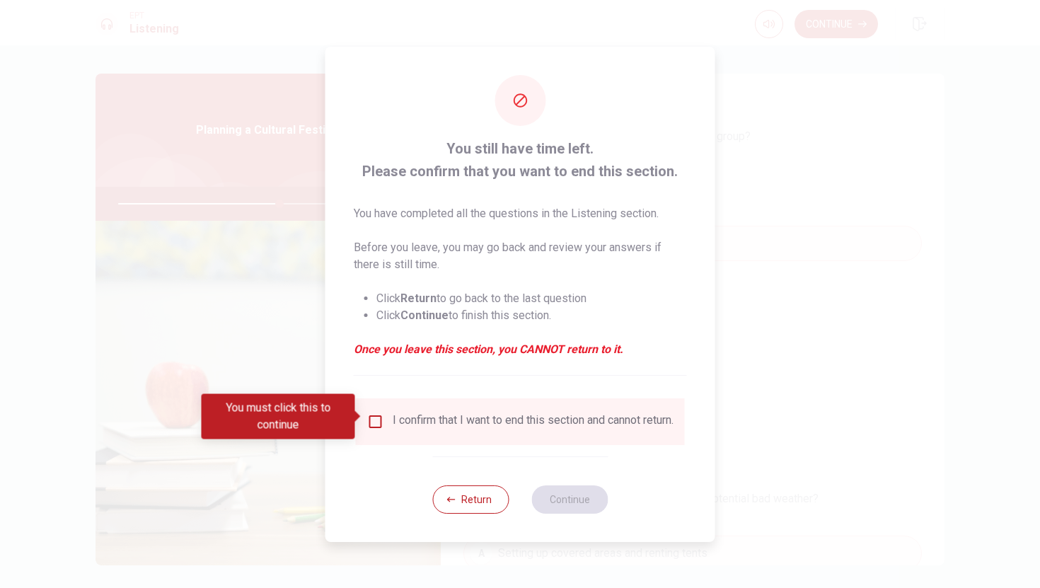
click at [377, 413] on input "You must click this to continue" at bounding box center [375, 421] width 17 height 17
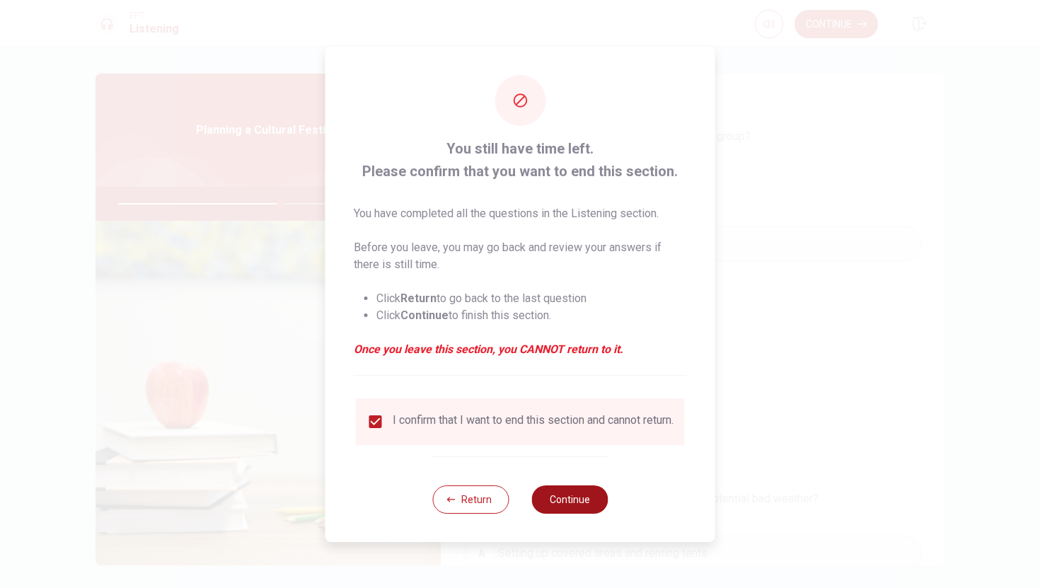
click at [592, 502] on button "Continue" at bounding box center [569, 499] width 76 height 28
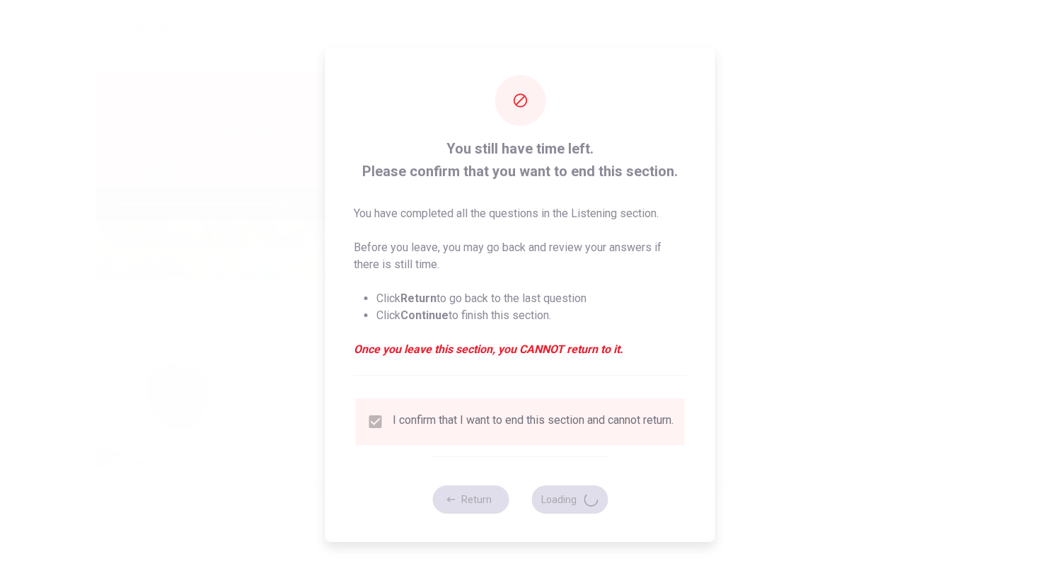
type input "64"
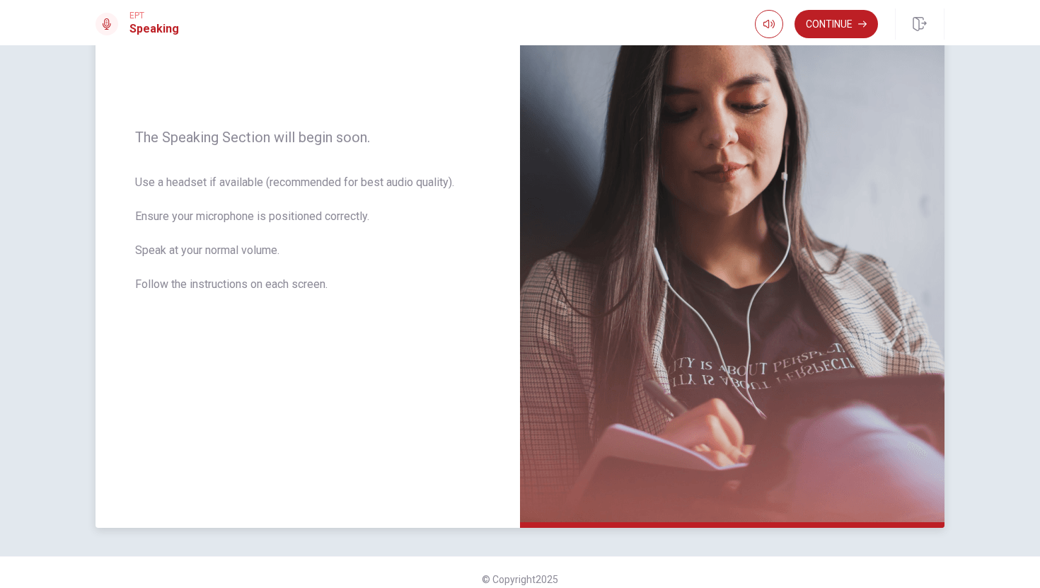
scroll to position [176, 0]
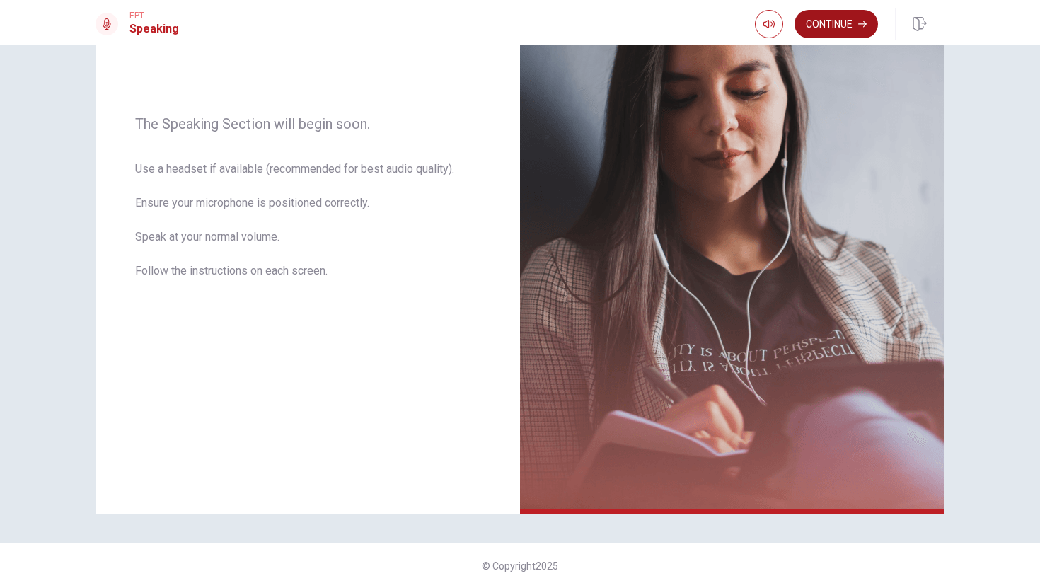
click at [820, 24] on button "Continue" at bounding box center [836, 24] width 83 height 28
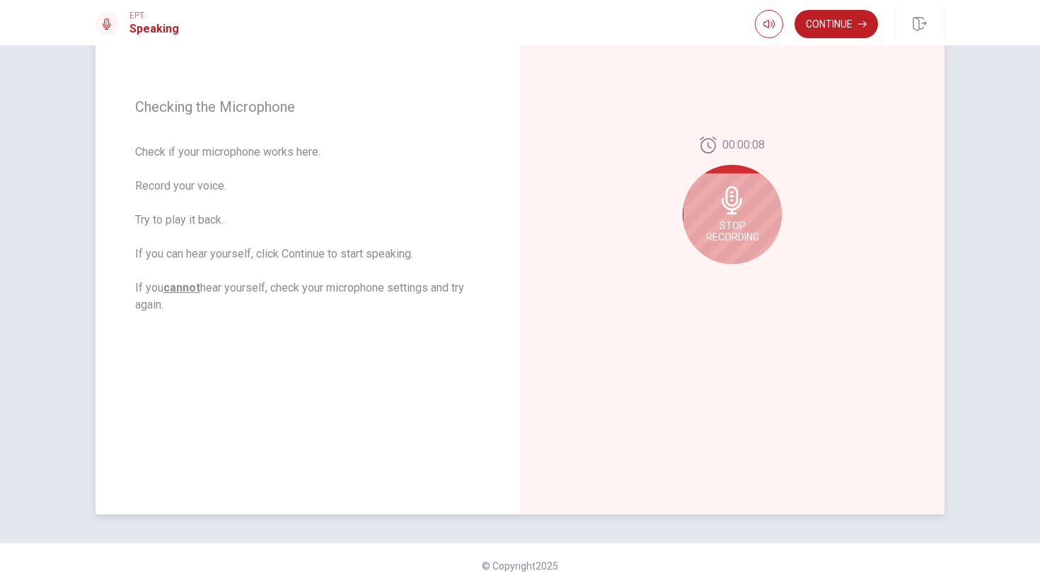
click at [743, 200] on icon at bounding box center [732, 200] width 28 height 28
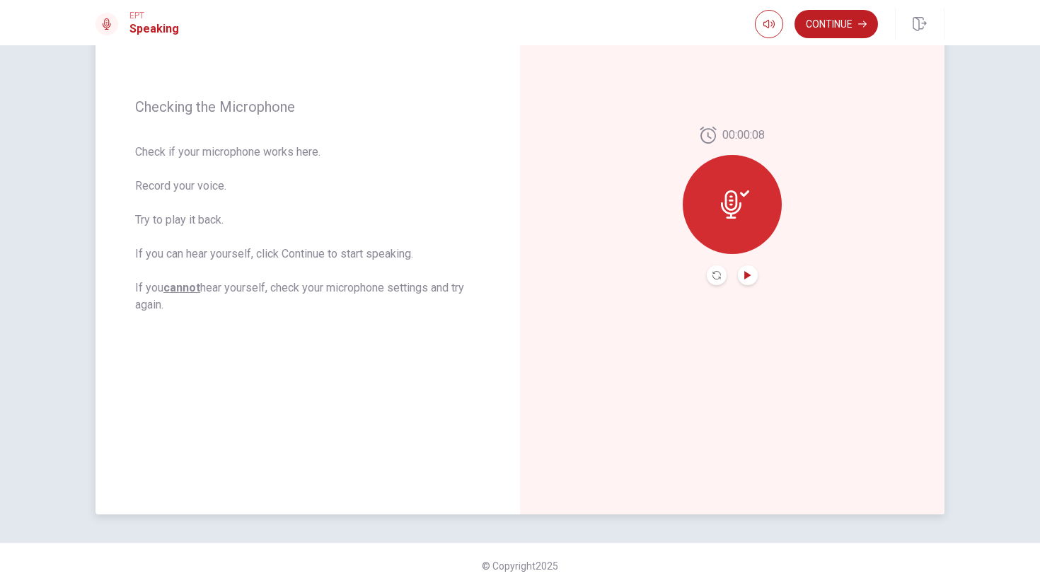
click at [747, 277] on icon "Play Audio" at bounding box center [747, 275] width 6 height 8
click at [841, 23] on button "Continue" at bounding box center [836, 24] width 83 height 28
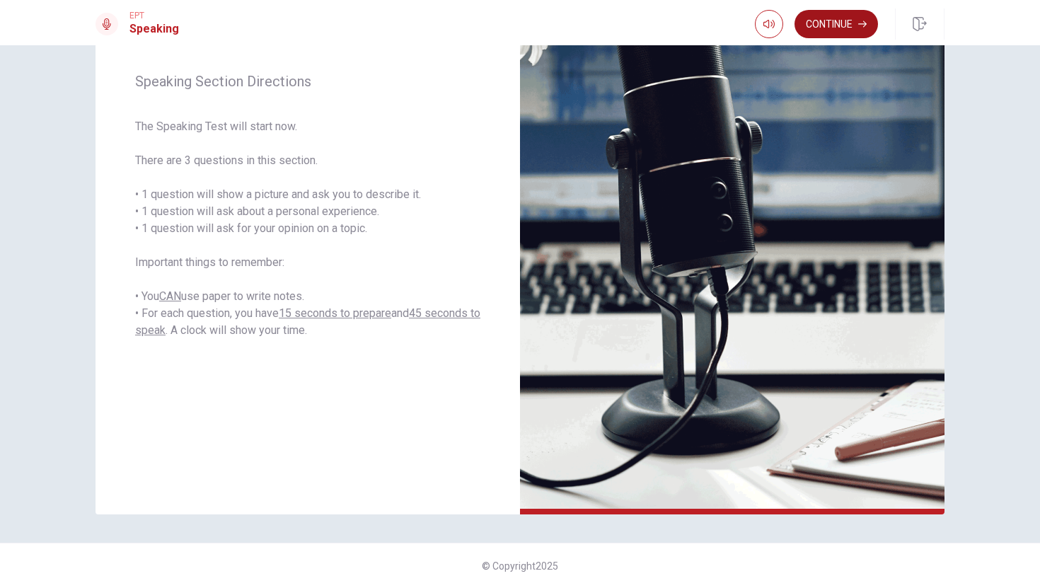
click at [839, 18] on button "Continue" at bounding box center [836, 24] width 83 height 28
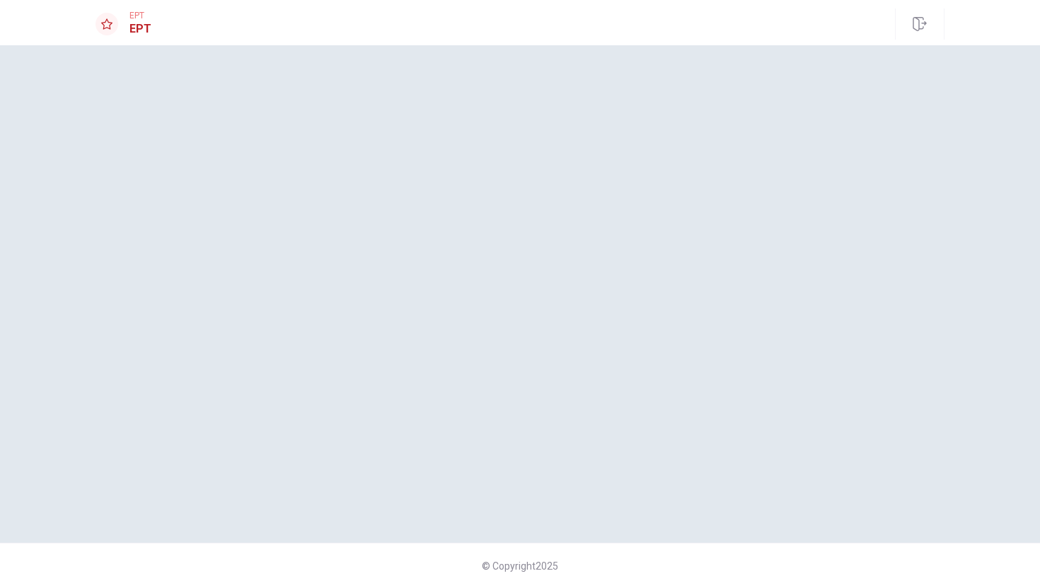
scroll to position [0, 0]
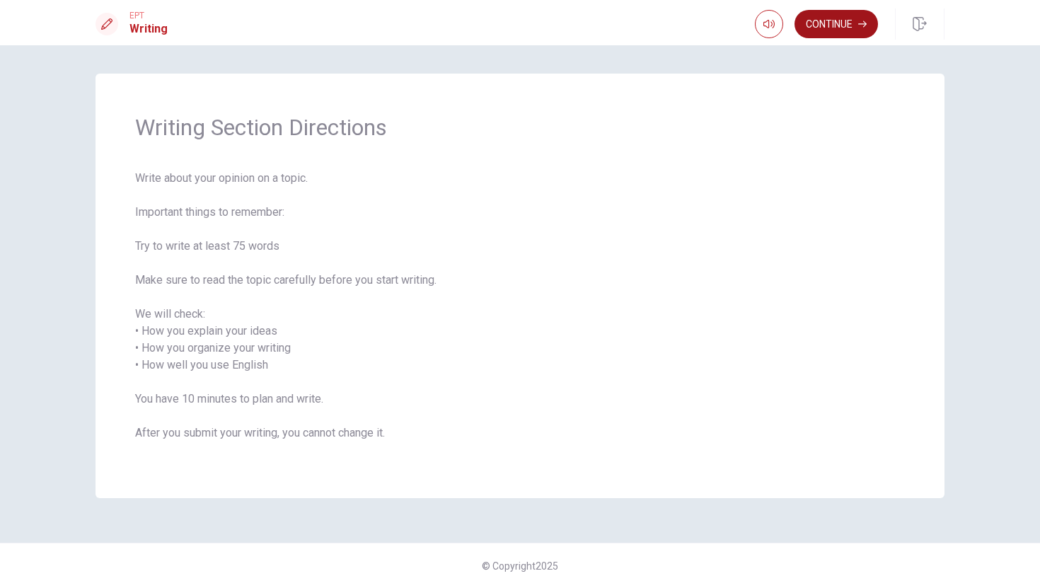
click at [835, 18] on button "Continue" at bounding box center [836, 24] width 83 height 28
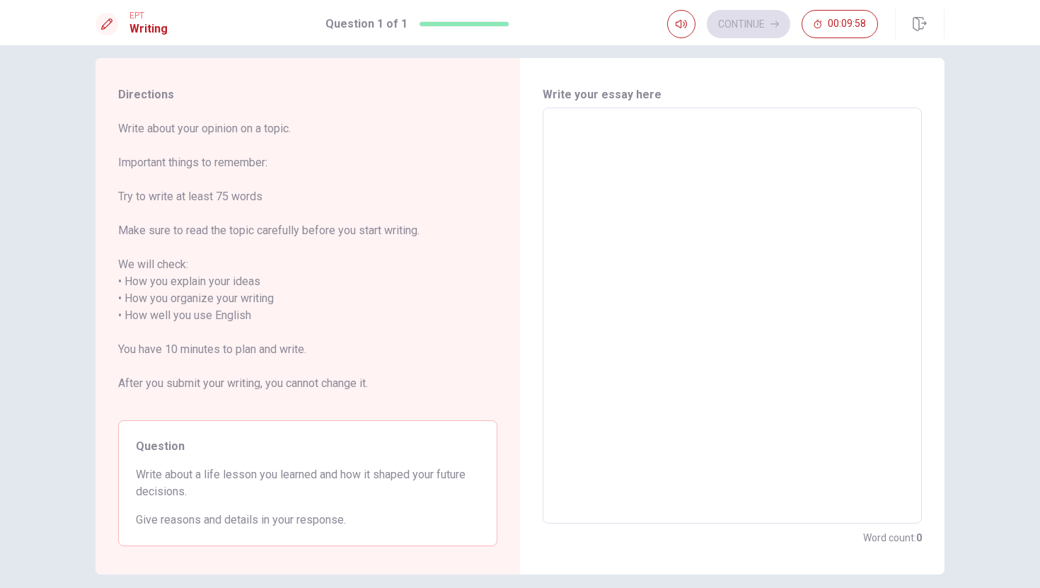
scroll to position [11, 0]
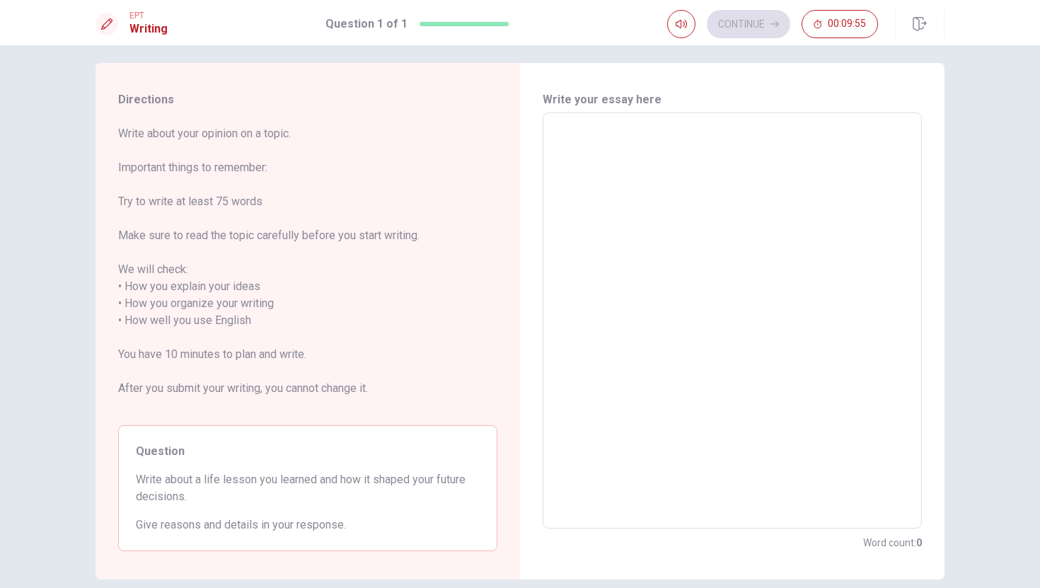
click at [623, 294] on textarea at bounding box center [732, 321] width 359 height 393
type textarea "P"
type textarea "x"
type textarea "PO"
type textarea "x"
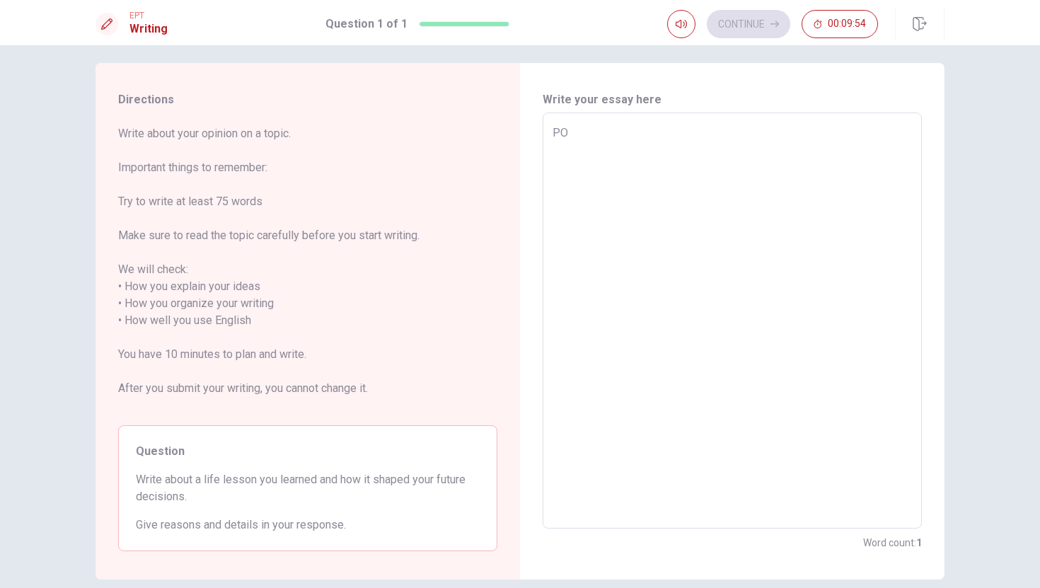
type textarea "POR"
type textarea "x"
type textarea "PORC"
type textarea "x"
type textarea "[PERSON_NAME]"
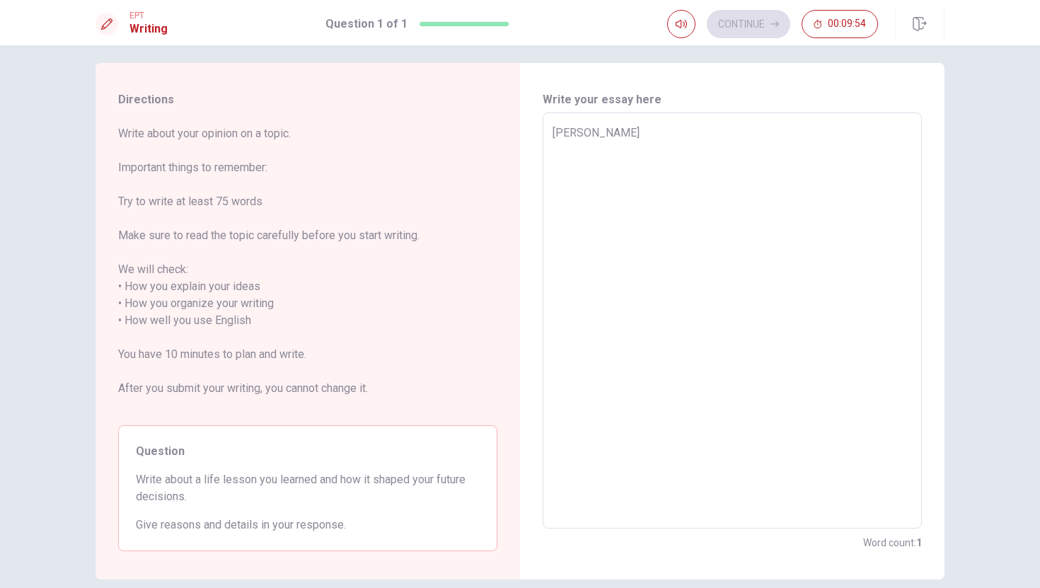
type textarea "x"
type textarea "[PERSON_NAME]"
type textarea "x"
type textarea "[PERSON_NAME] D"
type textarea "x"
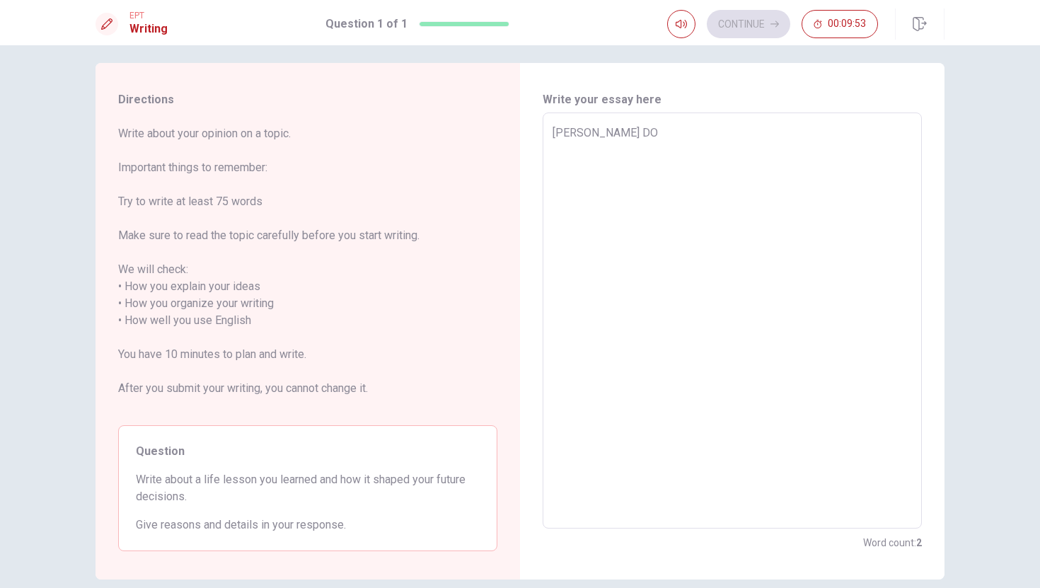
type textarea "[PERSON_NAME] DOI"
type textarea "x"
type textarea "[PERSON_NAME] DOIO"
type textarea "x"
type textarea "[PERSON_NAME] DOI"
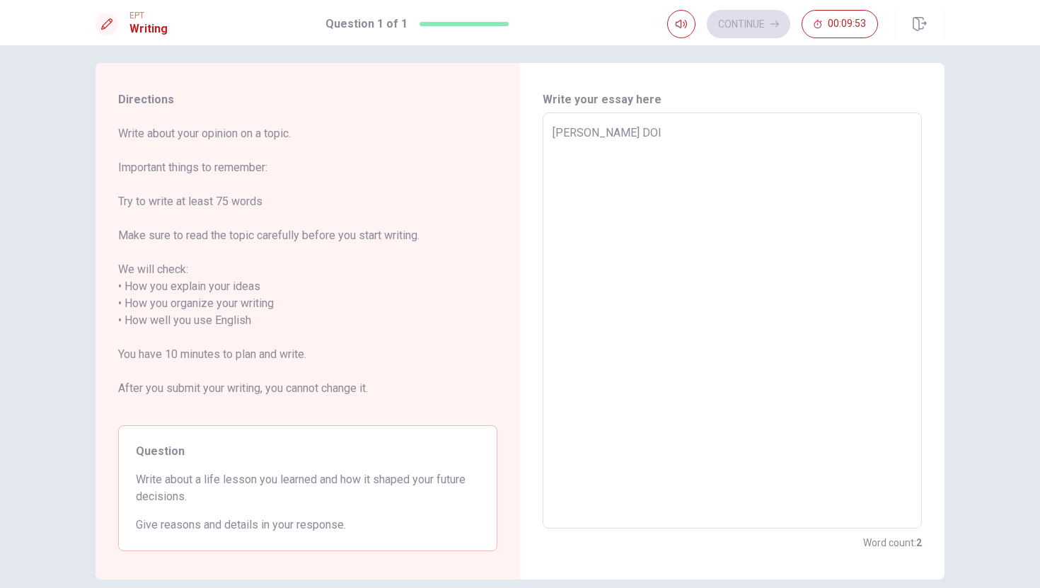
type textarea "x"
type textarea "[PERSON_NAME] DO"
type textarea "x"
type textarea "[PERSON_NAME] DOI"
type textarea "x"
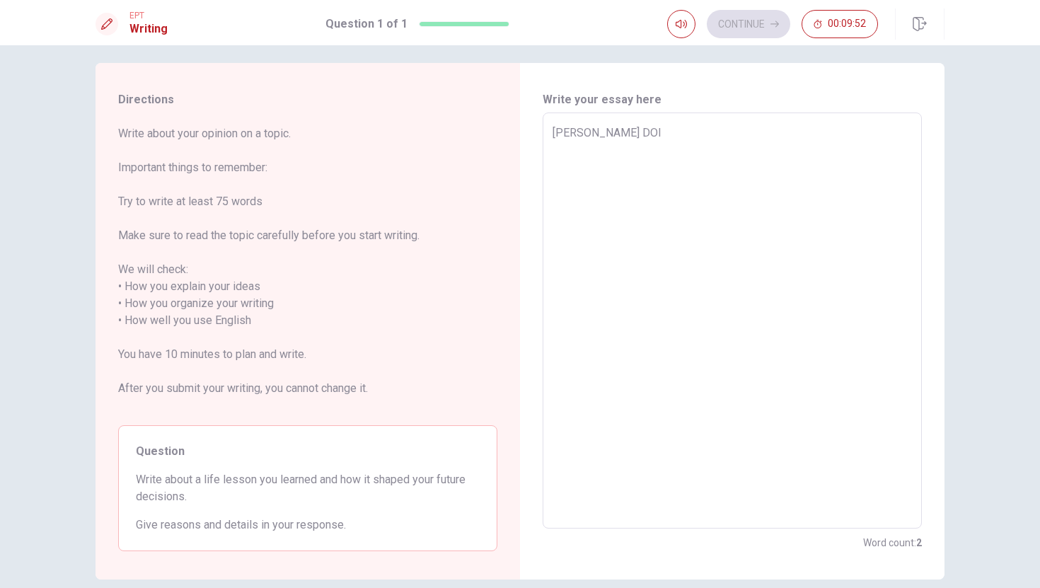
type textarea "[PERSON_NAME] DOIO"
type textarea "x"
type textarea "[PERSON_NAME] DOIOO"
type textarea "x"
type textarea "[PERSON_NAME] DOIOOO"
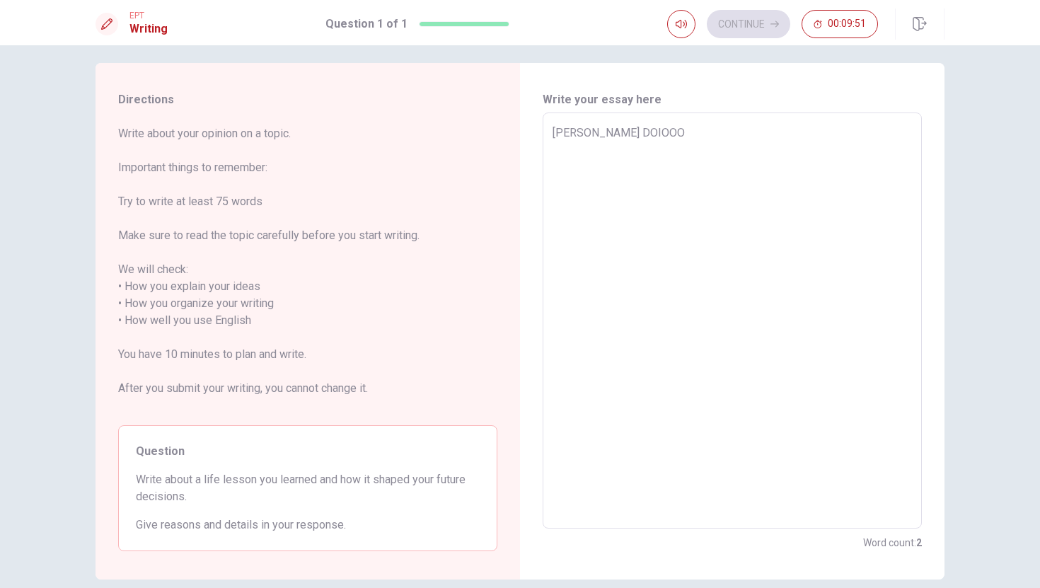
type textarea "x"
type textarea "[PERSON_NAME] DOIOO"
type textarea "x"
type textarea "[PERSON_NAME] DOIO"
type textarea "x"
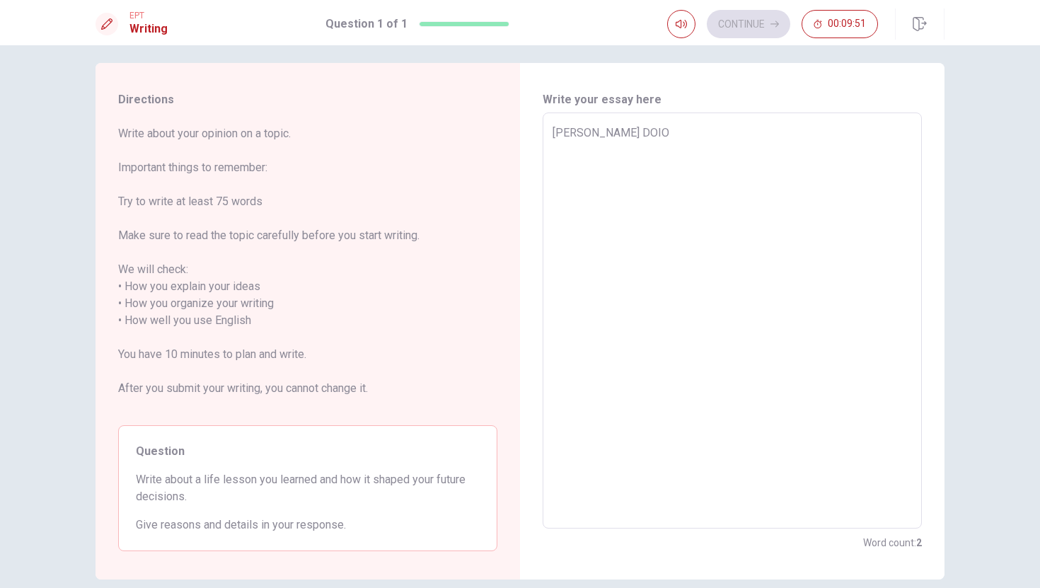
type textarea "[PERSON_NAME] DOI"
type textarea "x"
type textarea "[PERSON_NAME] DO"
type textarea "x"
type textarea "[PERSON_NAME] D"
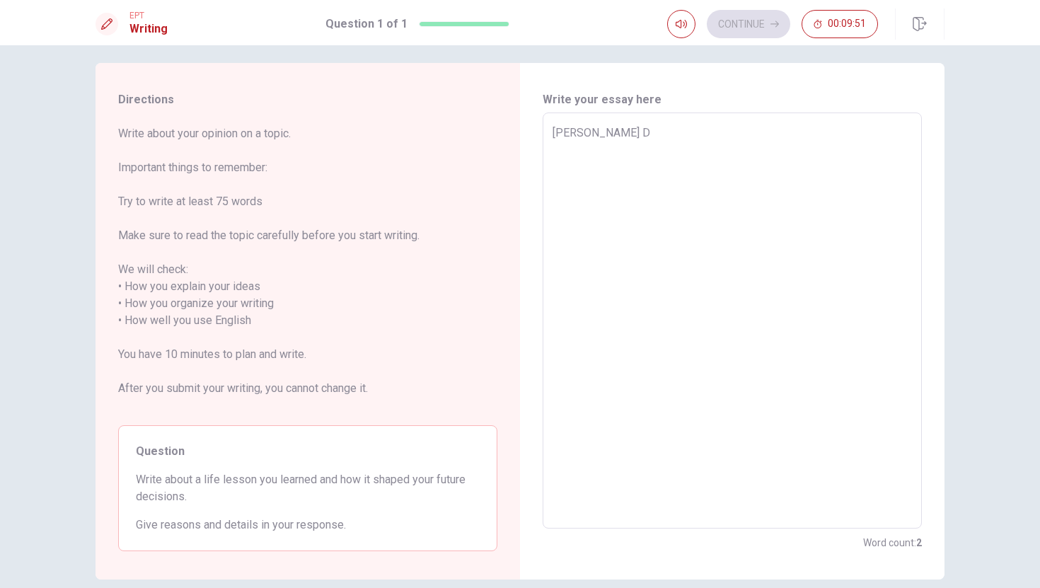
type textarea "x"
type textarea "[PERSON_NAME] DI"
type textarea "x"
type textarea "[PERSON_NAME] [DEMOGRAPHIC_DATA]"
type textarea "x"
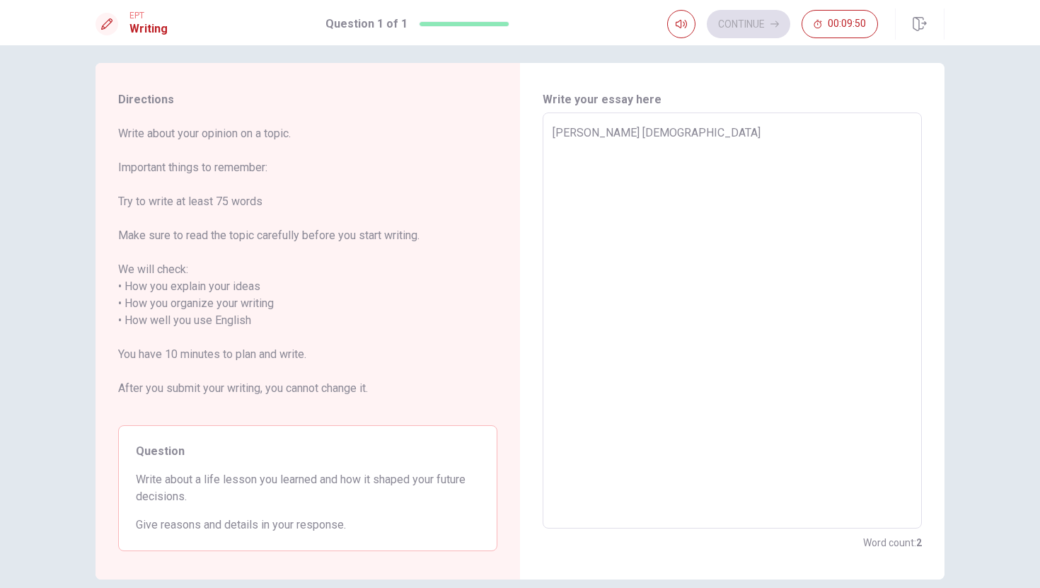
type textarea "[PERSON_NAME] DIOO"
type textarea "x"
type textarea "[PERSON_NAME] DIOOO"
type textarea "x"
type textarea "[PERSON_NAME] DIOO"
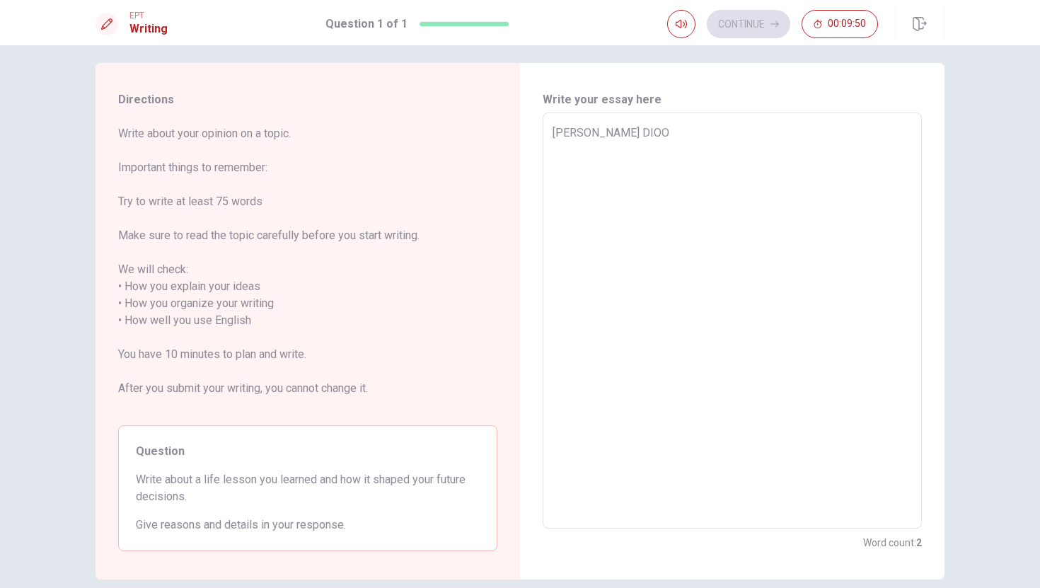
type textarea "x"
type textarea "[PERSON_NAME] [DEMOGRAPHIC_DATA]"
type textarea "x"
type textarea "[PERSON_NAME] DI"
type textarea "x"
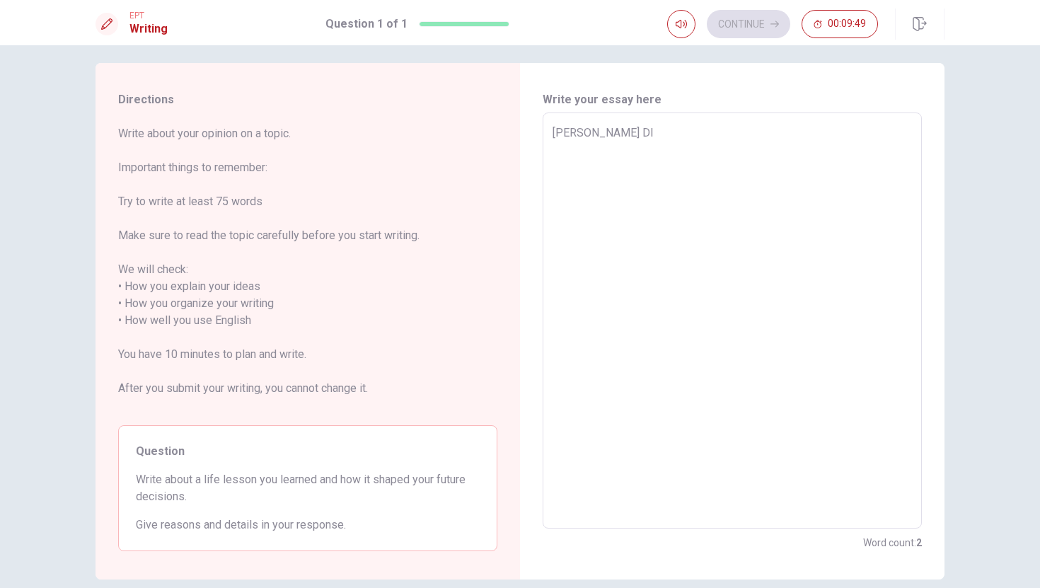
type textarea "[PERSON_NAME] D"
type textarea "x"
type textarea "[PERSON_NAME]"
type textarea "x"
type textarea "[PERSON_NAME]"
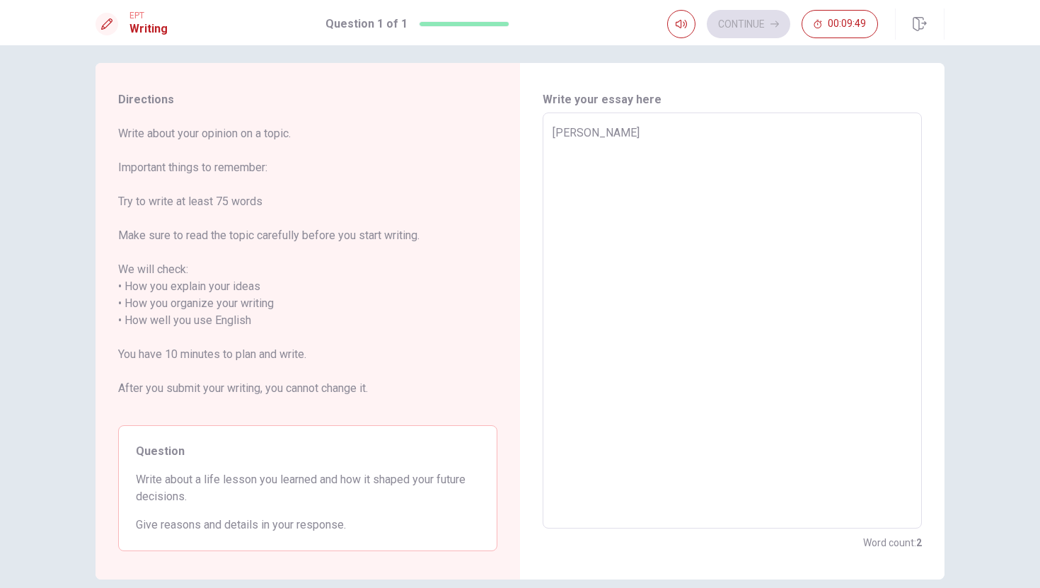
type textarea "x"
type textarea "PORC"
type textarea "x"
type textarea "POR"
type textarea "x"
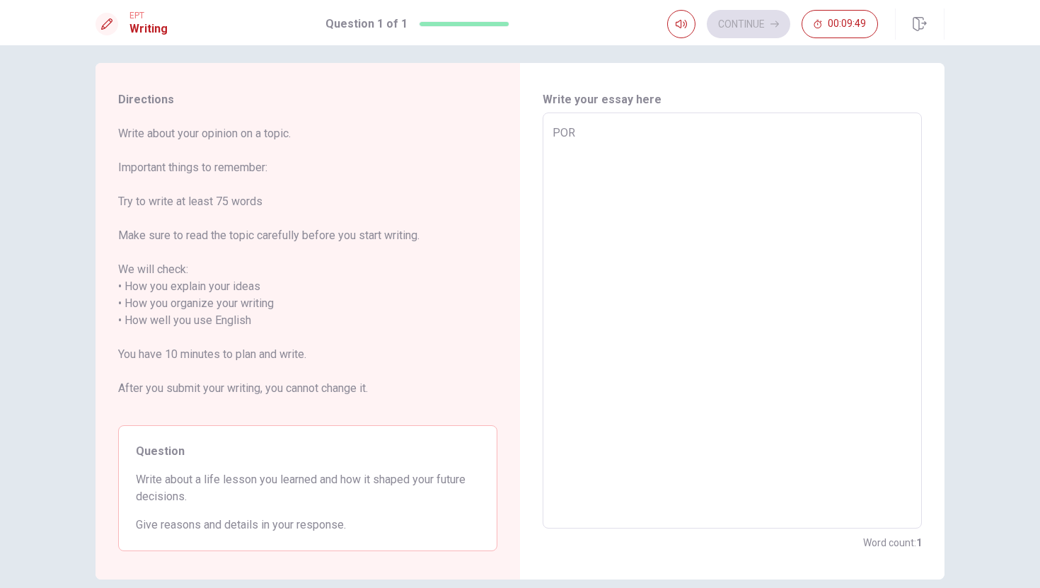
type textarea "PO"
type textarea "x"
type textarea "P"
type textarea "x"
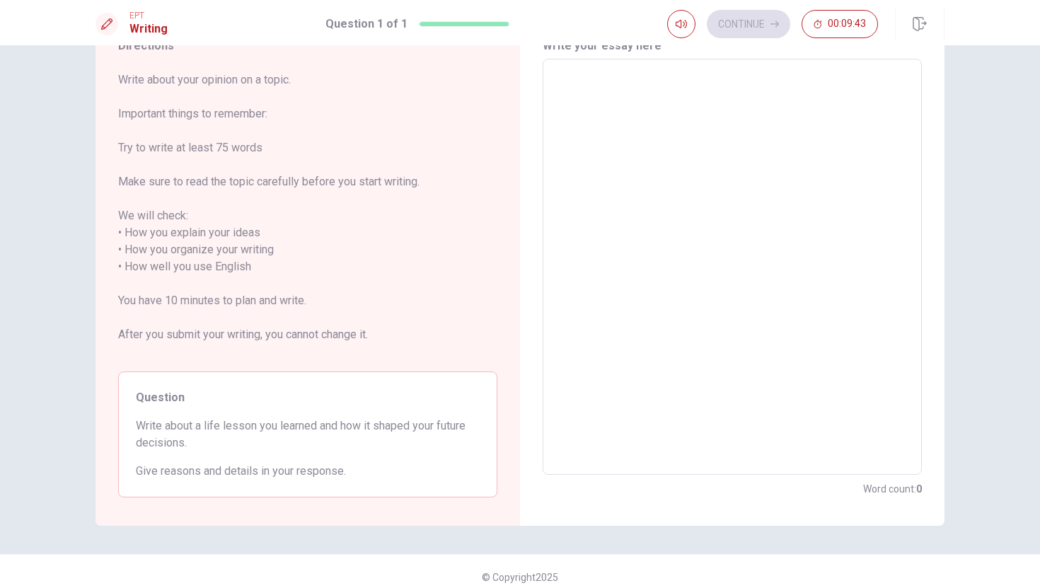
scroll to position [76, 0]
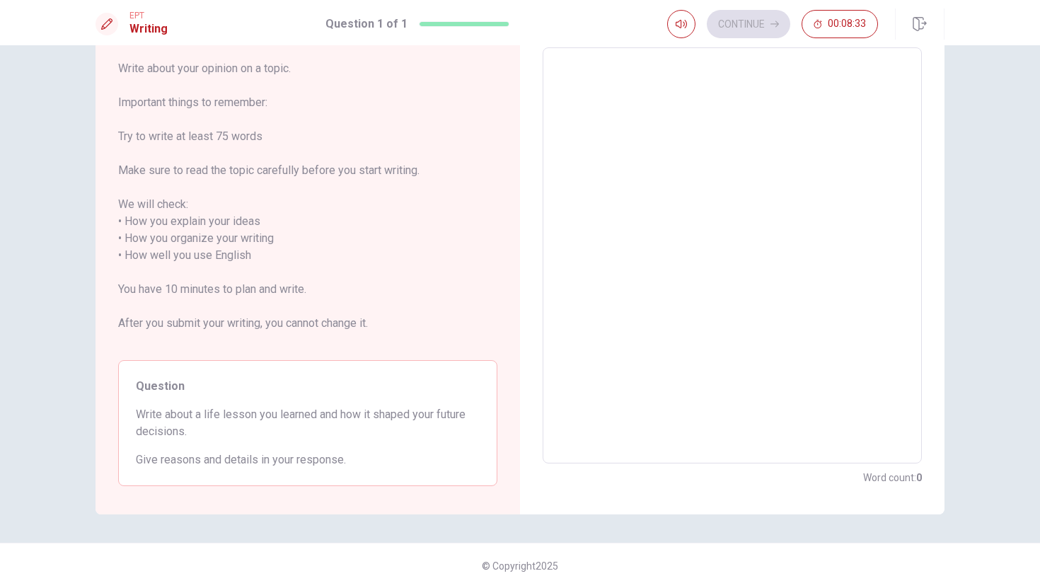
type textarea "T"
type textarea "x"
type textarea "Th"
type textarea "x"
type textarea "The"
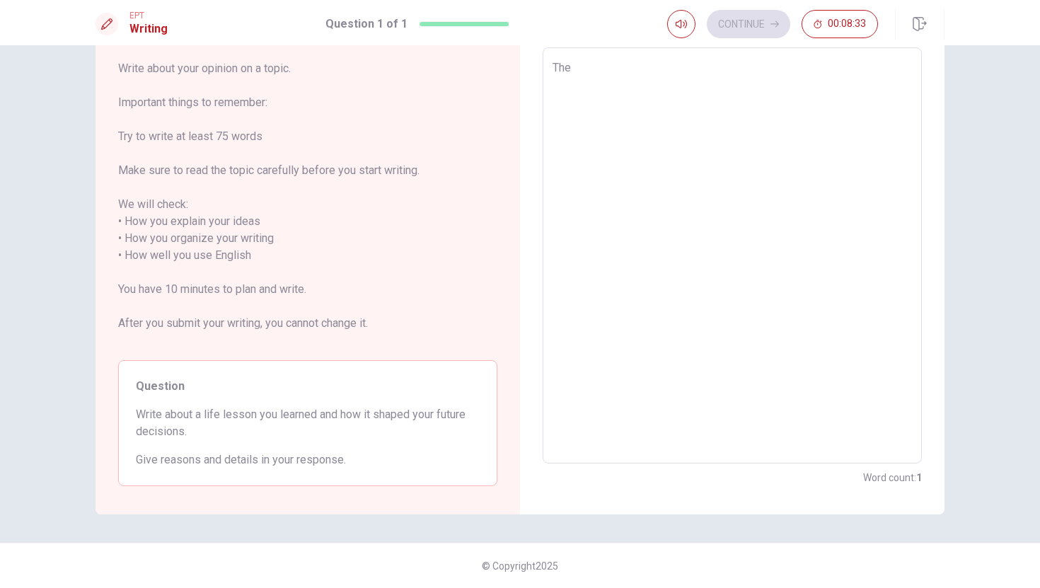
type textarea "x"
type textarea "The"
type textarea "x"
type textarea "The f"
type textarea "x"
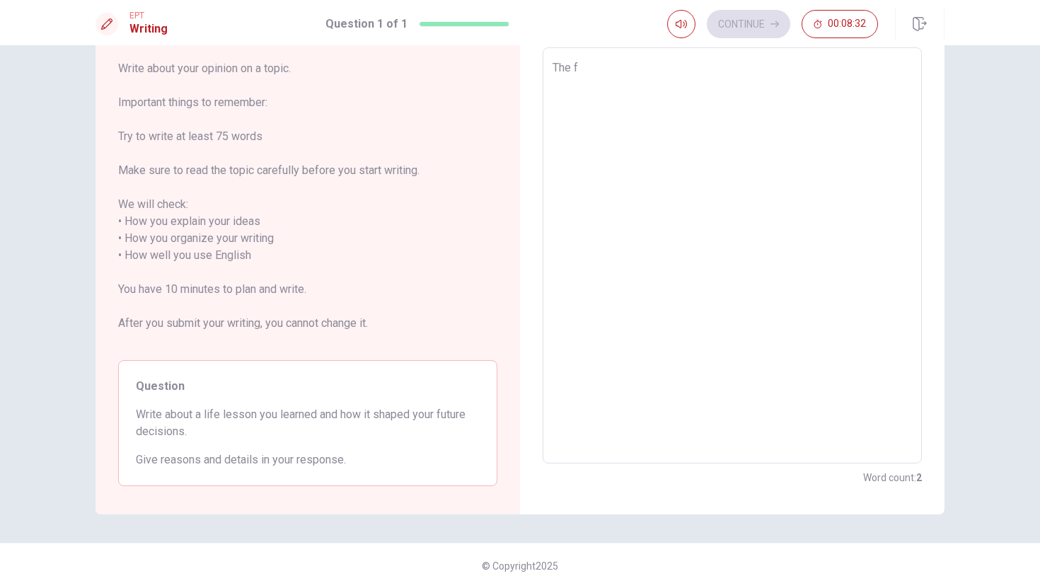
type textarea "The fi"
type textarea "x"
type textarea "The fis"
type textarea "x"
type textarea "The fisr"
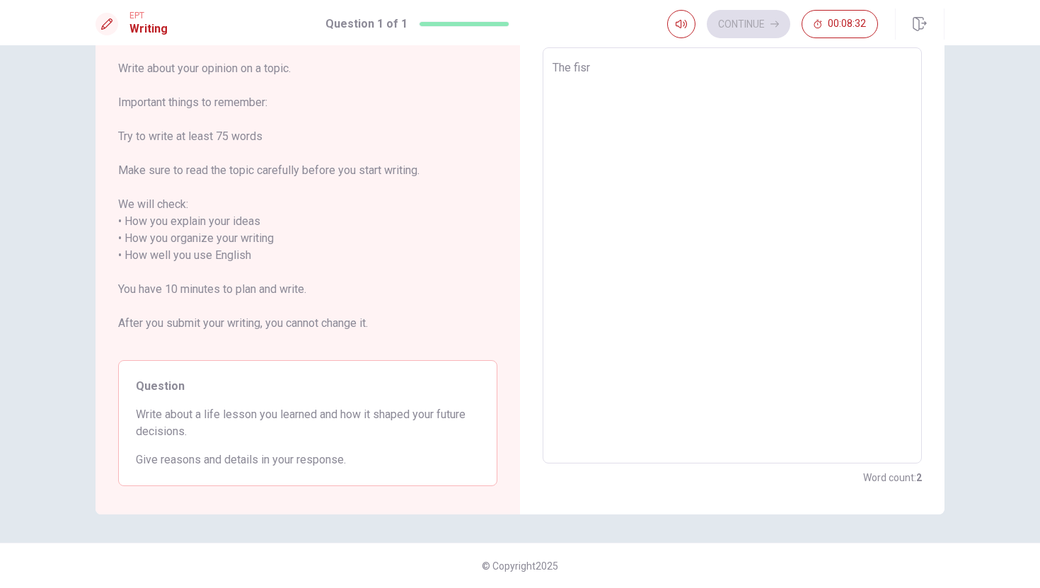
type textarea "x"
type textarea "The fisrt"
type textarea "x"
type textarea "The fisrt"
type textarea "x"
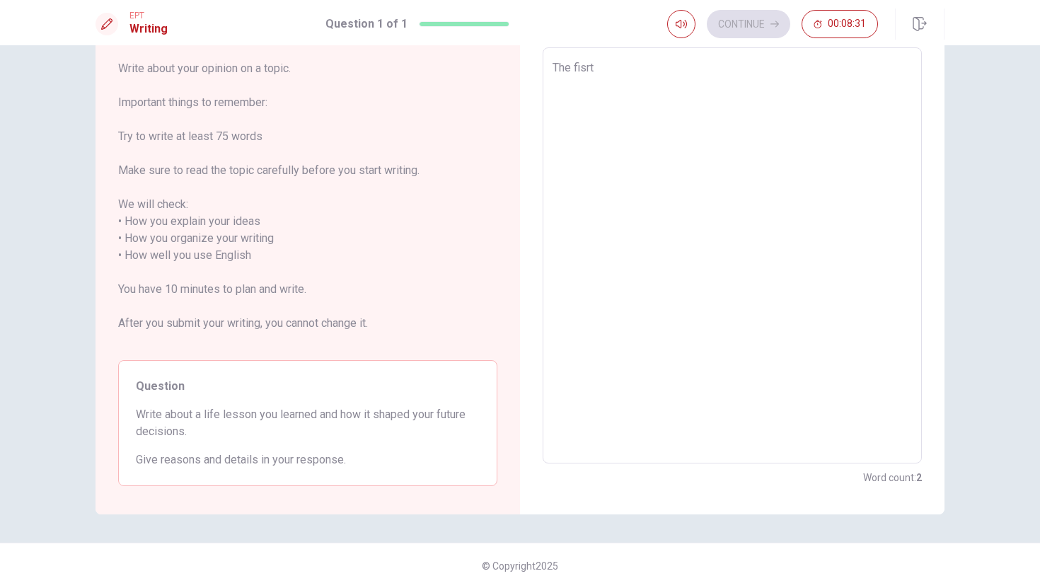
type textarea "The fisrt h"
type textarea "x"
type textarea "The fisrt hi"
type textarea "x"
type textarea "The fisrt h"
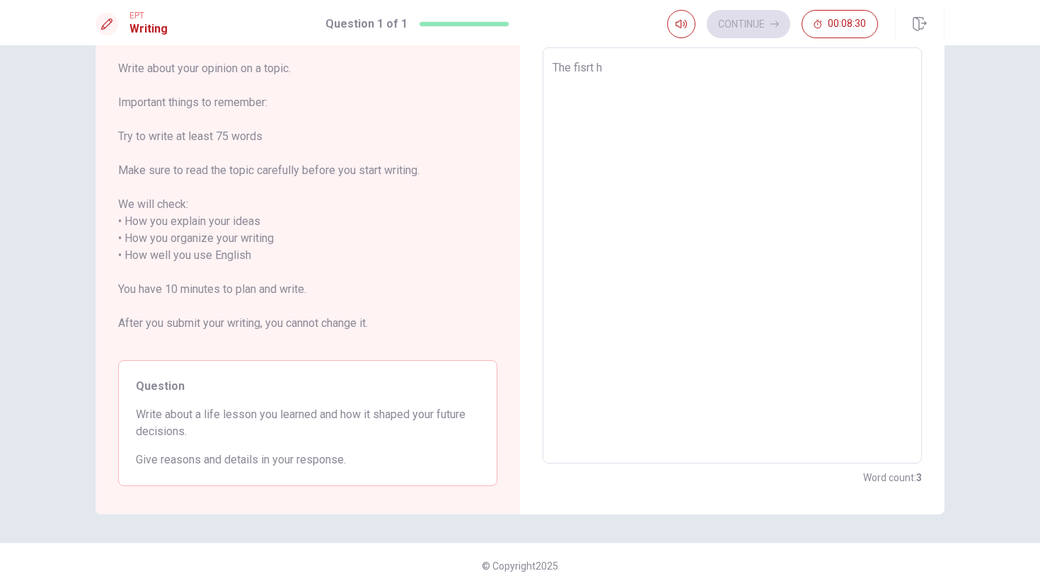
type textarea "x"
type textarea "The fisrt"
type textarea "x"
type textarea "The fisrt"
type textarea "x"
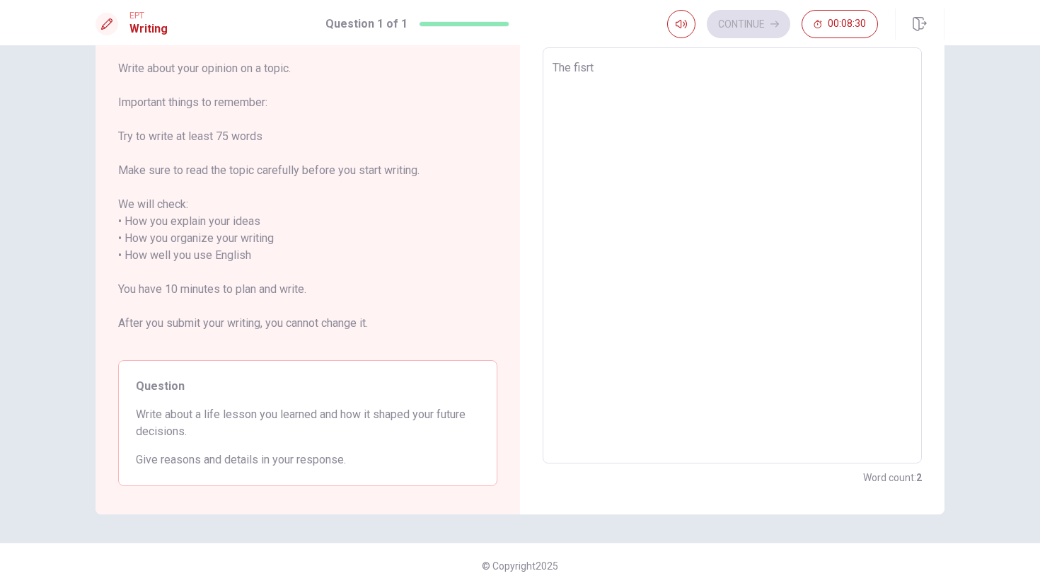
type textarea "The fisr"
type textarea "x"
type textarea "The fis"
type textarea "x"
type textarea "The fi"
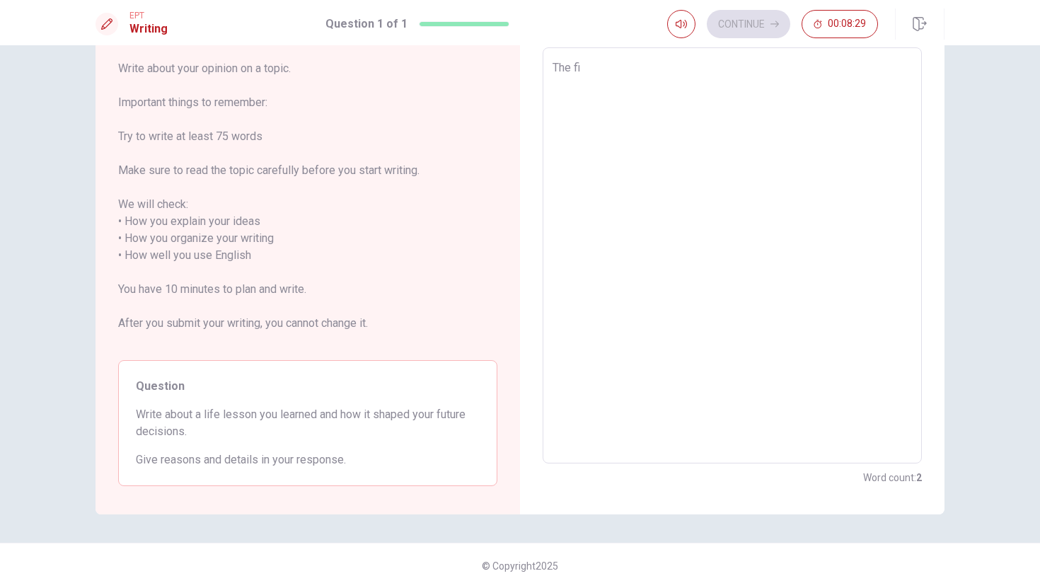
type textarea "x"
type textarea "The fir"
type textarea "x"
type textarea "The firs"
type textarea "x"
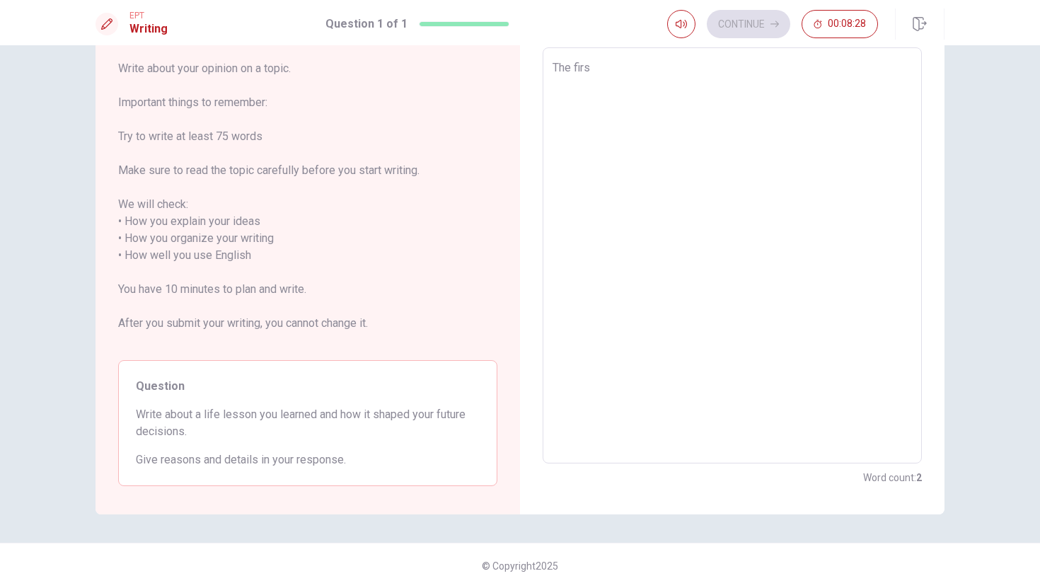
type textarea "The first"
type textarea "x"
type textarea "The first"
type textarea "x"
type textarea "The first t"
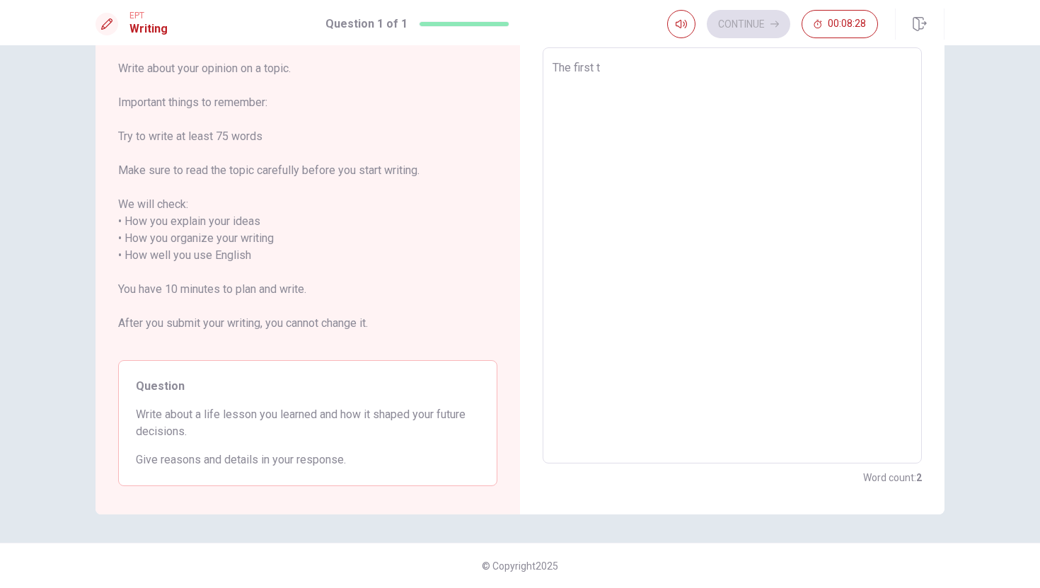
type textarea "x"
type textarea "The first th"
type textarea "x"
type textarea "The first t"
type textarea "x"
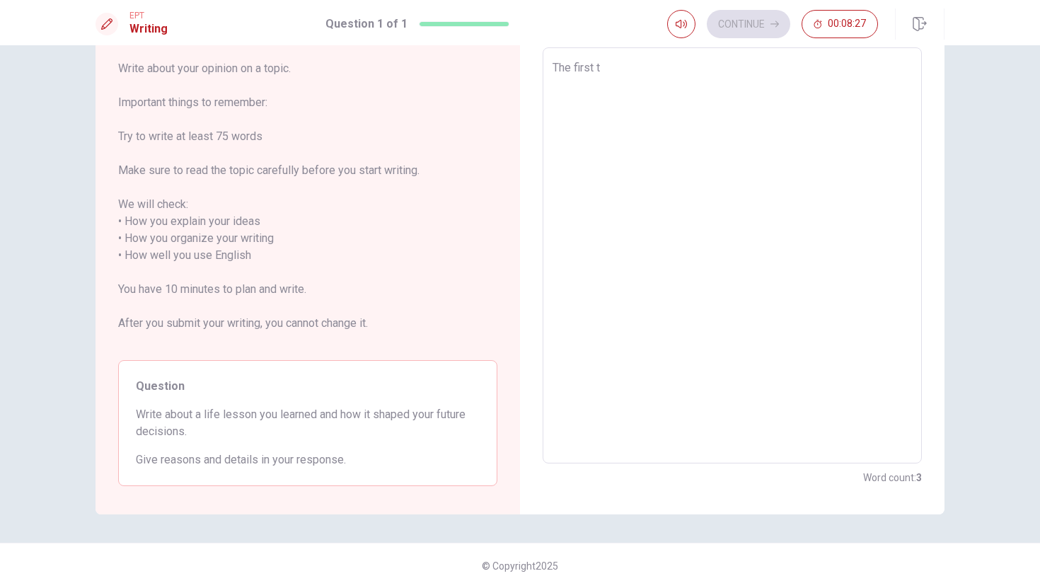
type textarea "The first"
type textarea "x"
type textarea "The first l"
type textarea "x"
type textarea "The first li"
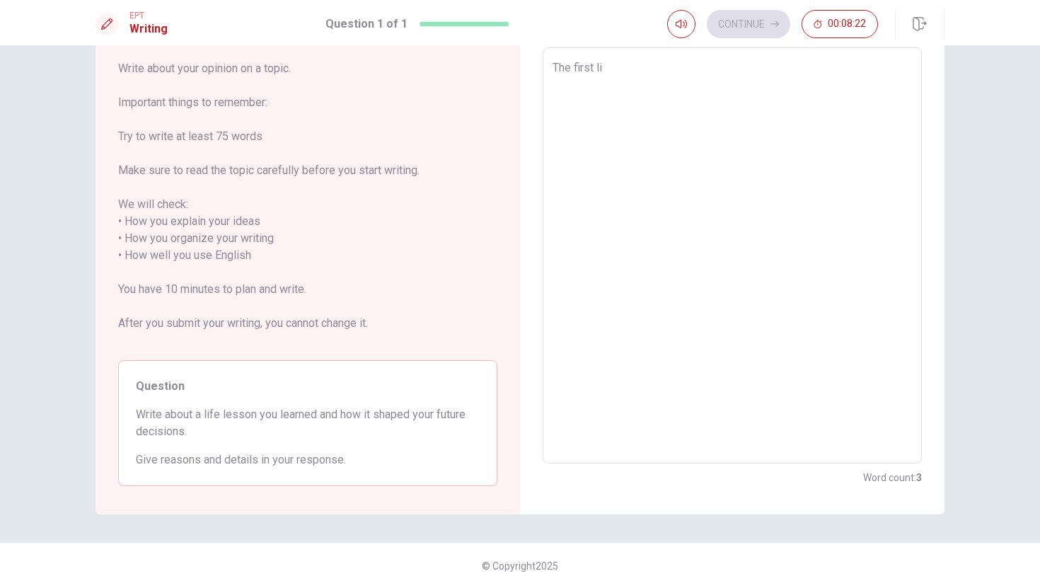
type textarea "x"
type textarea "The first l"
type textarea "x"
type textarea "The first"
type textarea "x"
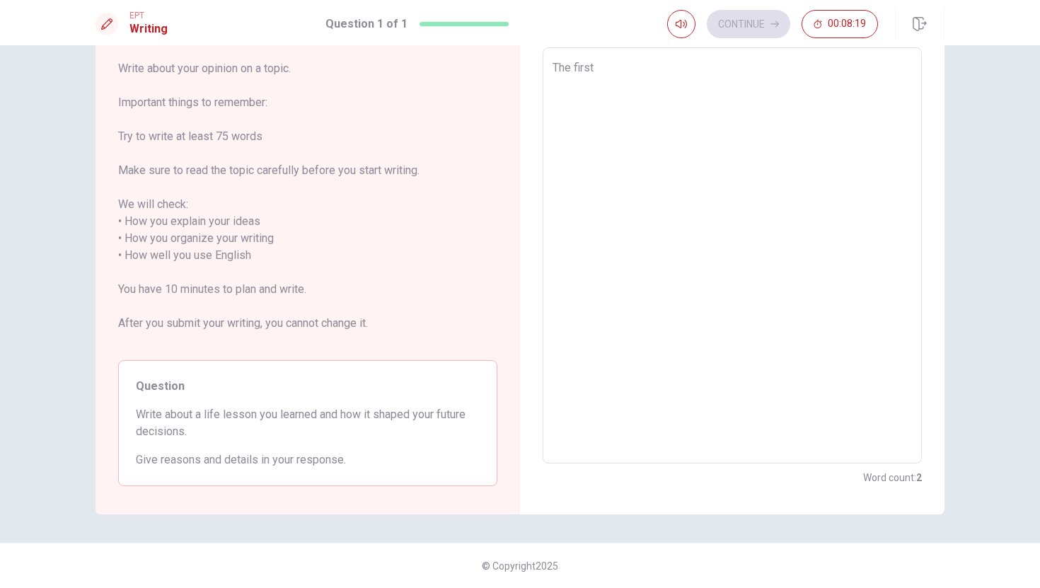
type textarea "The first o"
type textarea "x"
type textarea "The first op"
type textarea "x"
type textarea "The first opp"
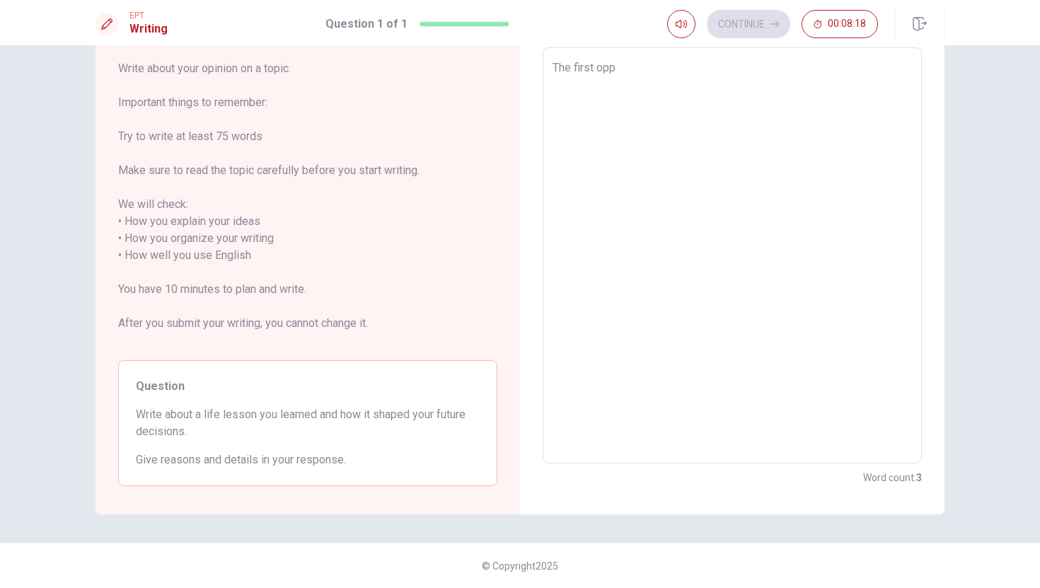
type textarea "x"
type textarea "The first oppu"
type textarea "x"
type textarea "The first oppur"
type textarea "x"
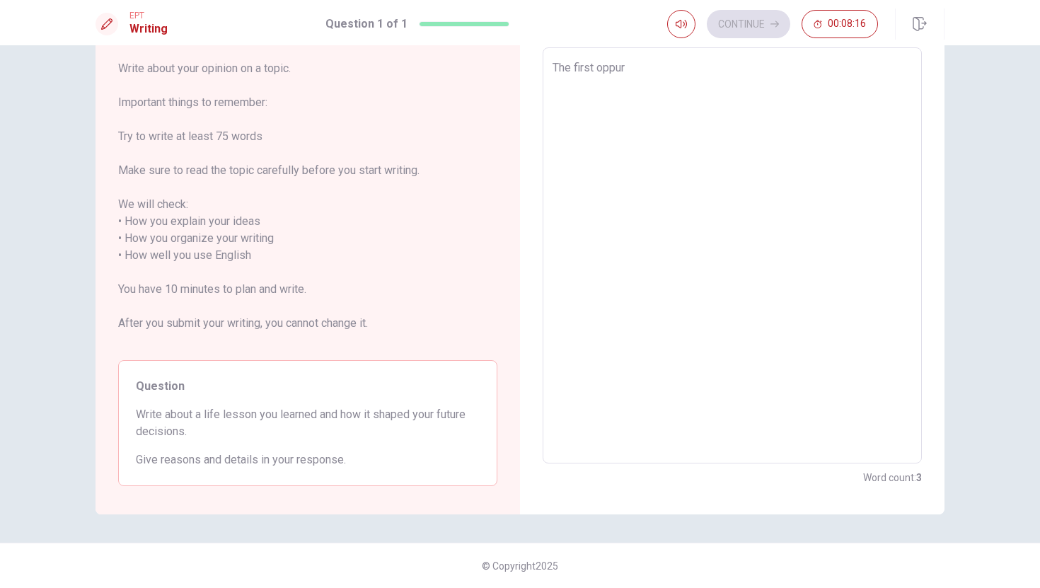
type textarea "The first oppurt"
type textarea "x"
type textarea "The first oppurtu"
type textarea "x"
type textarea "The first oppurtun"
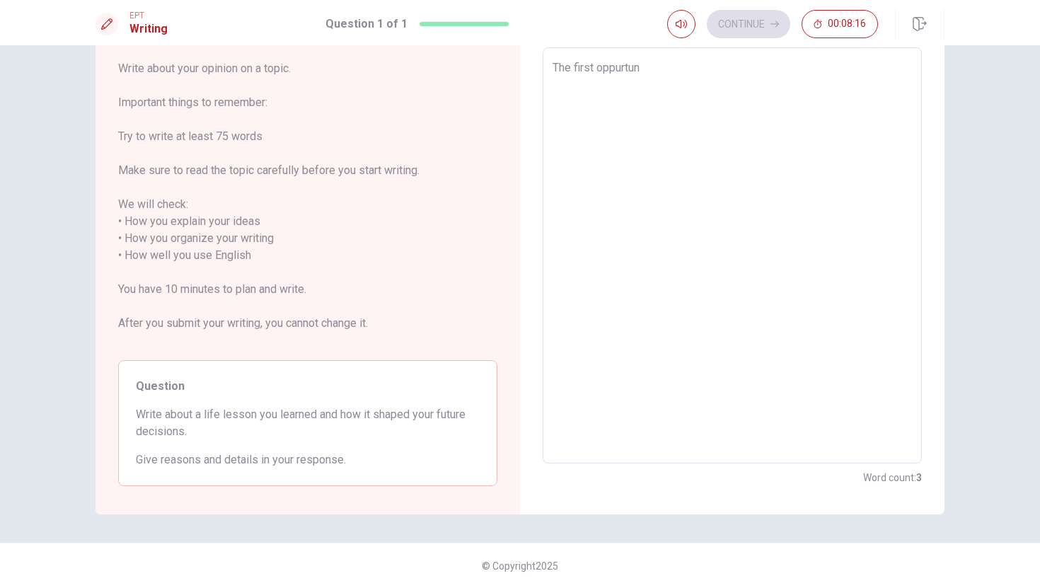
type textarea "x"
type textarea "The first oppurtuni"
type textarea "x"
type textarea "The first oppurtunit"
type textarea "x"
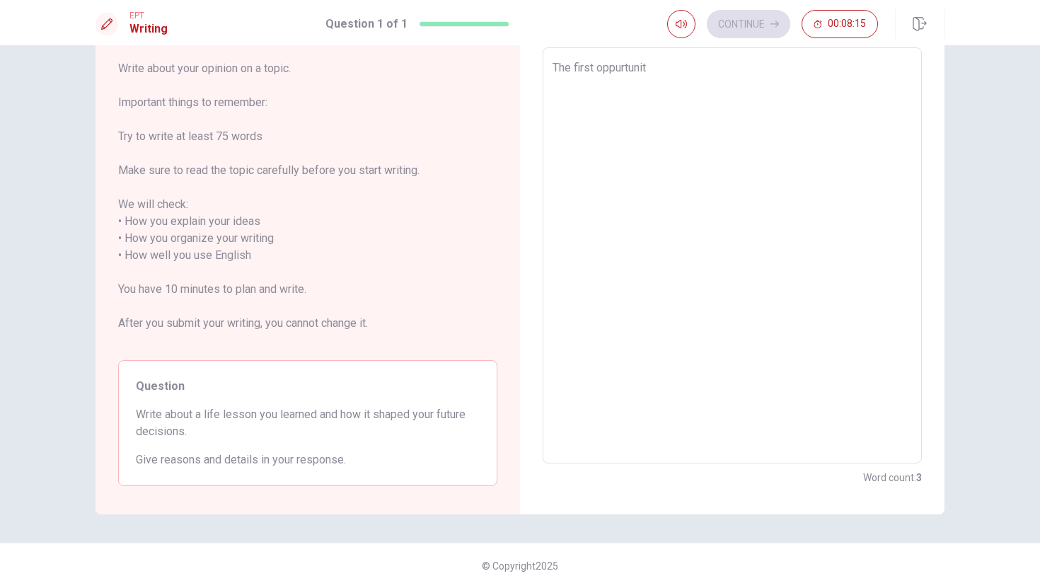
type textarea "The first oppurtunity"
type textarea "x"
type textarea "The first oppurtunit"
type textarea "x"
type textarea "The first oppurtuni"
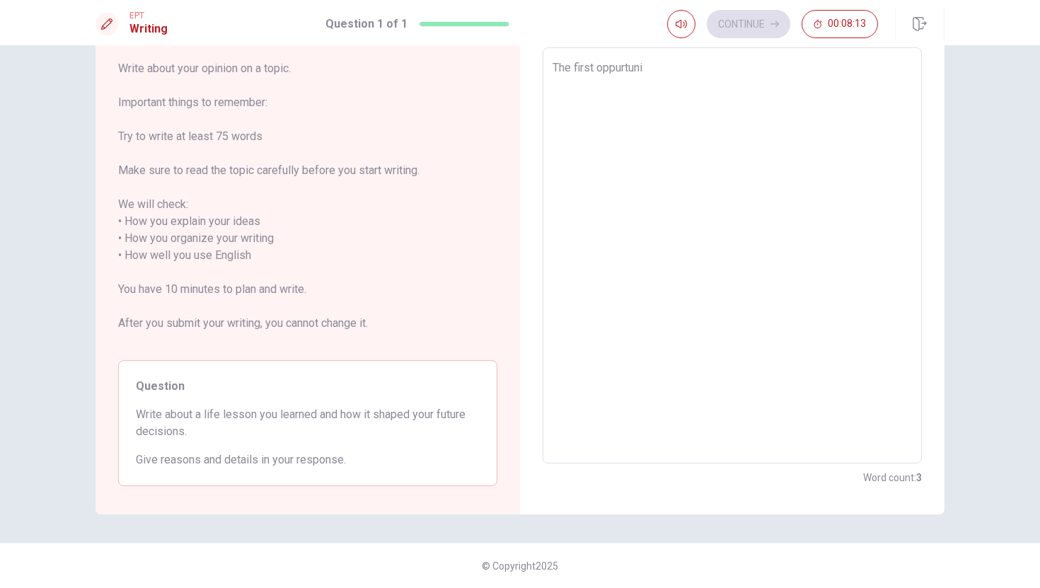
type textarea "x"
type textarea "The first oppurtun"
type textarea "x"
type textarea "The first oppurtu"
type textarea "x"
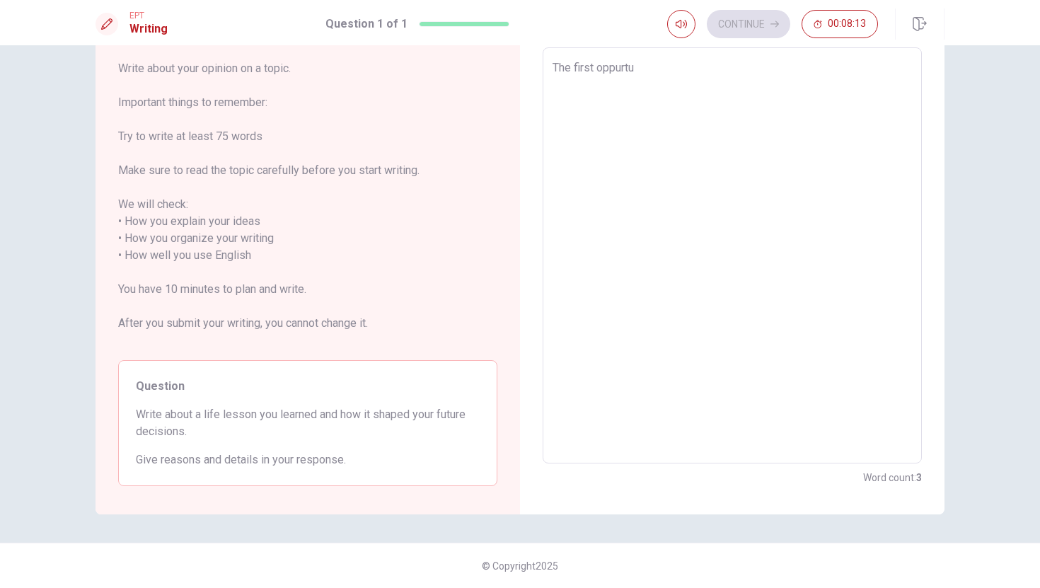
type textarea "The first oppurt"
type textarea "x"
type textarea "The first oppur"
type textarea "x"
type textarea "The first oppu"
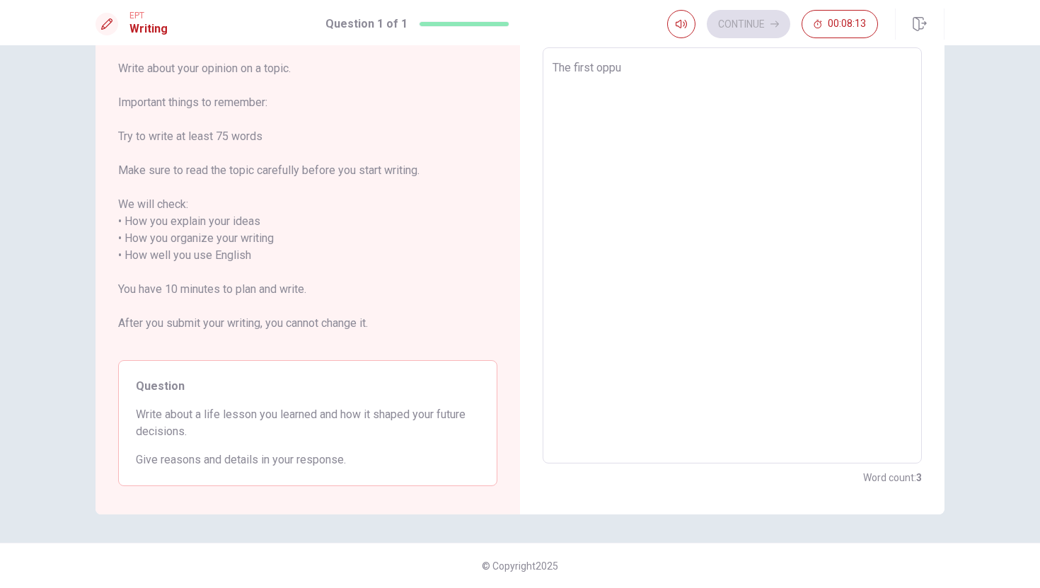
type textarea "x"
type textarea "The first opp"
type textarea "x"
type textarea "The first oppo"
type textarea "x"
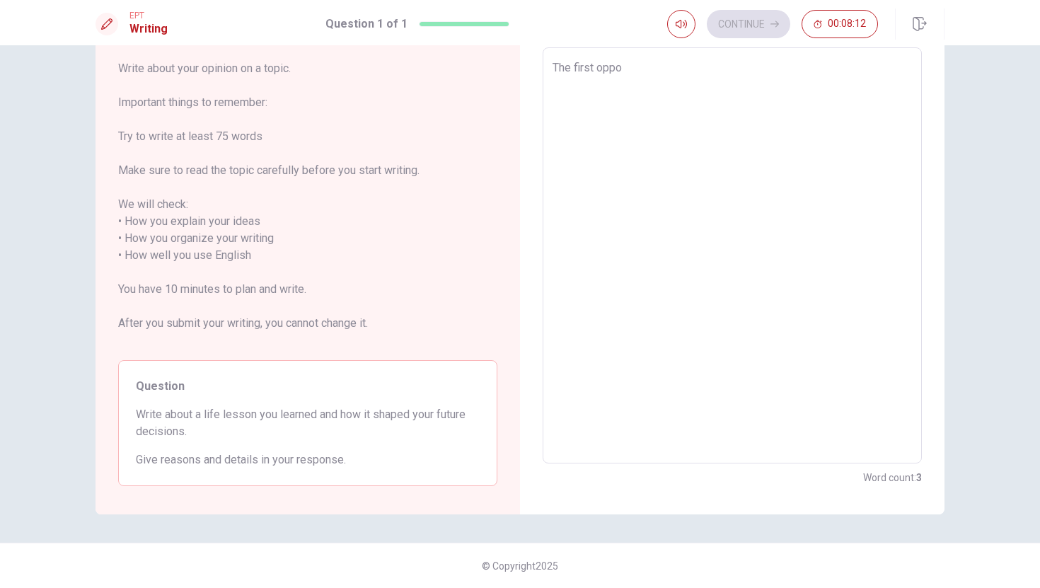
type textarea "The first oppot"
type textarea "x"
type textarea "The first oppo"
type textarea "x"
type textarea "The first oppor"
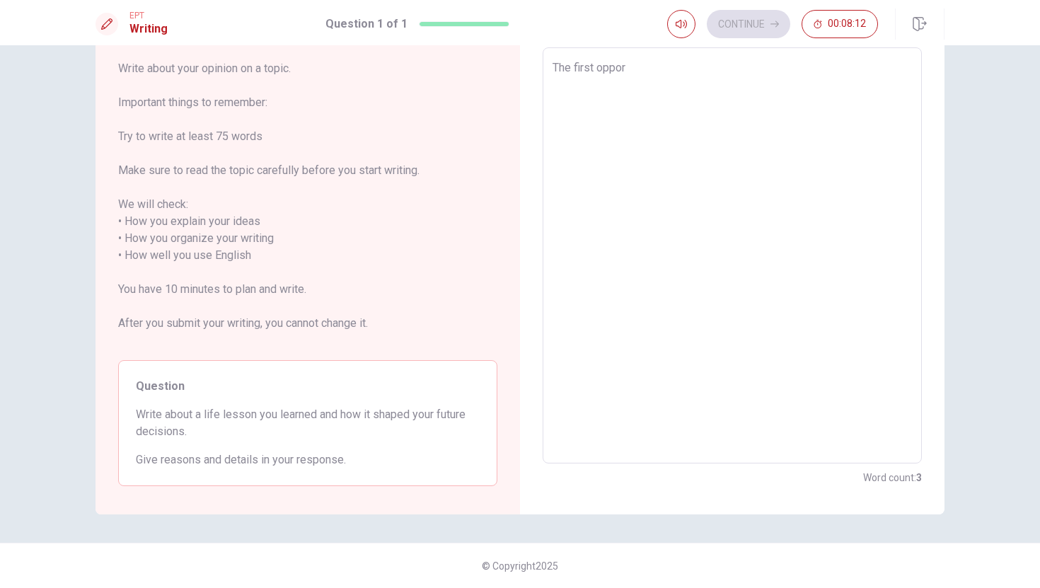
type textarea "x"
type textarea "The first opport"
type textarea "x"
type textarea "The first opportu"
type textarea "x"
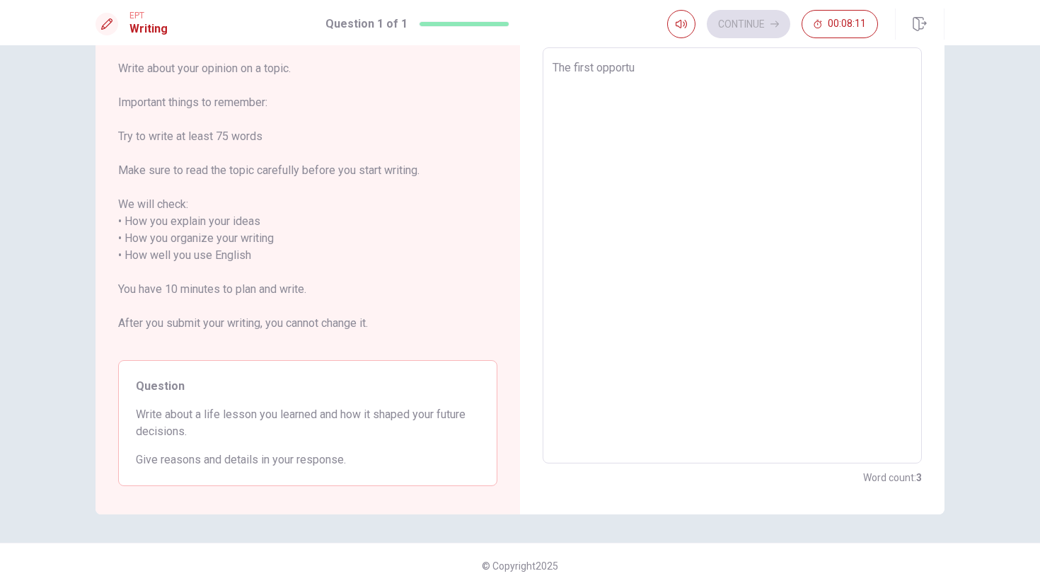
type textarea "The first opportun"
type textarea "x"
type textarea "The first opportuni"
type textarea "x"
type textarea "The first opportunit"
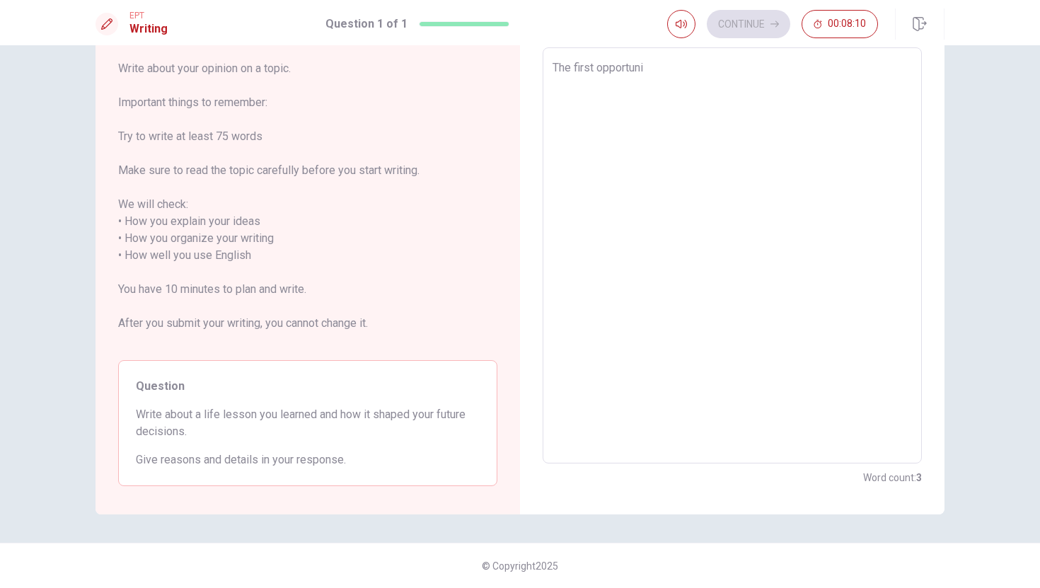
type textarea "x"
type textarea "The first opportunity"
type textarea "x"
type textarea "The first opportunity"
type textarea "x"
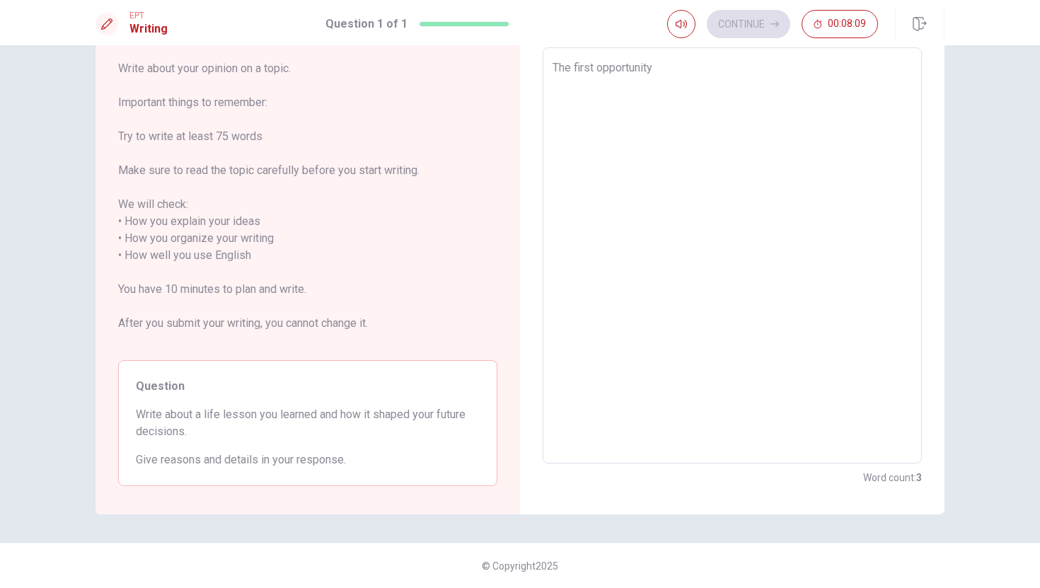
type textarea "The first opportunity t"
type textarea "x"
type textarea "The first opportunity th"
type textarea "x"
type textarea "The first opportunity tha"
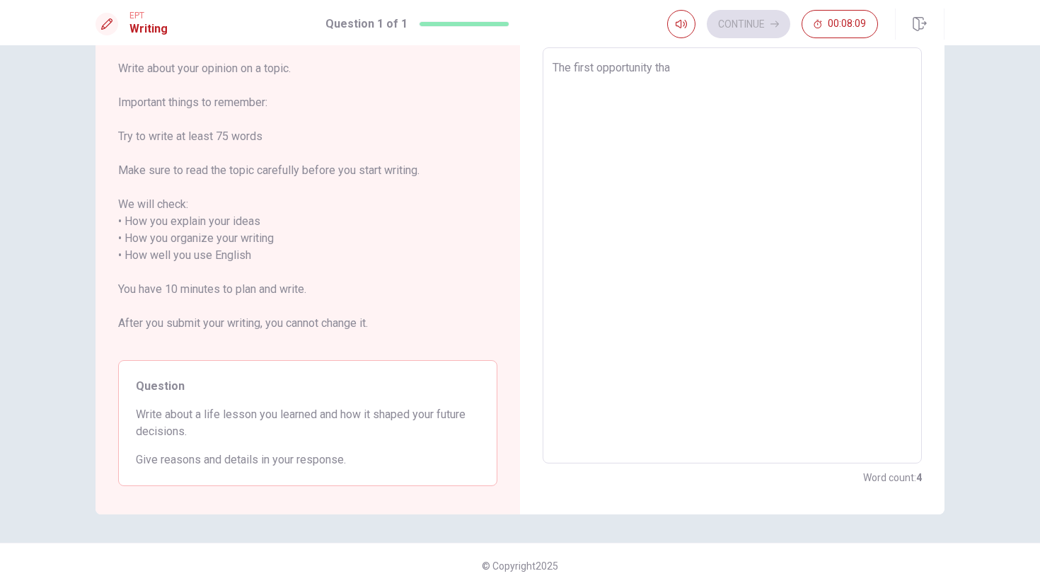
type textarea "x"
type textarea "The first opportunity that"
type textarea "x"
type textarea "The first opportunity tha"
click at [597, 67] on textarea "The first opportunity" at bounding box center [732, 255] width 359 height 393
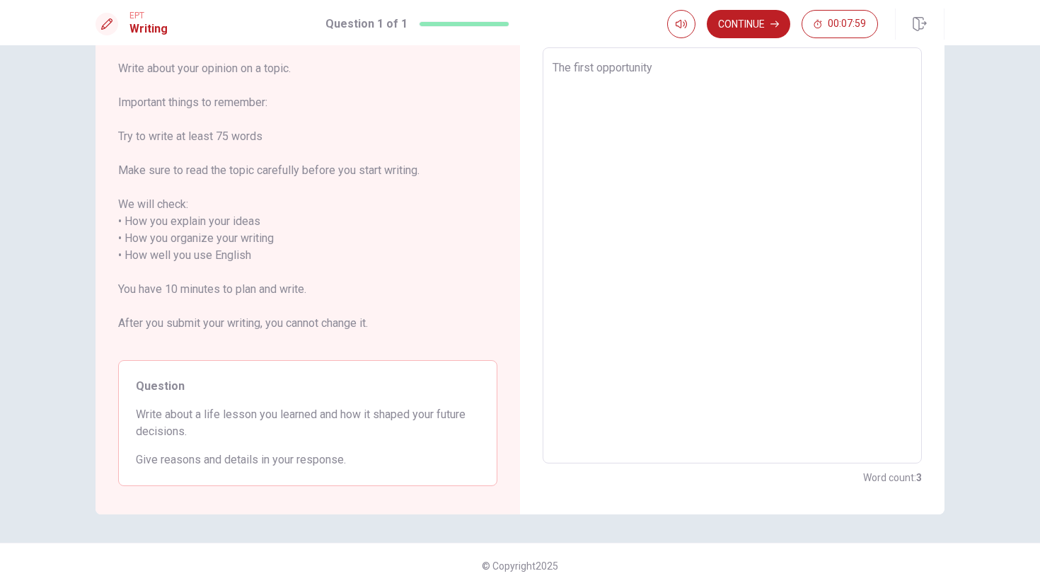
click at [725, 59] on textarea "The first opportunity" at bounding box center [732, 255] width 359 height 393
click at [671, 74] on textarea "The first opportunity" at bounding box center [732, 255] width 359 height 393
click at [657, 66] on textarea "The first opportunity which revealed to be an important" at bounding box center [732, 255] width 359 height 393
click at [679, 81] on textarea "The first opportunity that bumps in my mind, which revealed to be an important" at bounding box center [732, 255] width 359 height 393
drag, startPoint x: 655, startPoint y: 67, endPoint x: 597, endPoint y: 69, distance: 58.1
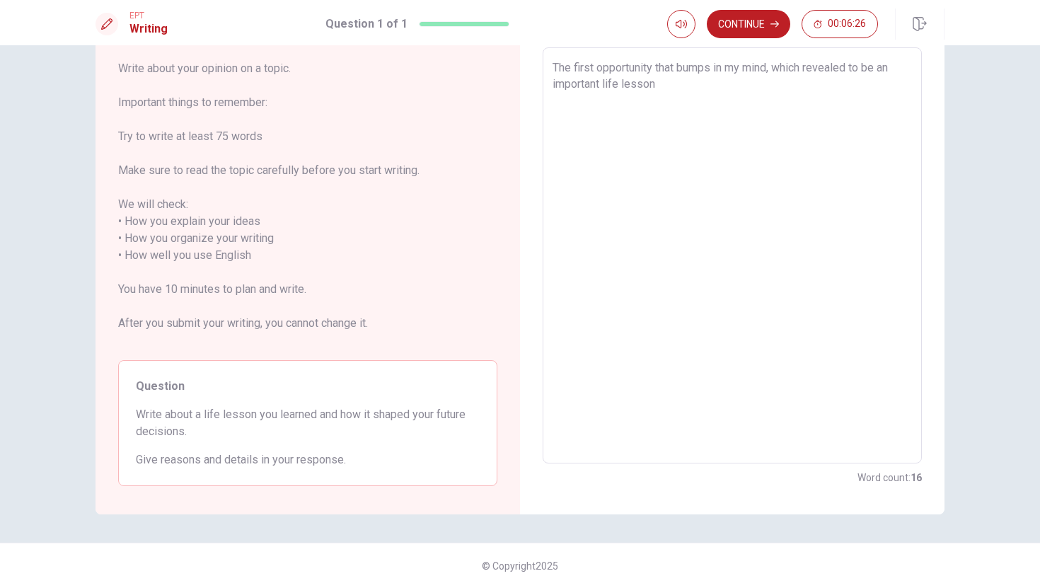
click at [597, 69] on textarea "The first opportunity that bumps in my mind, which revealed to be an important …" at bounding box center [732, 255] width 359 height 393
click at [686, 86] on textarea "The first thing that bumps in my mind, which revealed to be an important life l…" at bounding box center [732, 255] width 359 height 393
drag, startPoint x: 623, startPoint y: 67, endPoint x: 598, endPoint y: 67, distance: 24.8
click at [598, 67] on textarea "The first thing that bumps in my mind, which revealed to be an important life l…" at bounding box center [732, 255] width 359 height 393
click at [681, 86] on textarea "The clearest time that bumps in my mind, which revealed to be an important life…" at bounding box center [732, 255] width 359 height 393
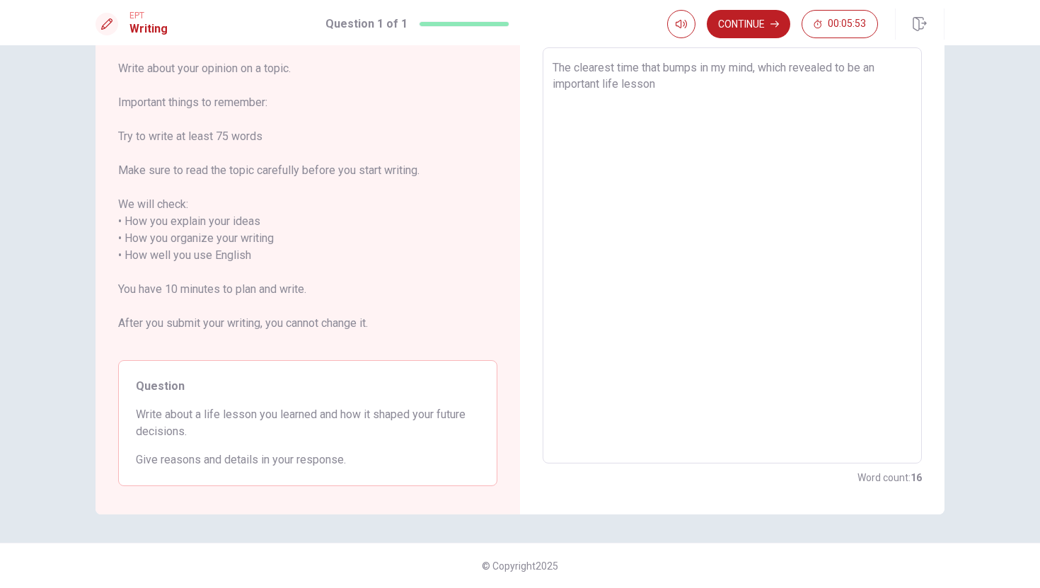
click at [639, 67] on textarea "The clearest time that bumps in my mind, which revealed to be an important life…" at bounding box center [732, 255] width 359 height 393
click at [686, 85] on textarea "The clearest opportunity that bumps in my mind, which revealed to be an importa…" at bounding box center [732, 255] width 359 height 393
click at [671, 103] on textarea "The clearest opportunity that bumps in my mind, which revealed to be an importa…" at bounding box center [732, 255] width 359 height 393
click at [767, 98] on textarea "The clearest opportunity that bumps in my mind, which revealed to be an importa…" at bounding box center [732, 255] width 359 height 393
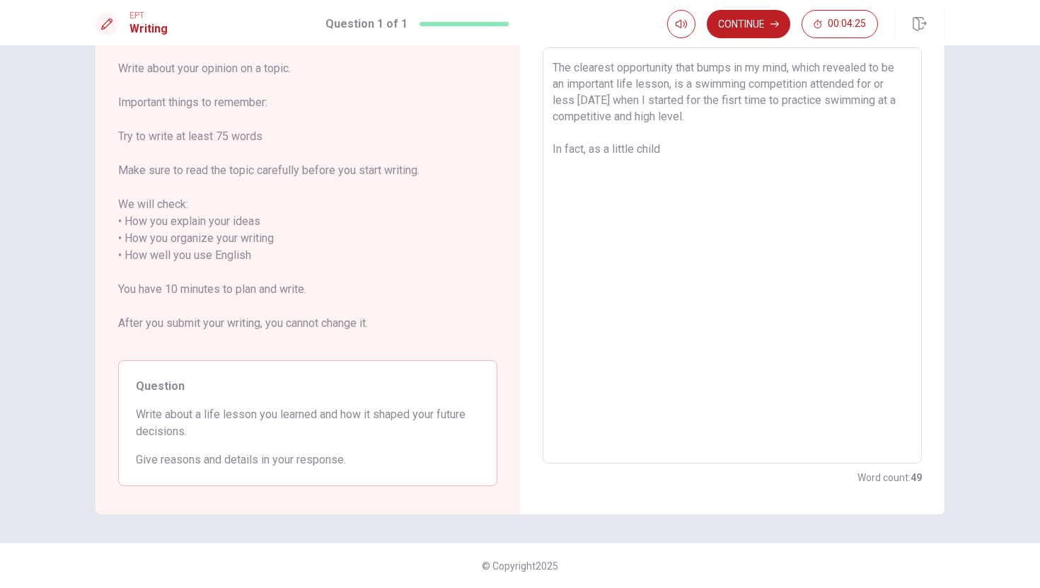
click at [639, 146] on textarea "The clearest opportunity that bumps in my mind, which revealed to be an importa…" at bounding box center [732, 255] width 359 height 393
click at [674, 151] on textarea "The clearest opportunity that bumps in my mind, which revealed to be an importa…" at bounding box center [732, 255] width 359 height 393
click at [760, 101] on textarea "The clearest opportunity that bumps in my mind, which revealed to be an importa…" at bounding box center [732, 255] width 359 height 393
click at [783, 149] on textarea "The clearest opportunity that bumps in my mind, which revealed to be an importa…" at bounding box center [732, 255] width 359 height 393
click at [799, 148] on textarea "The clearest opportunity that bumps in my mind, which revealed to be an importa…" at bounding box center [732, 255] width 359 height 393
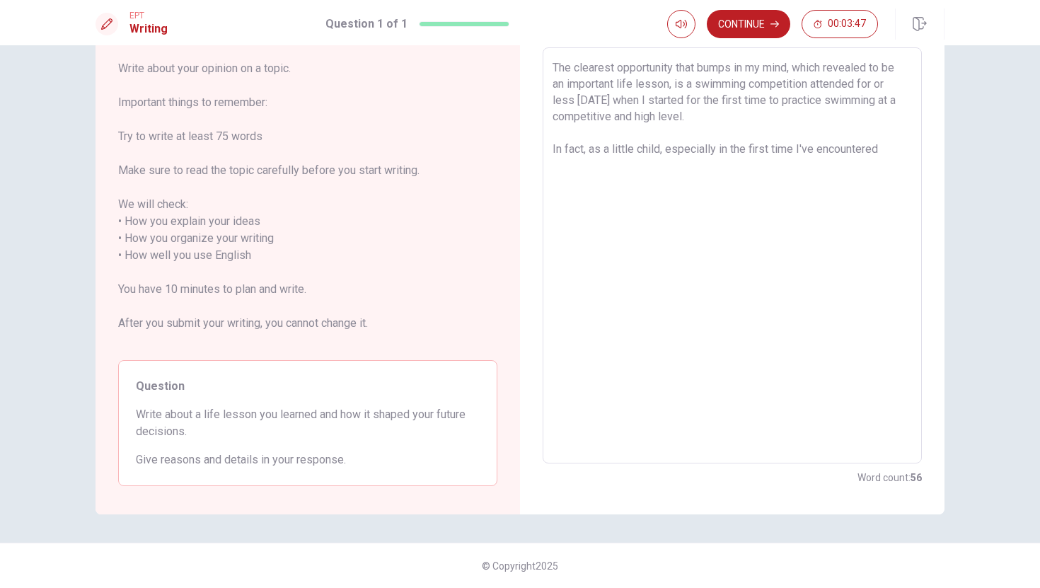
click at [889, 149] on textarea "The clearest opportunity that bumps in my mind, which revealed to be an importa…" at bounding box center [732, 255] width 359 height 393
click at [662, 179] on textarea "The clearest opportunity that bumps in my mind, which revealed to be an importa…" at bounding box center [732, 255] width 359 height 393
click at [728, 182] on textarea "The clearest opportunity that bumps in my mind, which revealed to be an importa…" at bounding box center [732, 255] width 359 height 393
click at [814, 181] on textarea "The clearest opportunity that bumps in my mind, which revealed to be an importa…" at bounding box center [732, 255] width 359 height 393
click at [864, 187] on textarea "The clearest opportunity that bumps in my mind, which revealed to be an importa…" at bounding box center [732, 255] width 359 height 393
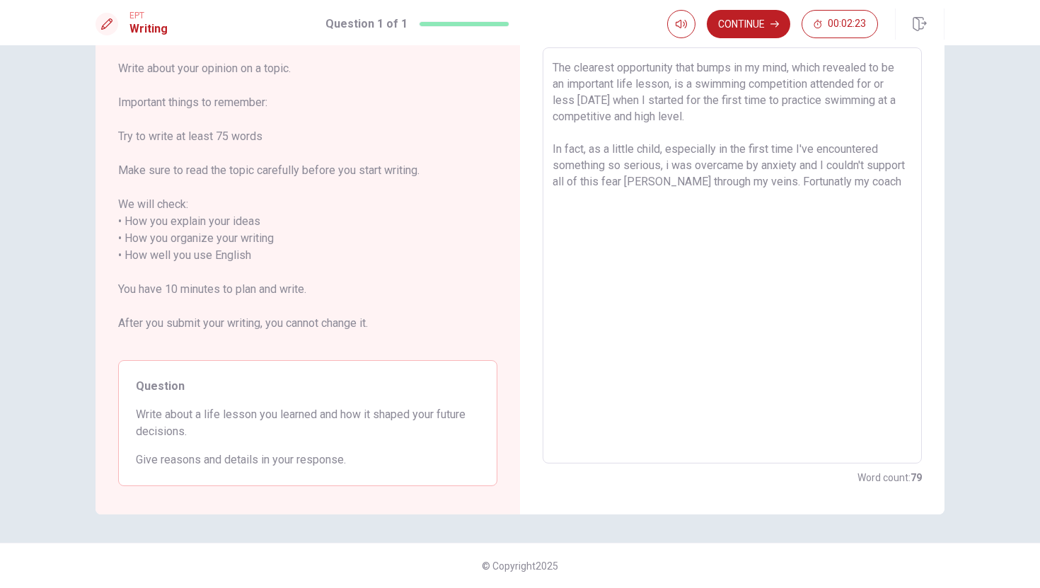
click at [800, 179] on textarea "The clearest opportunity that bumps in my mind, which revealed to be an importa…" at bounding box center [732, 255] width 359 height 393
click at [906, 178] on textarea "The clearest opportunity that bumps in my mind, which revealed to be an importa…" at bounding box center [732, 255] width 359 height 393
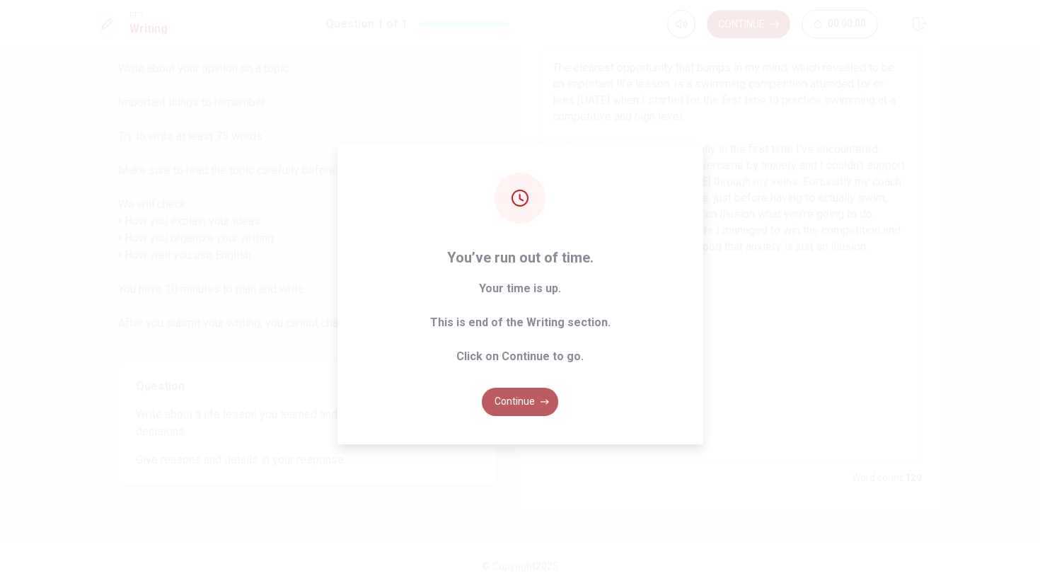
click at [522, 400] on button "Continue" at bounding box center [520, 402] width 76 height 28
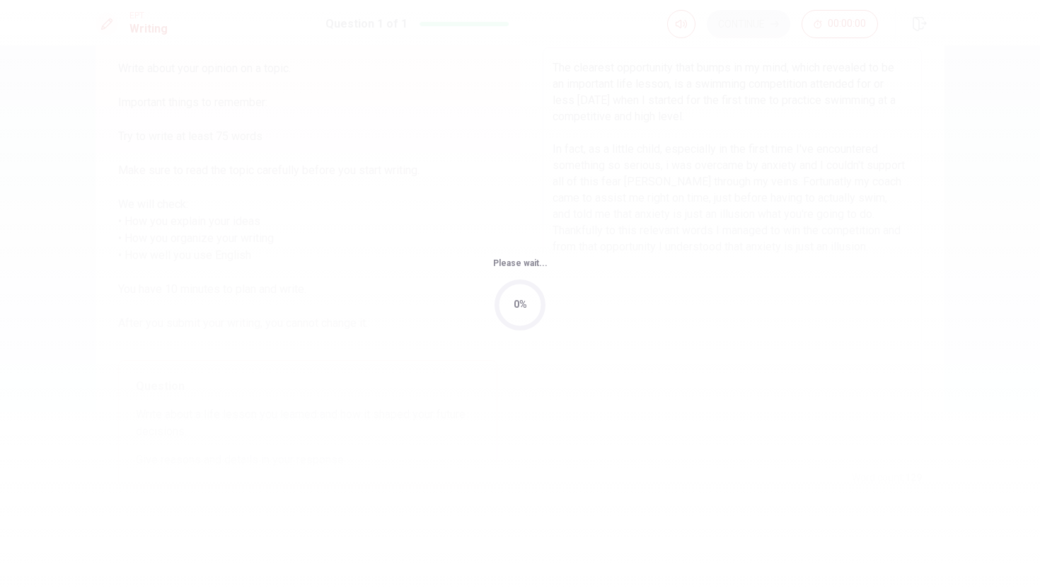
scroll to position [0, 0]
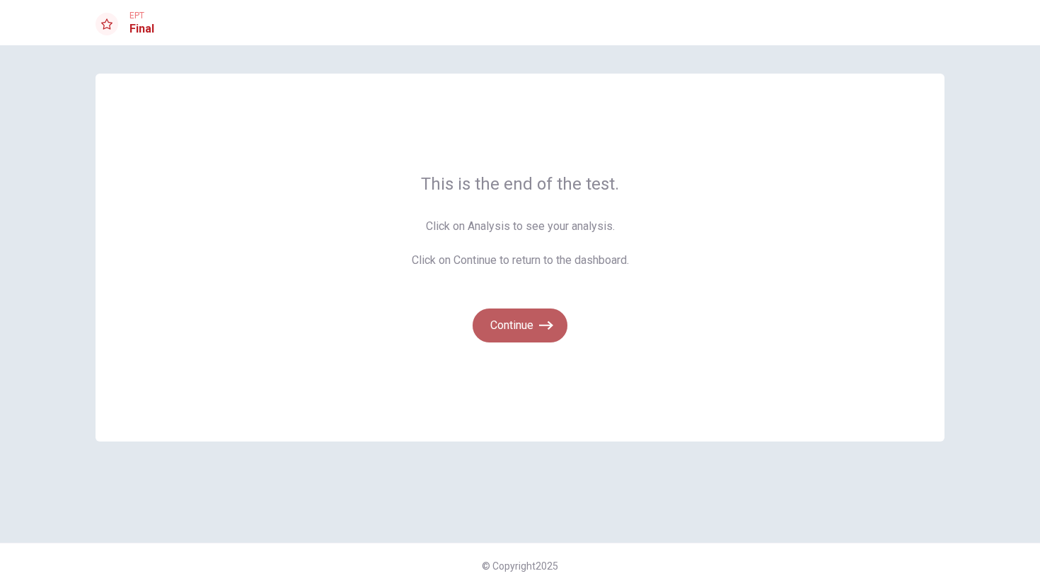
click at [527, 323] on button "Continue" at bounding box center [520, 326] width 95 height 34
